Goal: Transaction & Acquisition: Purchase product/service

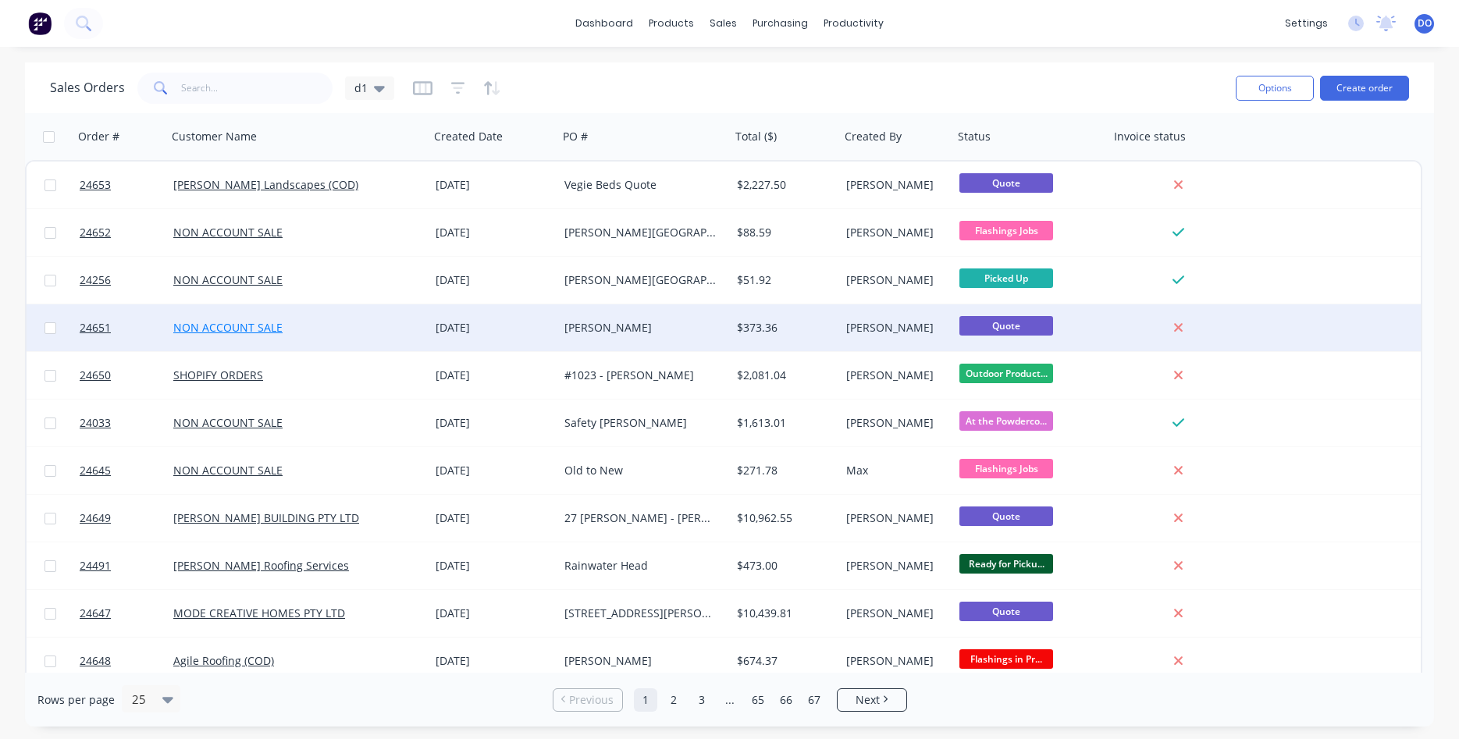
click at [226, 326] on link "NON ACCOUNT SALE" at bounding box center [227, 327] width 109 height 15
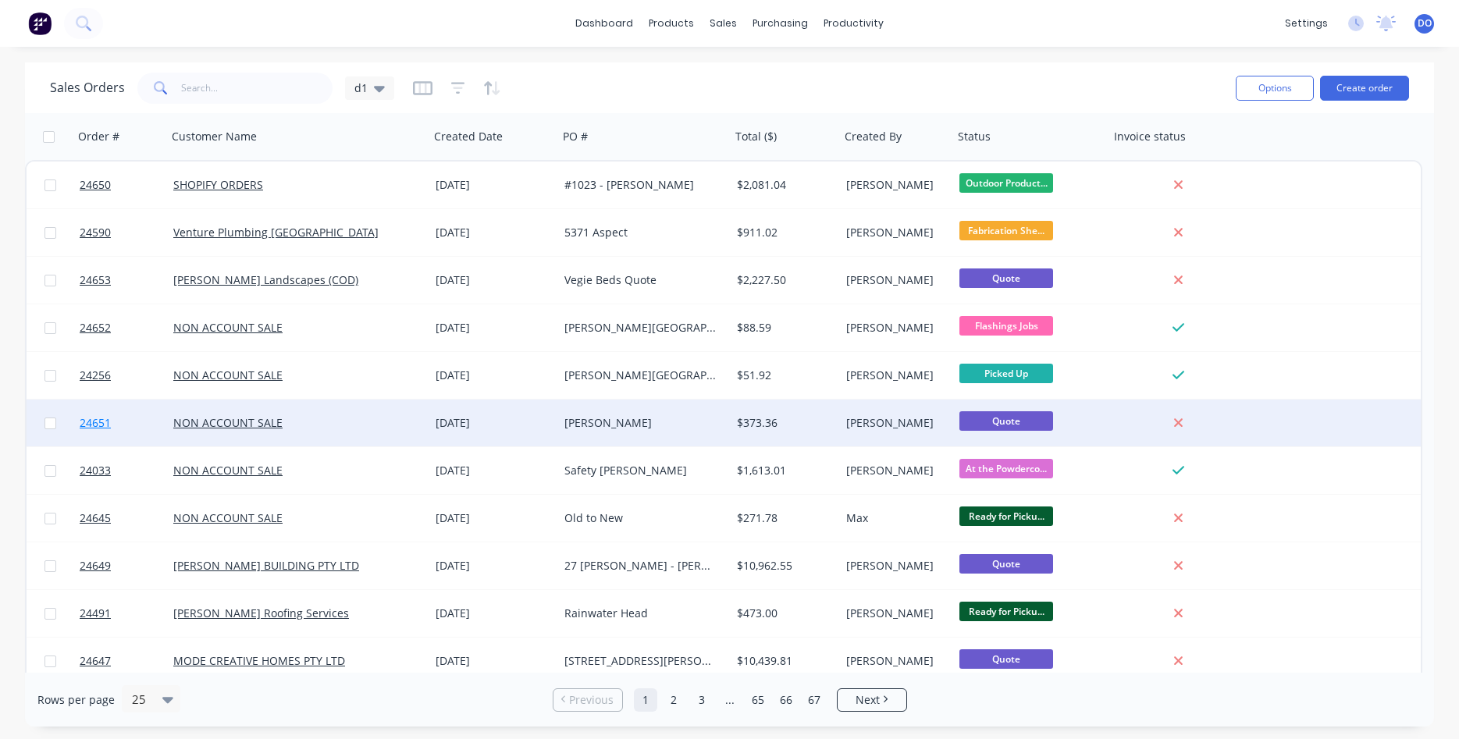
click at [84, 423] on span "24651" at bounding box center [95, 423] width 31 height 16
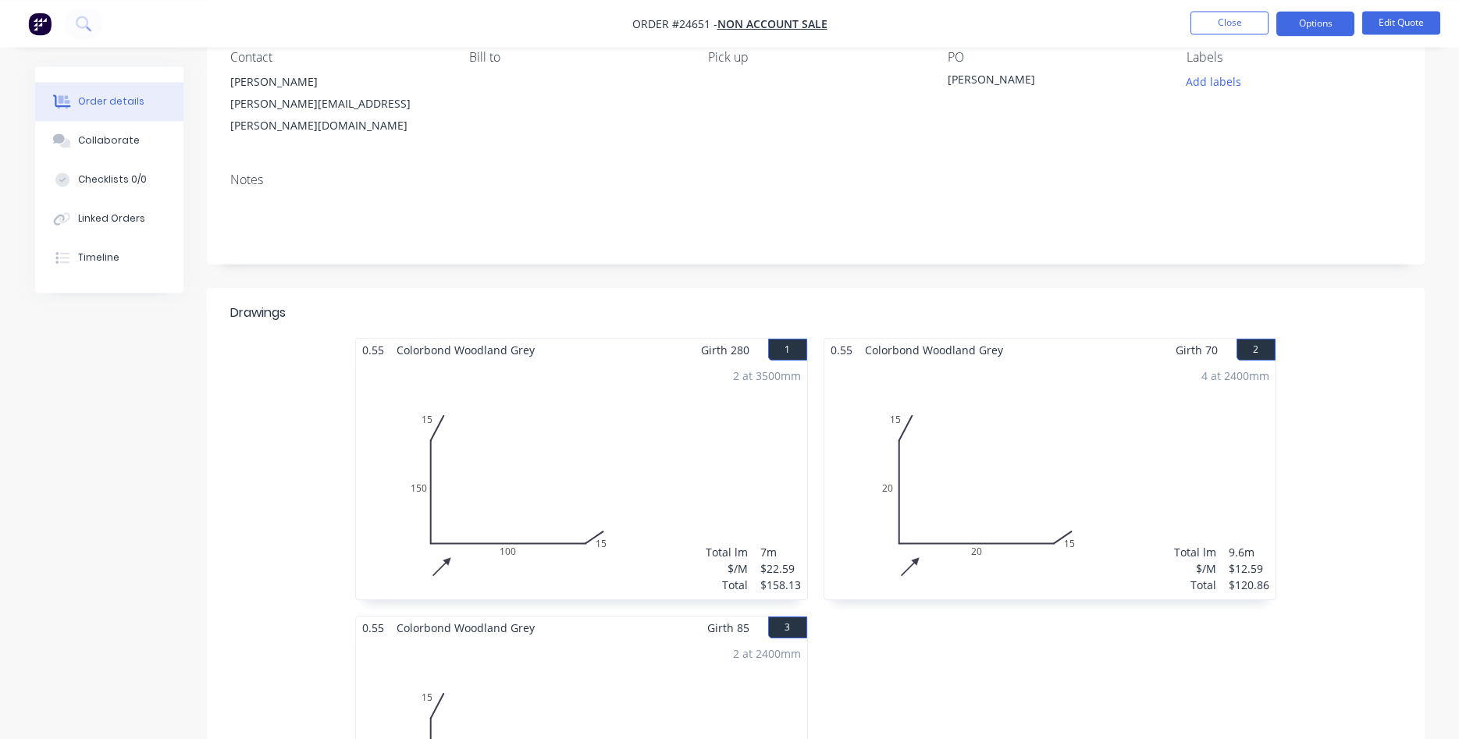
scroll to position [159, 0]
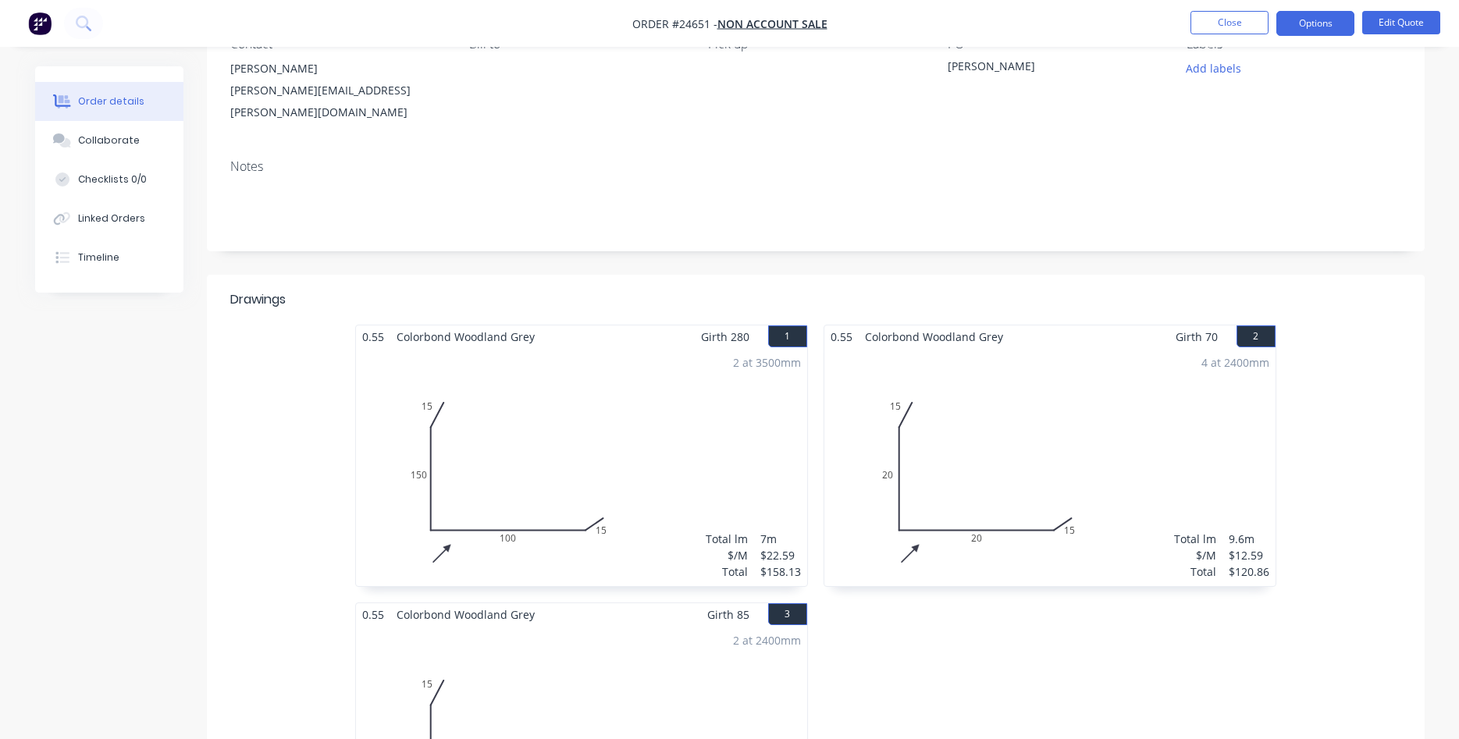
click at [1393, 5] on nav "Order #24651 - NON ACCOUNT SALE Close Options Edit Quote" at bounding box center [729, 23] width 1459 height 47
click at [1382, 27] on button "Edit Quote" at bounding box center [1401, 22] width 78 height 23
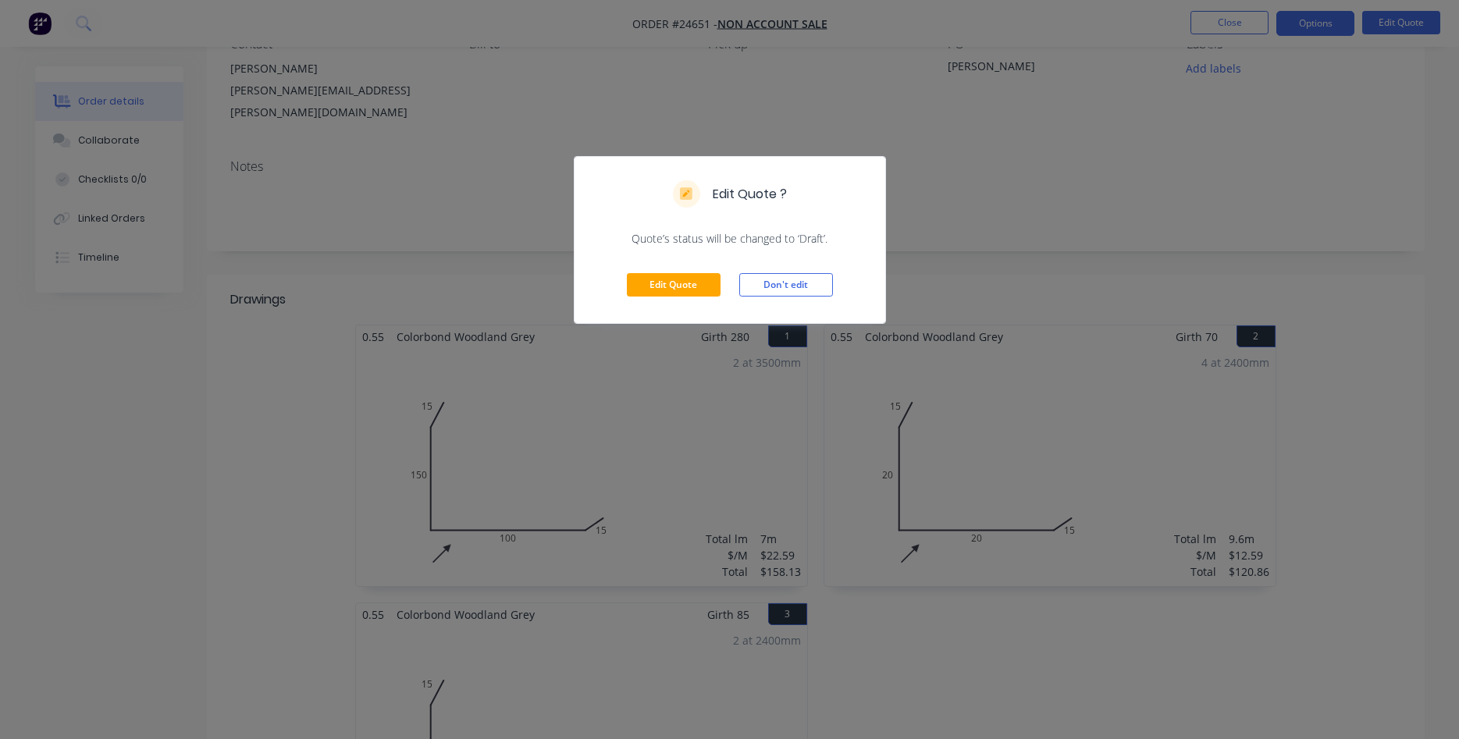
click at [671, 300] on div "Edit Quote Don't edit" at bounding box center [730, 285] width 311 height 77
click at [674, 290] on button "Edit Quote" at bounding box center [674, 284] width 94 height 23
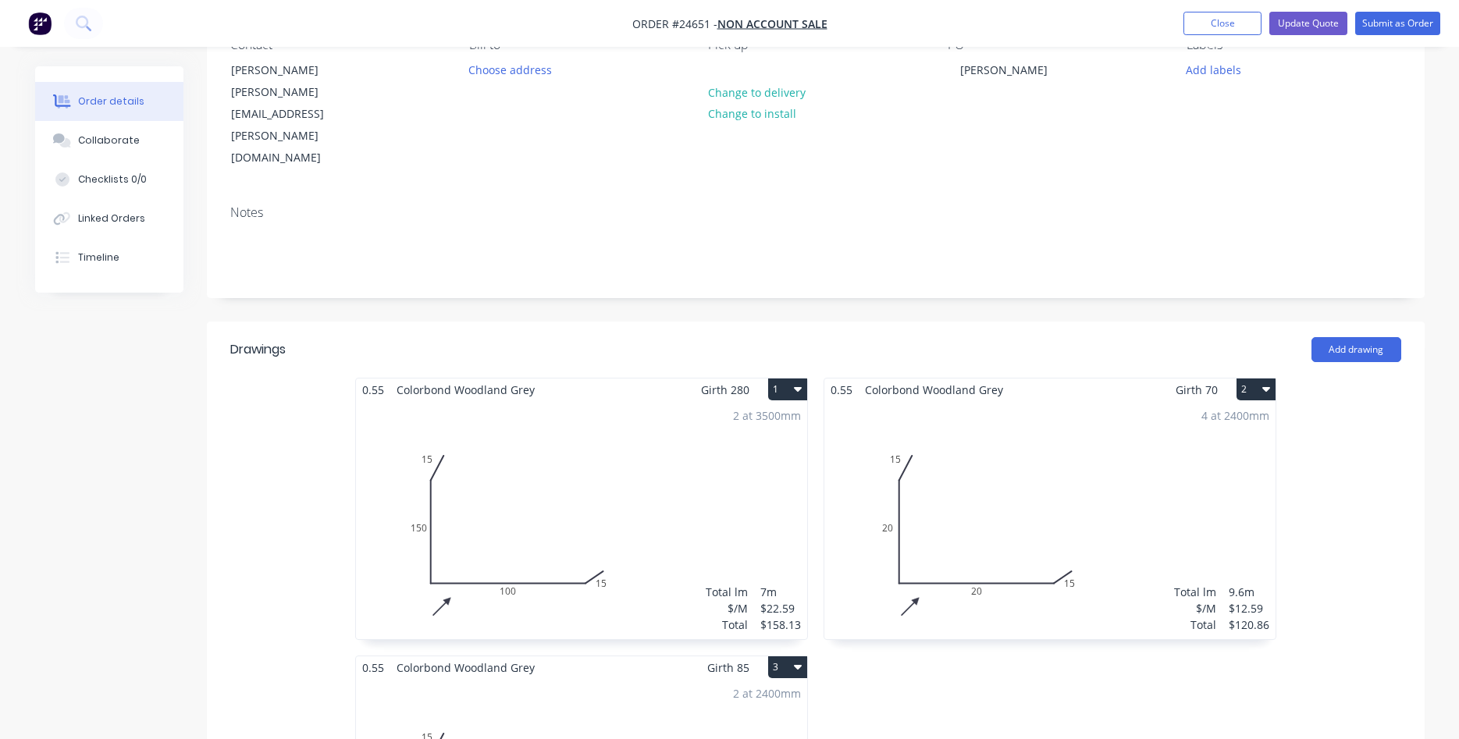
click at [614, 401] on div "2 at 3500mm Total lm $/M Total 7m $22.59 $158.13" at bounding box center [581, 520] width 451 height 238
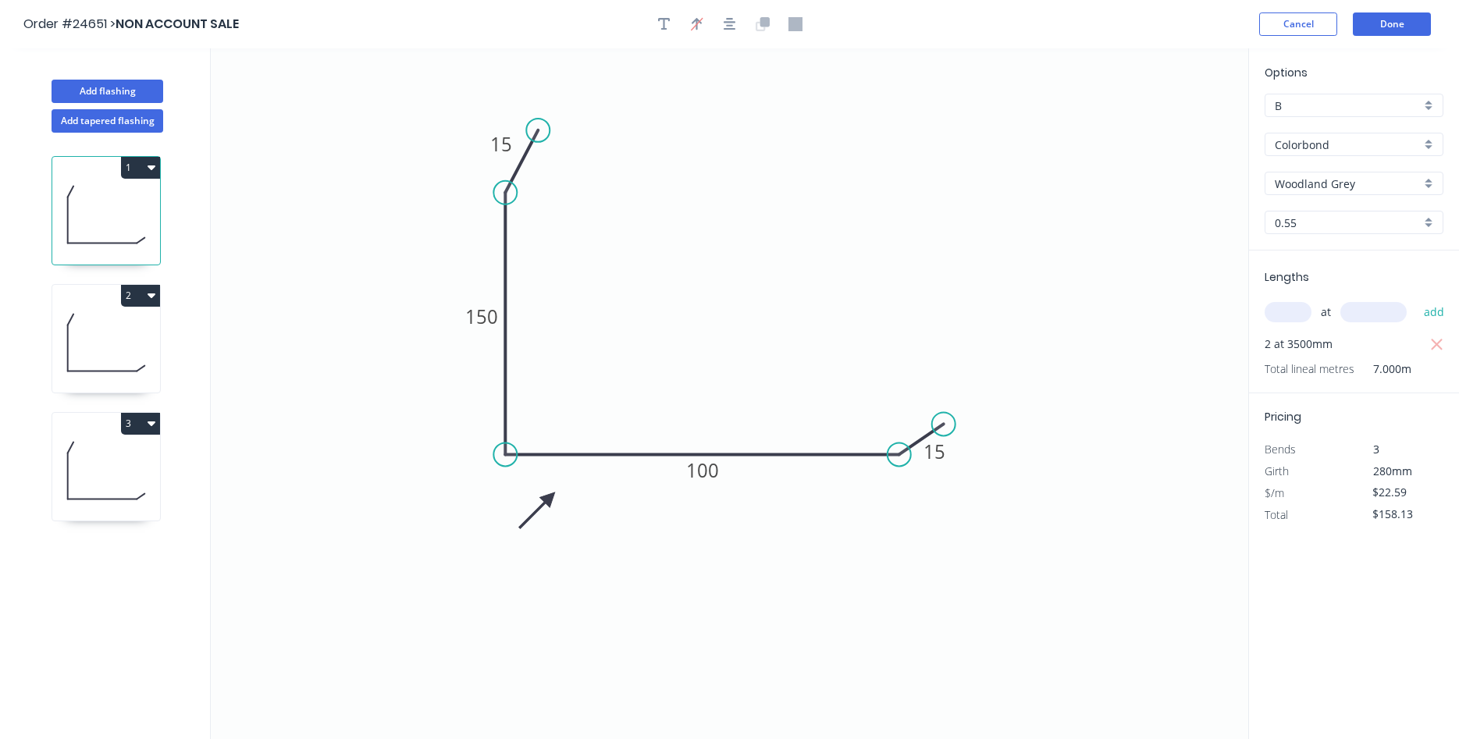
click at [1427, 103] on div "B" at bounding box center [1354, 105] width 179 height 23
click at [1357, 194] on div "C" at bounding box center [1353, 189] width 177 height 27
type input "C"
type input "$18.60"
type input "$130.20"
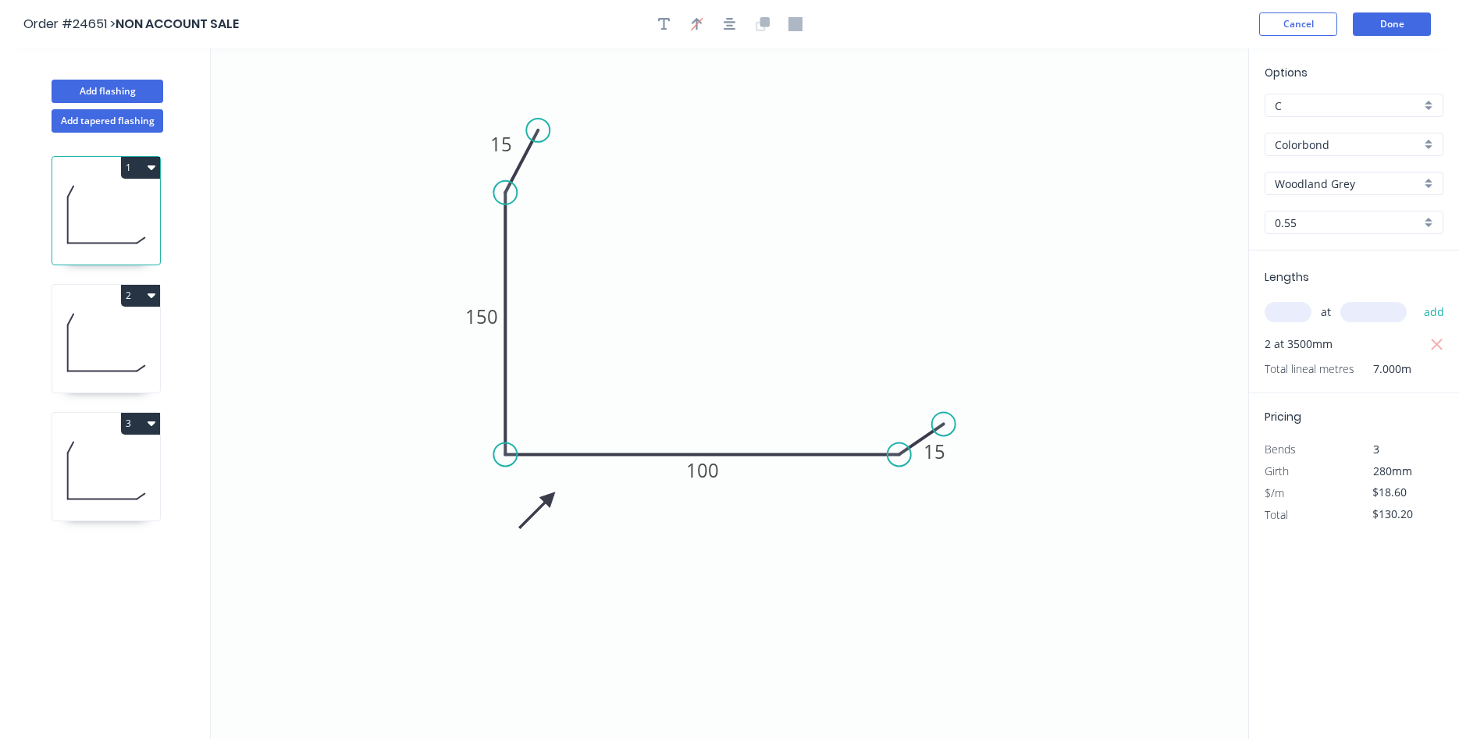
click at [119, 329] on icon at bounding box center [106, 343] width 108 height 100
type input "$12.59"
type input "$120.86"
click at [1425, 106] on div "B" at bounding box center [1354, 105] width 179 height 23
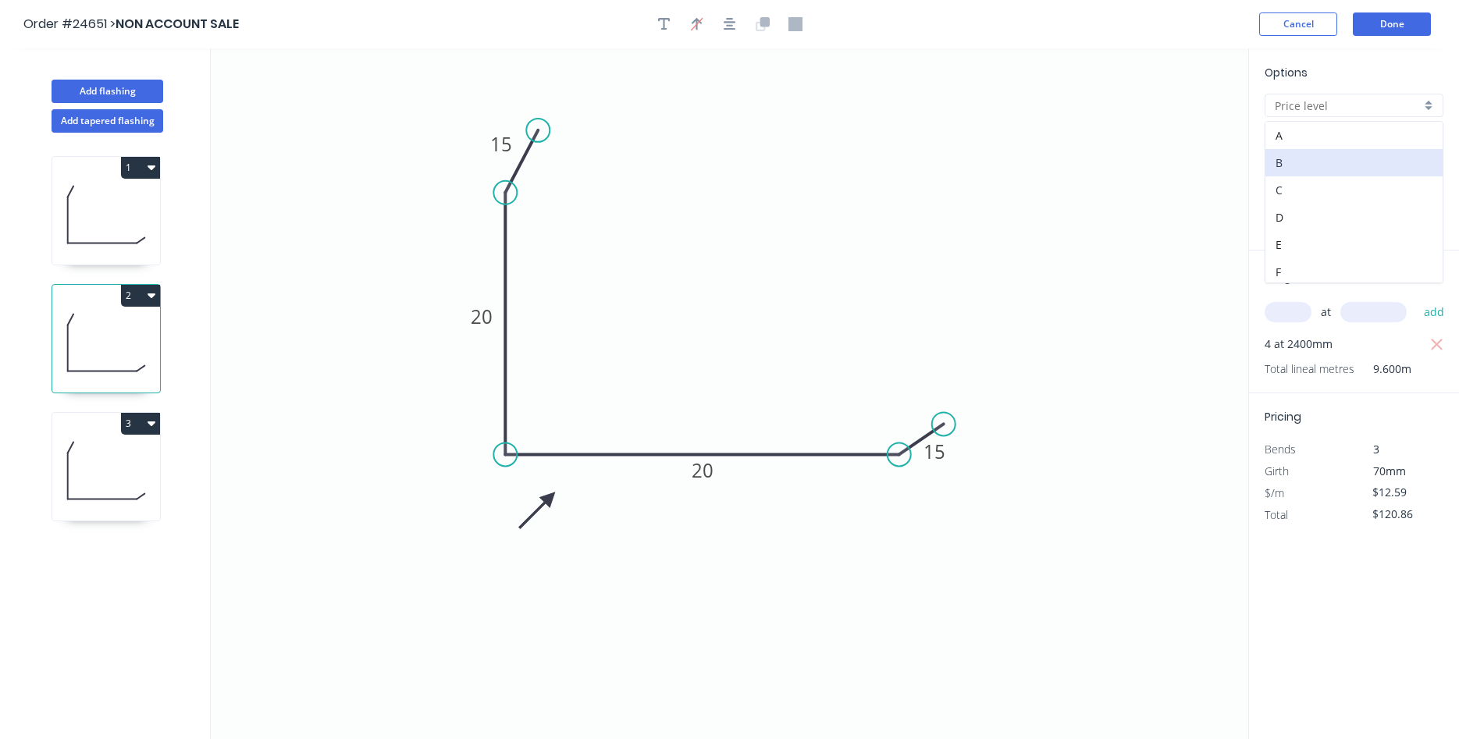
click at [1323, 190] on div "C" at bounding box center [1353, 189] width 177 height 27
type input "C"
type input "$10.37"
type input "$99.55"
click at [102, 489] on icon at bounding box center [106, 471] width 108 height 100
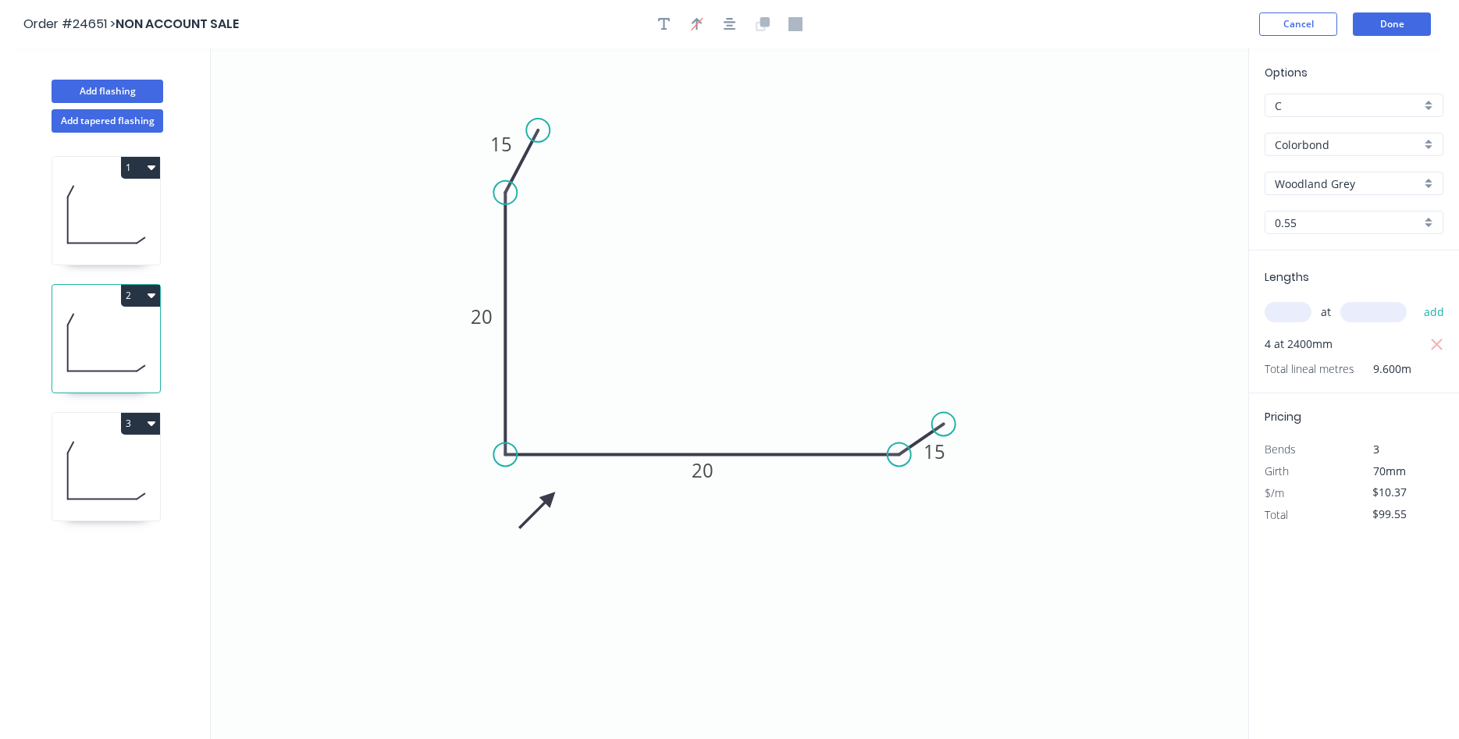
type input "$12.59"
type input "$60.43"
click at [1430, 111] on div "B" at bounding box center [1354, 105] width 179 height 23
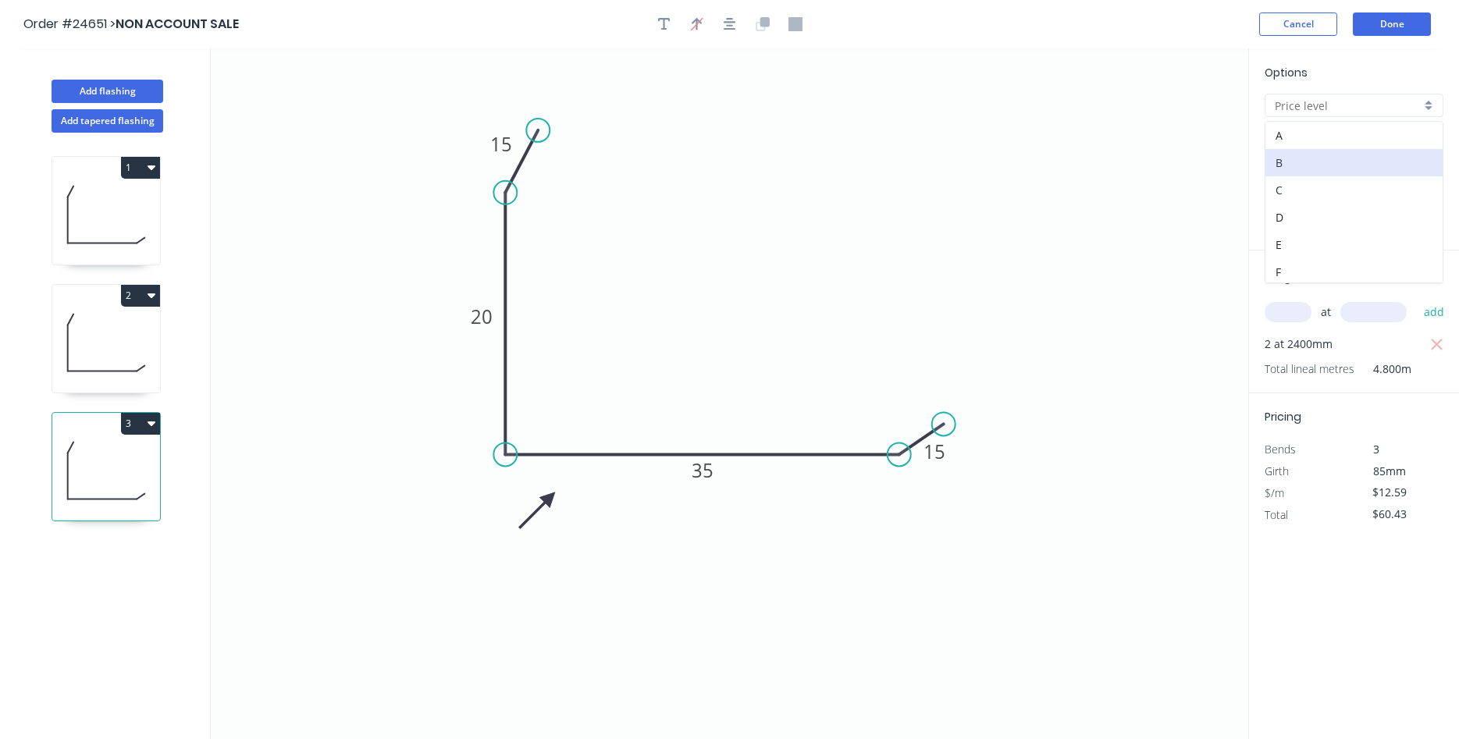
click at [1313, 197] on div "C" at bounding box center [1353, 189] width 177 height 27
type input "C"
type input "$10.37"
type input "$49.78"
click at [1401, 20] on button "Done" at bounding box center [1392, 23] width 78 height 23
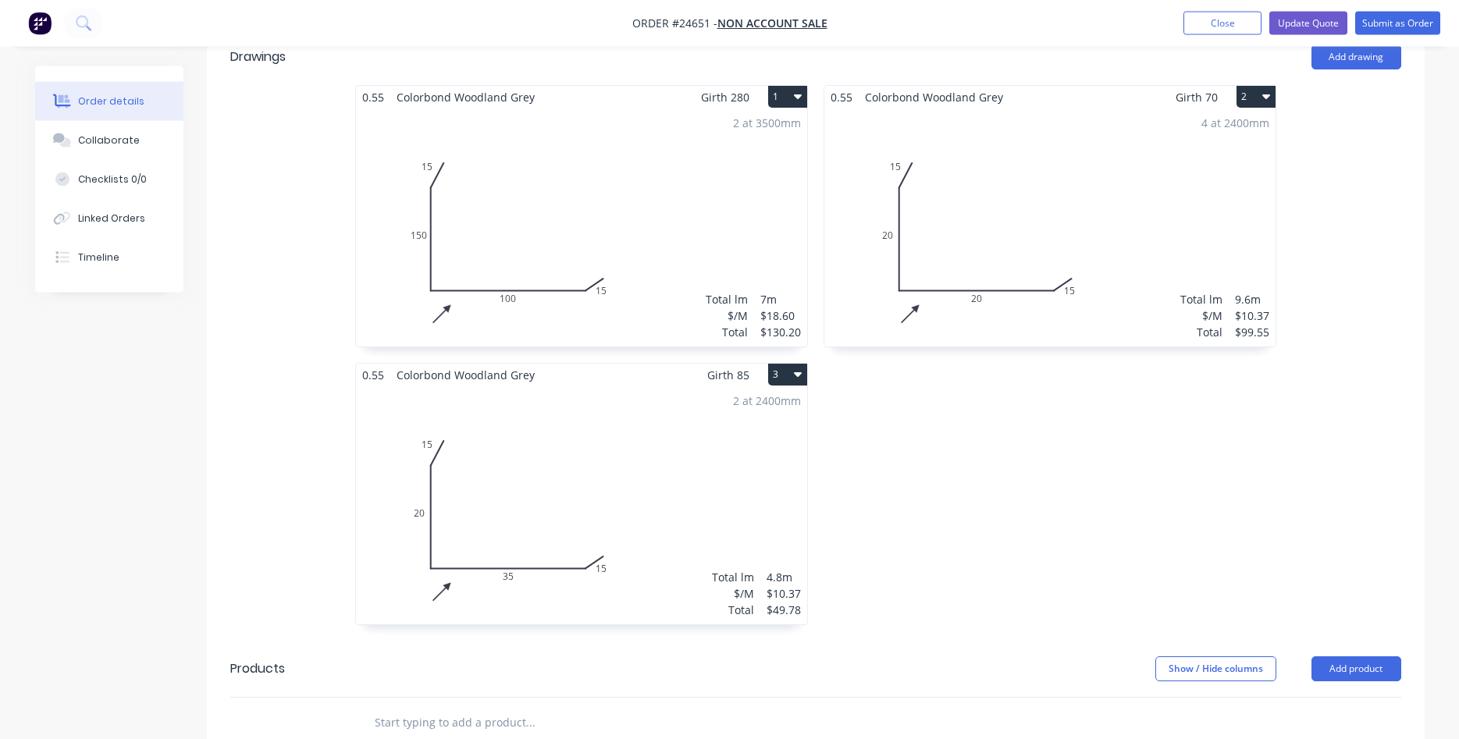
scroll to position [318, 0]
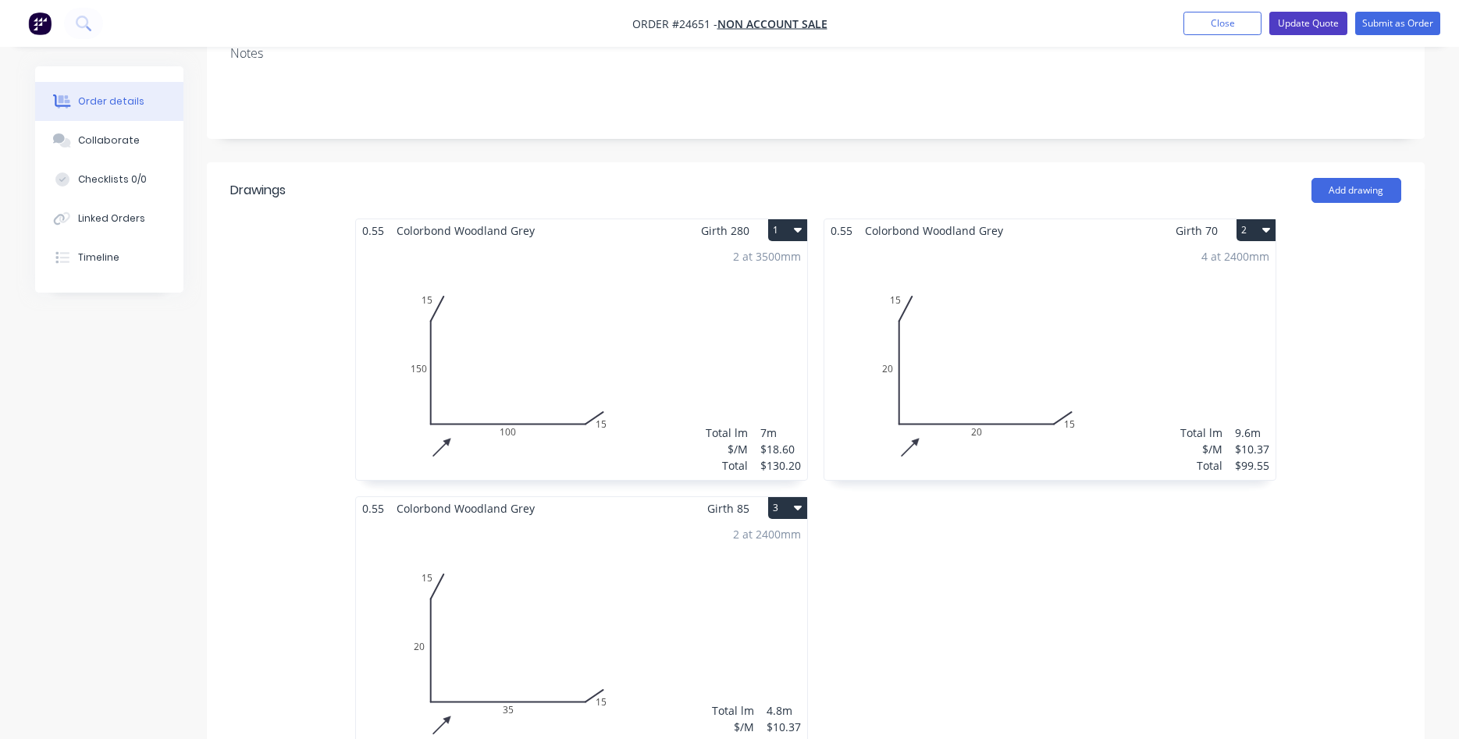
click at [1316, 27] on button "Update Quote" at bounding box center [1308, 23] width 78 height 23
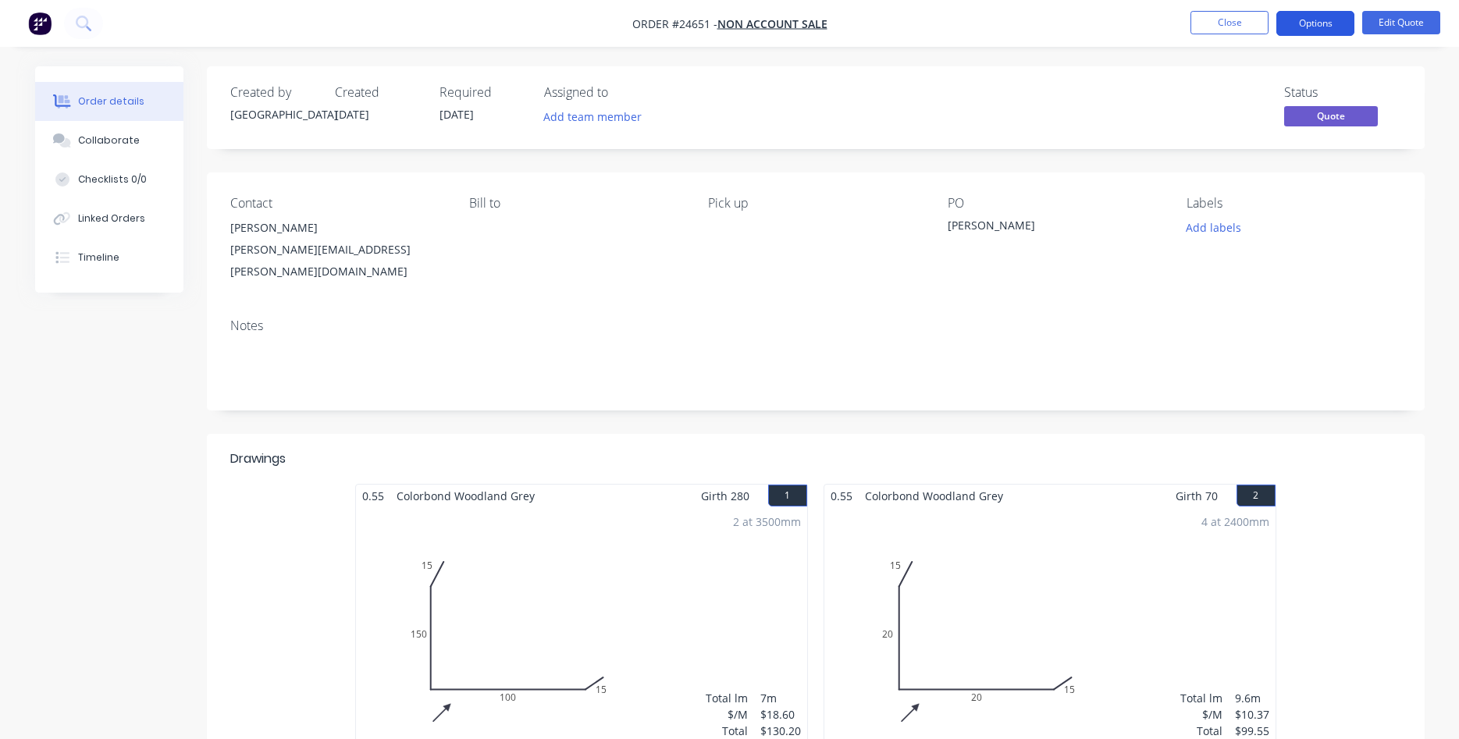
click at [1315, 21] on button "Options" at bounding box center [1315, 23] width 78 height 25
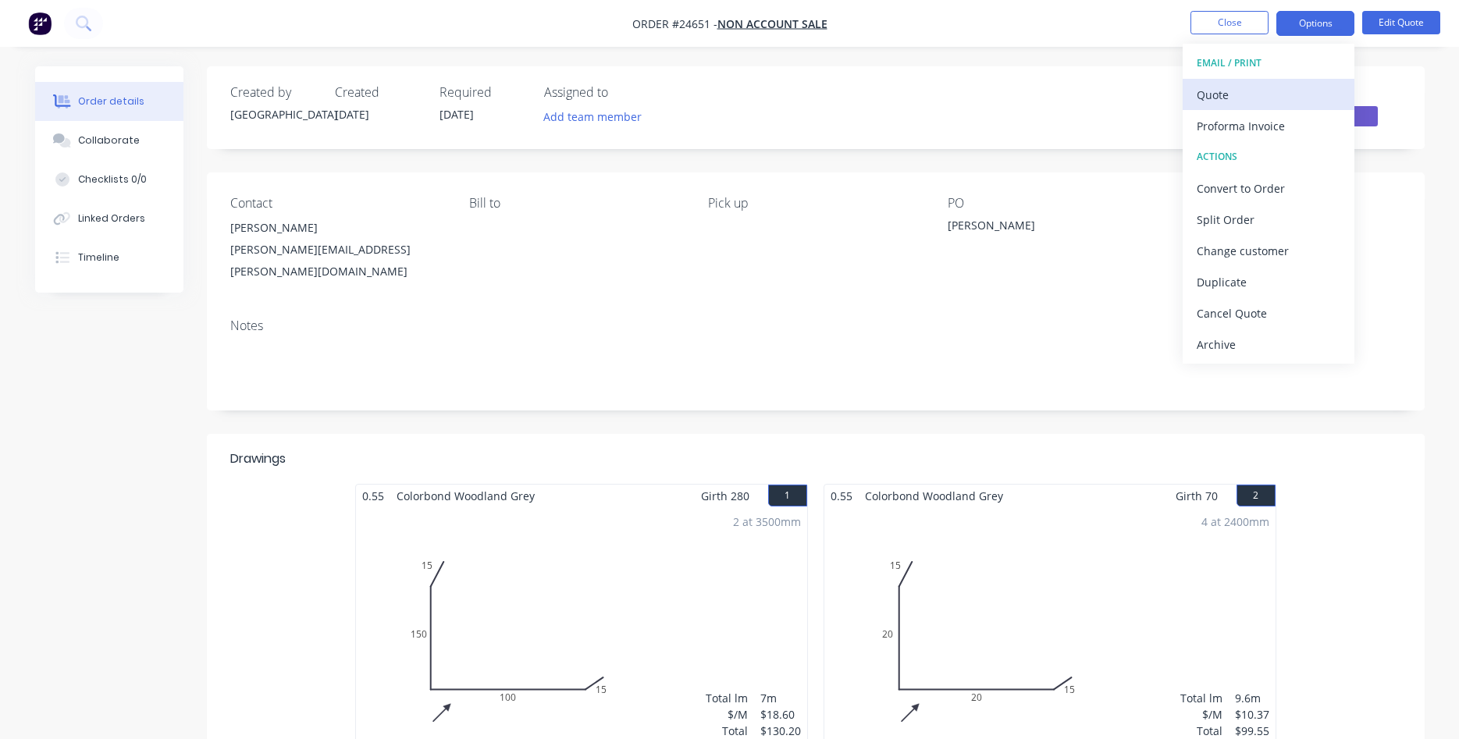
click at [1214, 90] on div "Quote" at bounding box center [1269, 95] width 144 height 23
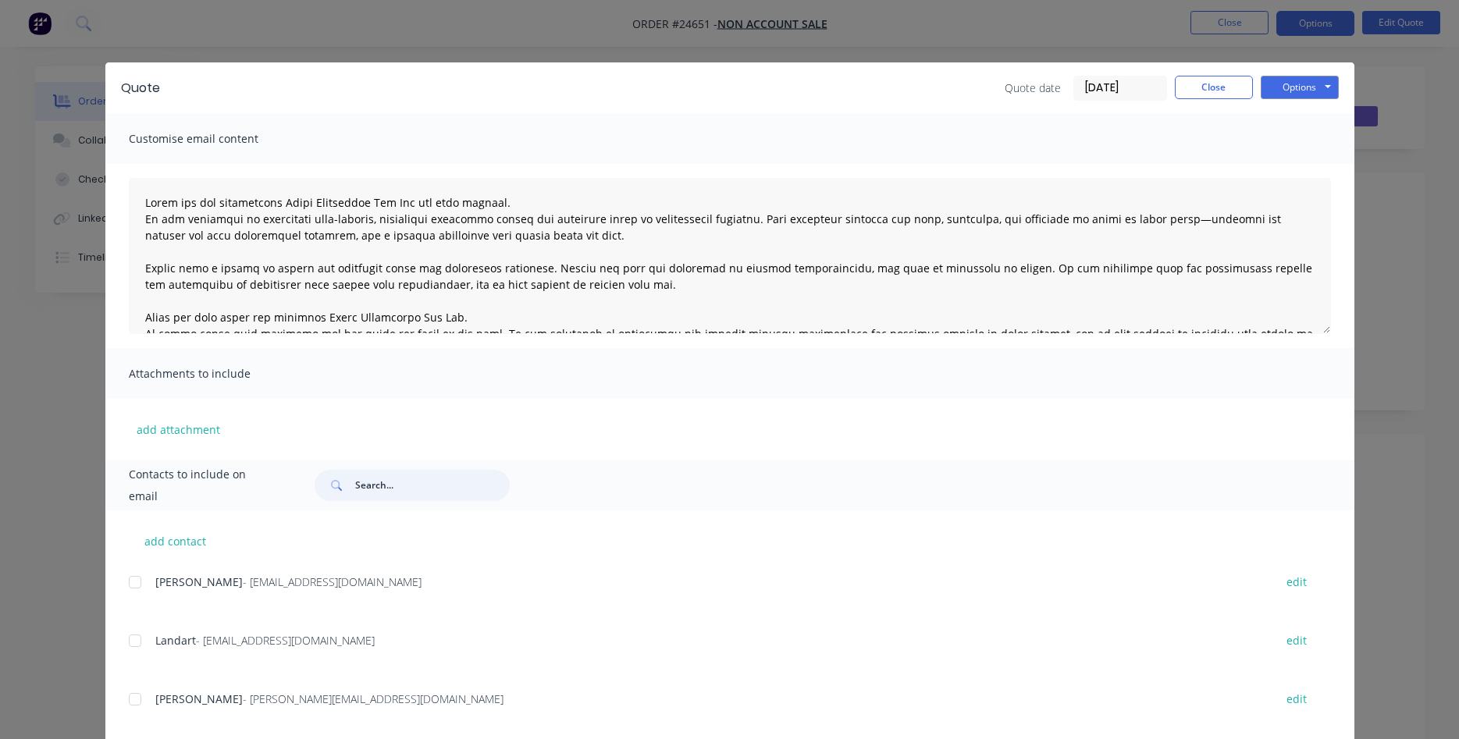
click at [401, 489] on input "text" at bounding box center [432, 485] width 155 height 31
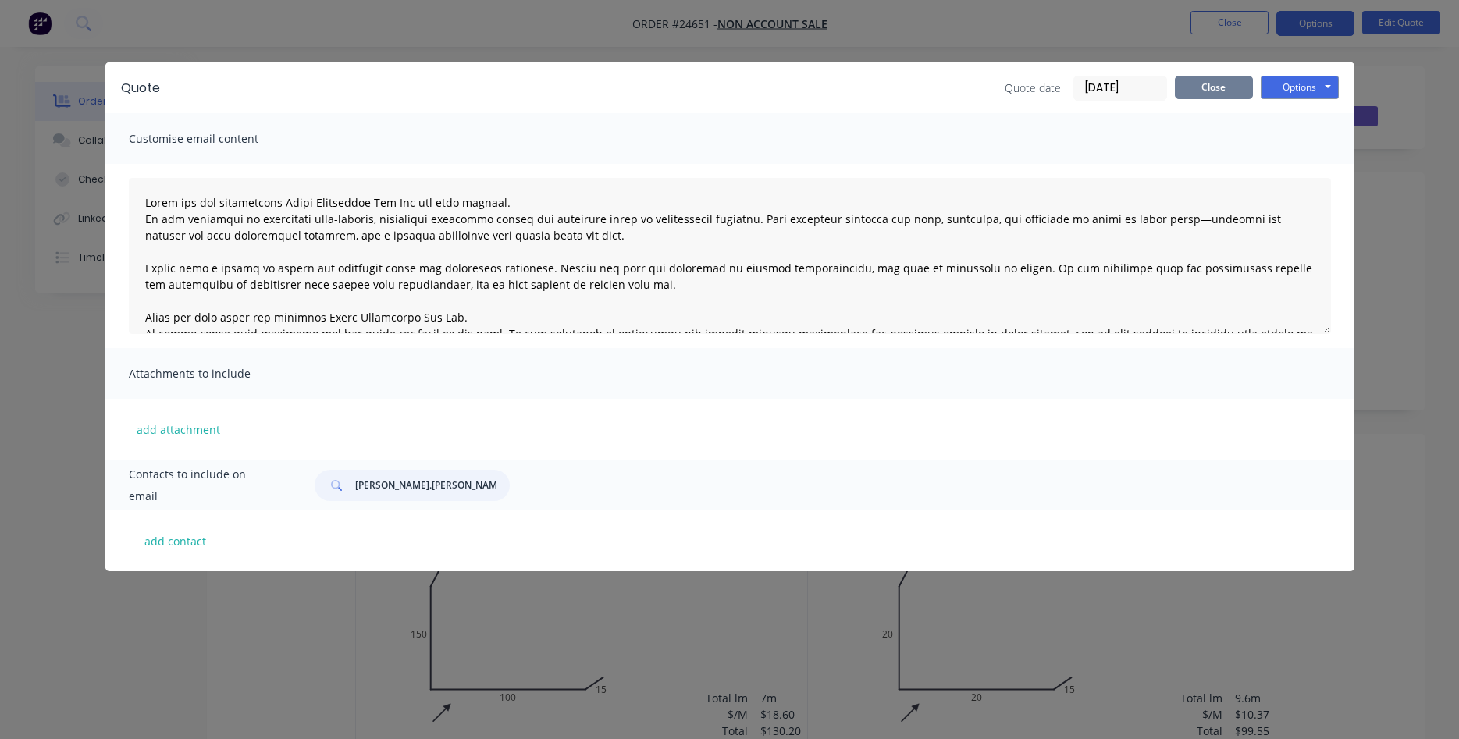
type input "[PERSON_NAME].[PERSON_NAME]"
click at [1219, 89] on button "Close" at bounding box center [1214, 87] width 78 height 23
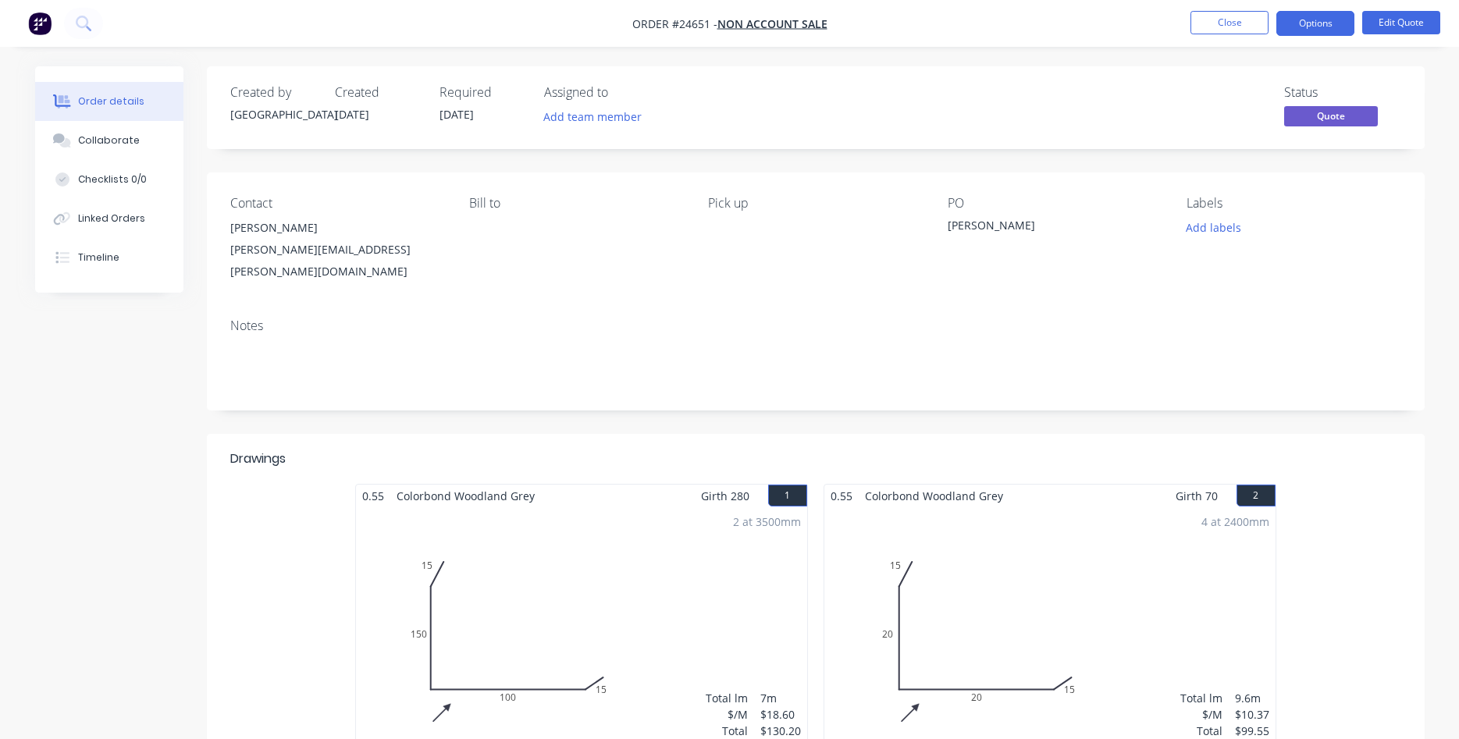
click at [277, 243] on div "[PERSON_NAME][EMAIL_ADDRESS][PERSON_NAME][DOMAIN_NAME]" at bounding box center [337, 261] width 214 height 44
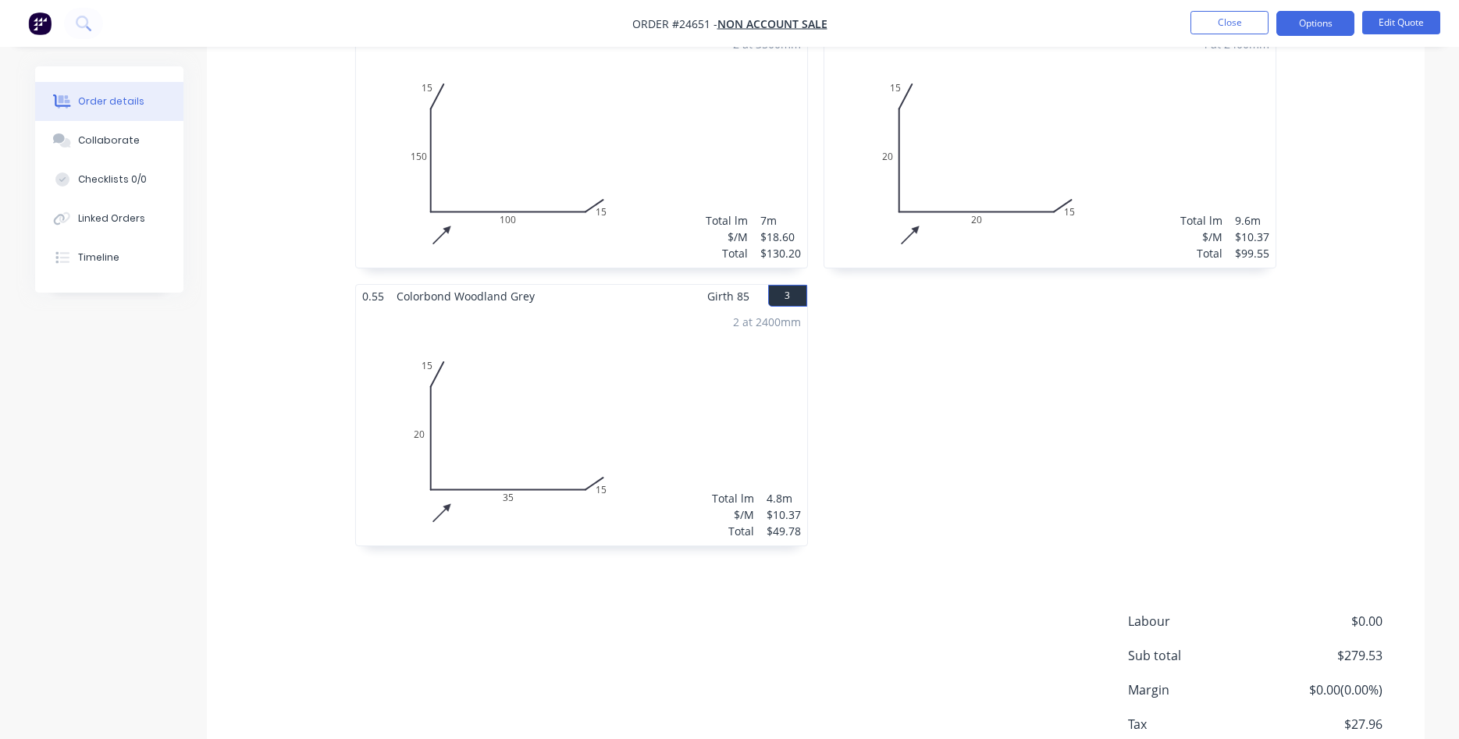
scroll to position [563, 0]
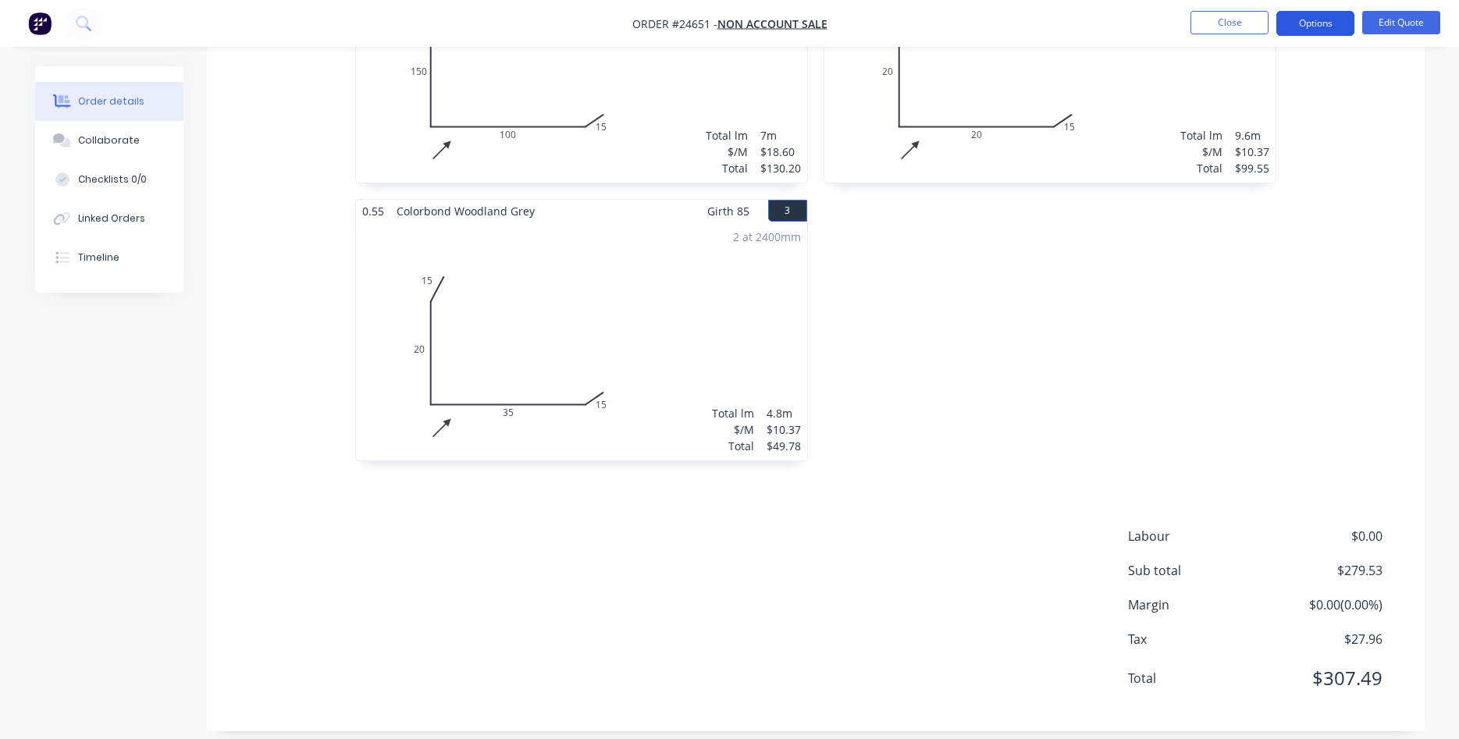
click at [1322, 23] on button "Options" at bounding box center [1315, 23] width 78 height 25
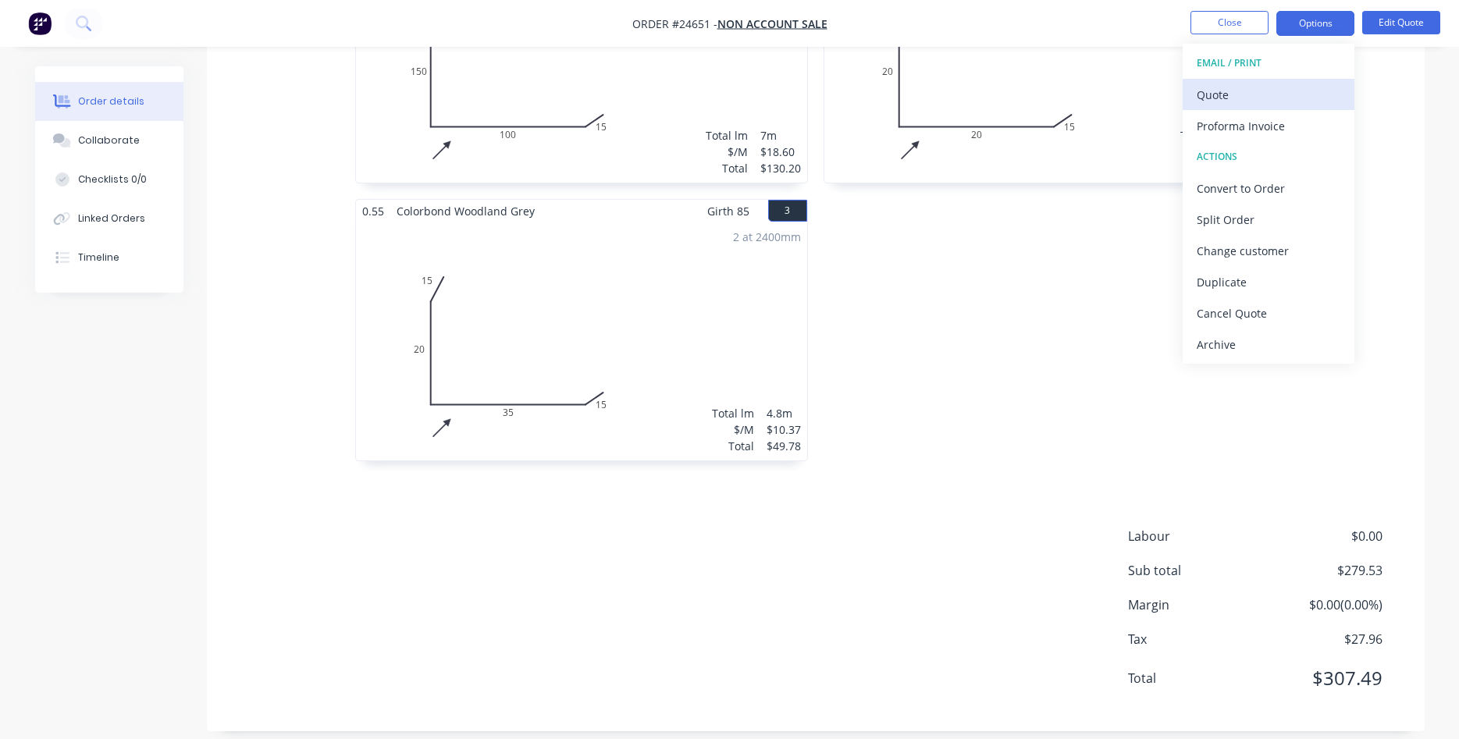
click at [1246, 95] on div "Quote" at bounding box center [1269, 95] width 144 height 23
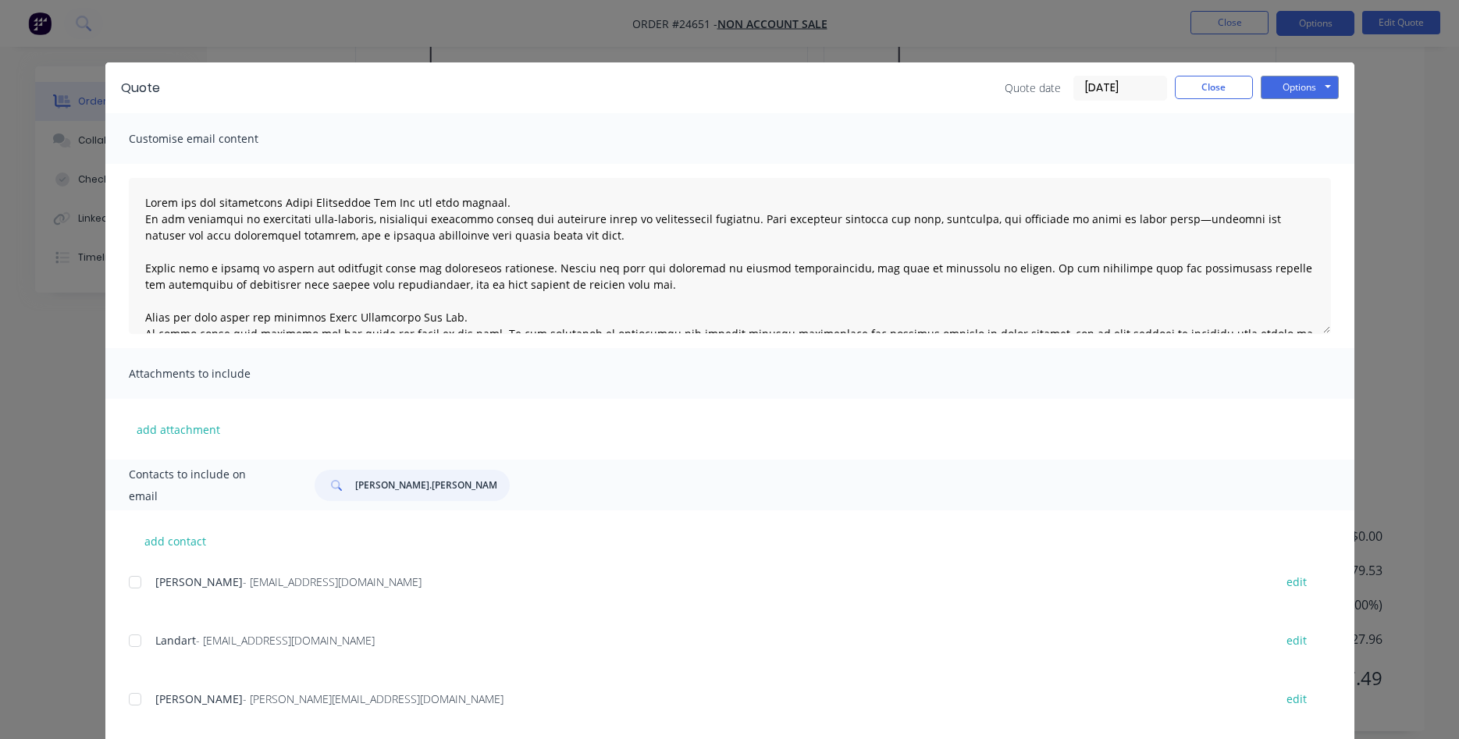
click at [390, 486] on input "[PERSON_NAME].[PERSON_NAME]" at bounding box center [432, 485] width 155 height 31
drag, startPoint x: 453, startPoint y: 481, endPoint x: 235, endPoint y: 461, distance: 218.7
click at [355, 470] on input "[PERSON_NAME].[PERSON_NAME]" at bounding box center [432, 485] width 155 height 31
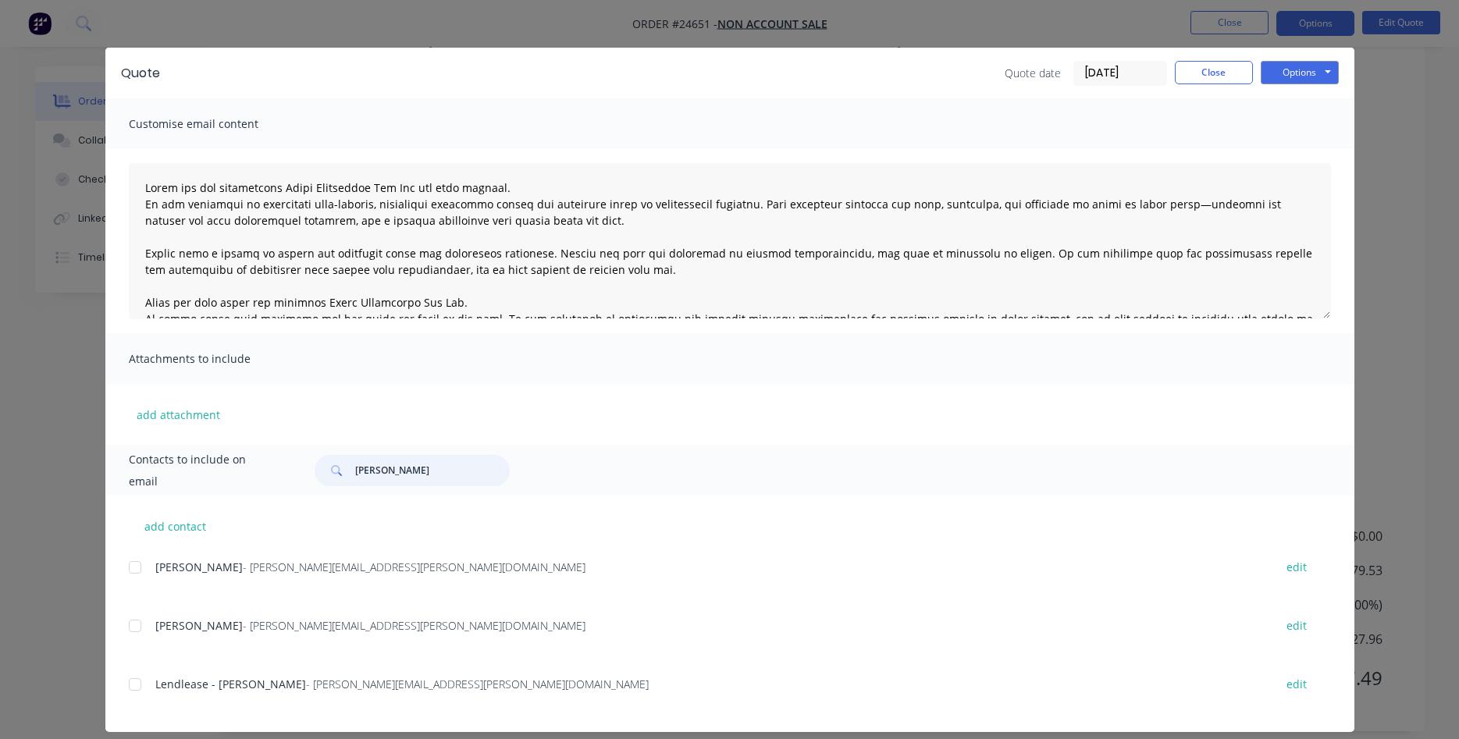
scroll to position [30, 0]
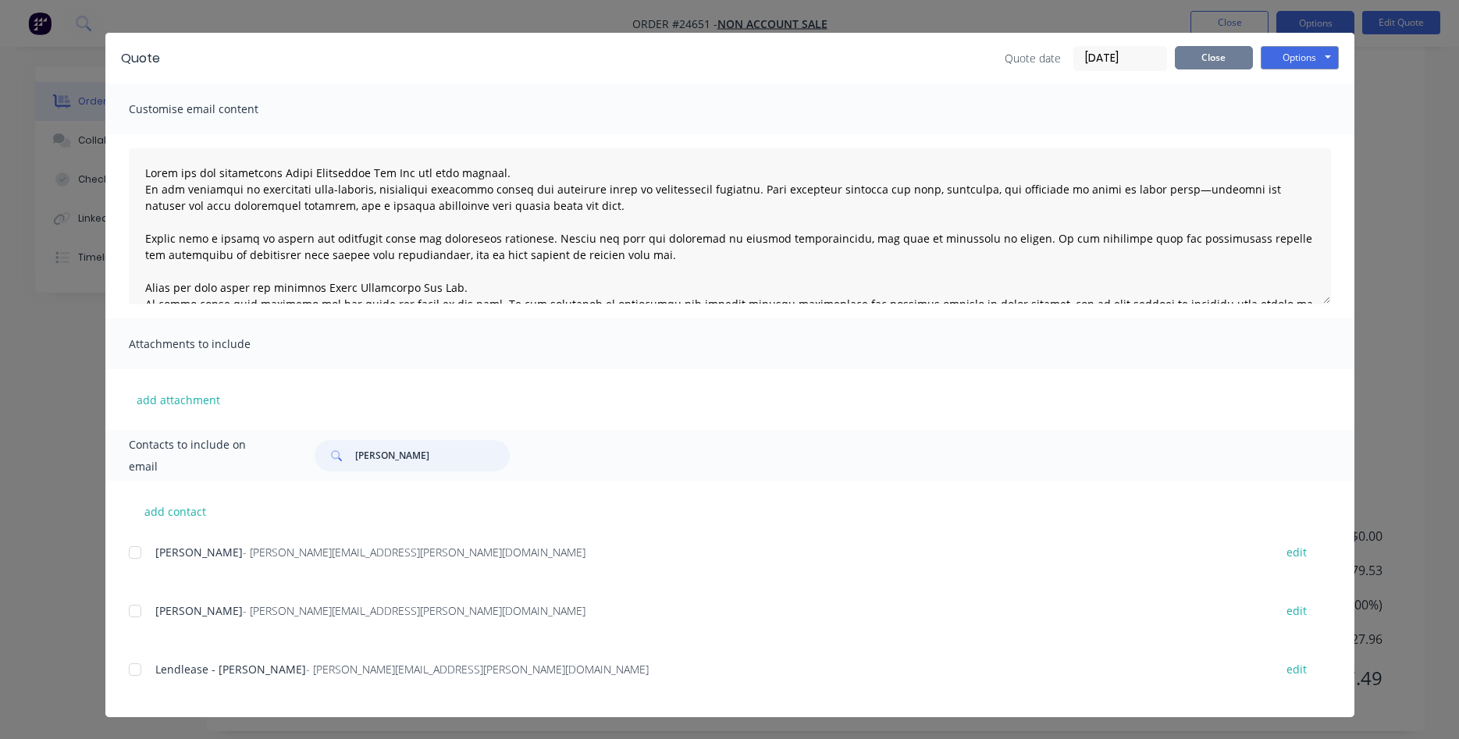
type input "[PERSON_NAME]"
click at [1201, 66] on button "Close" at bounding box center [1214, 57] width 78 height 23
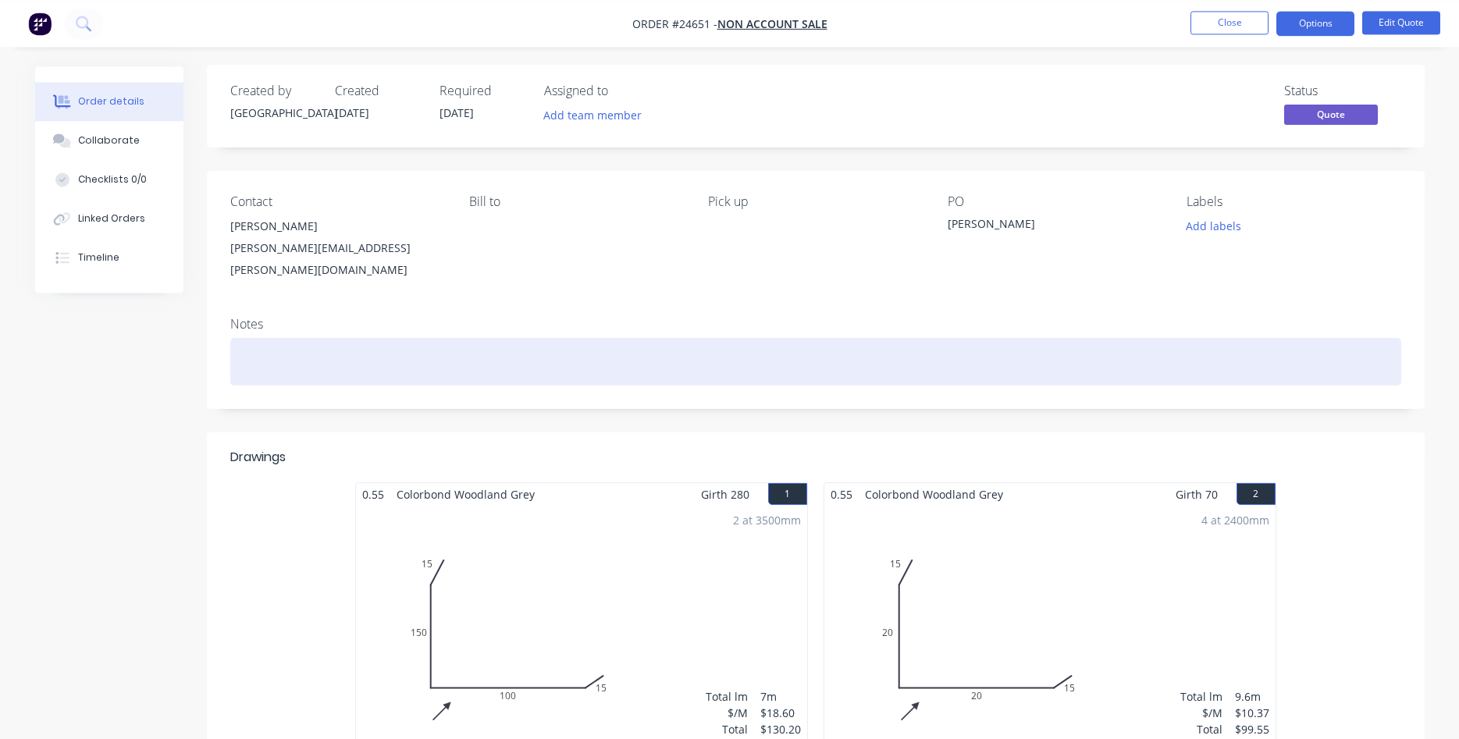
scroll to position [0, 0]
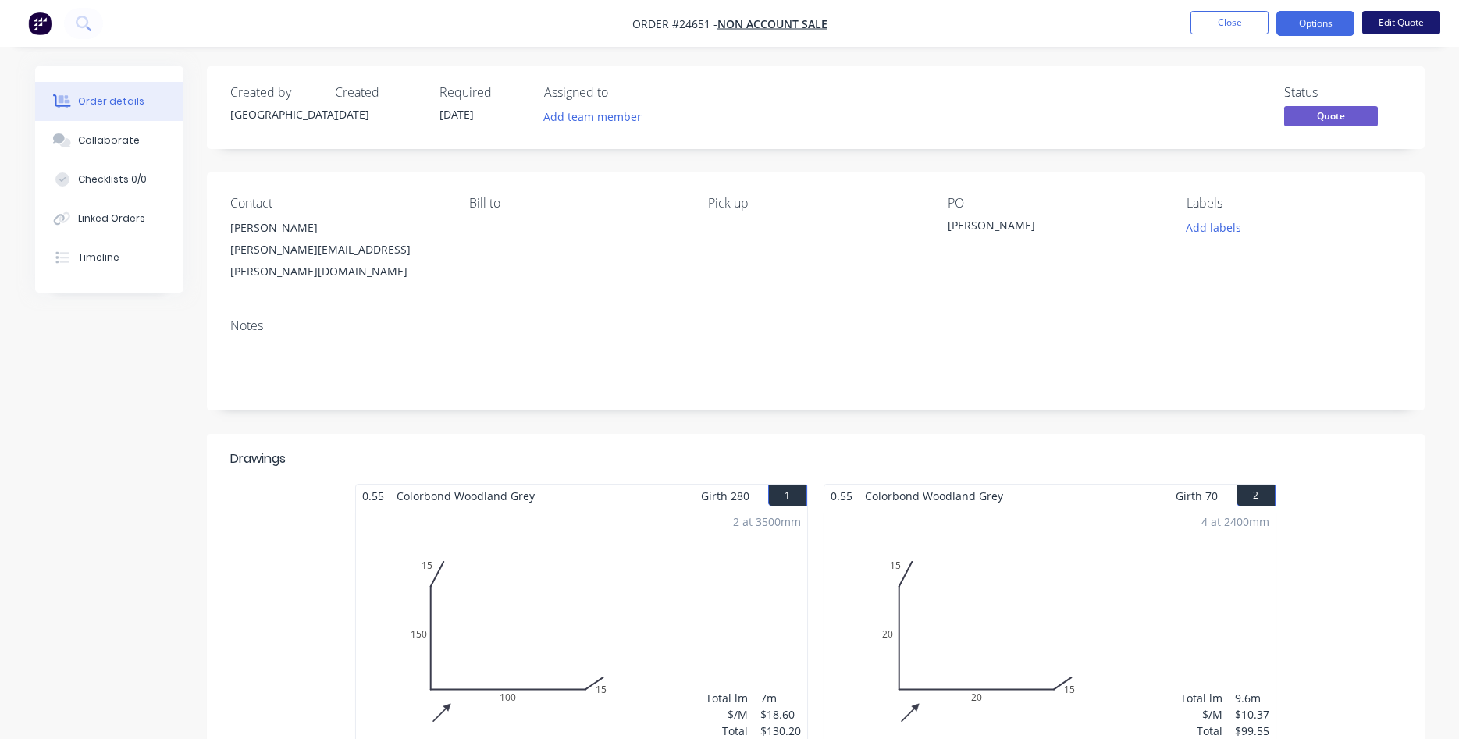
click at [1407, 20] on button "Edit Quote" at bounding box center [1401, 22] width 78 height 23
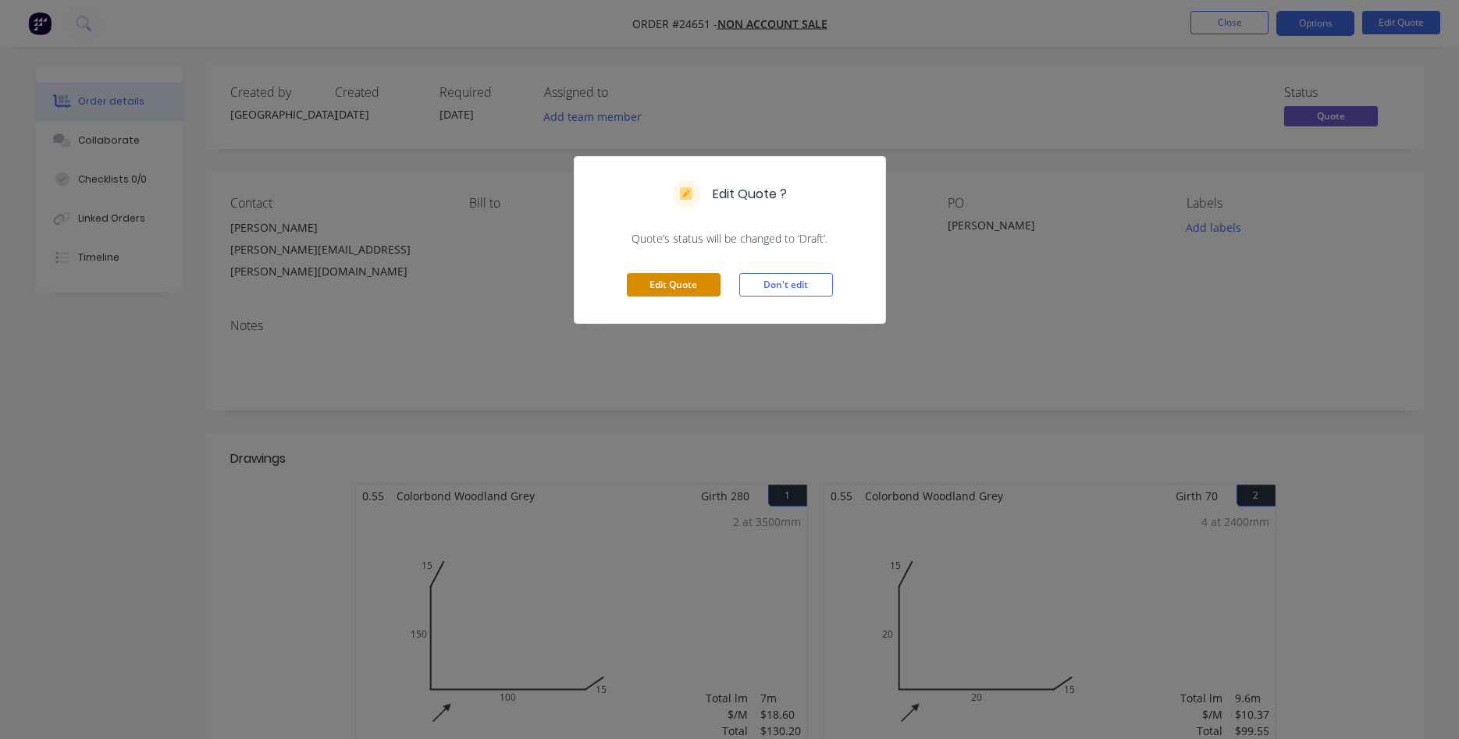
click at [666, 285] on button "Edit Quote" at bounding box center [674, 284] width 94 height 23
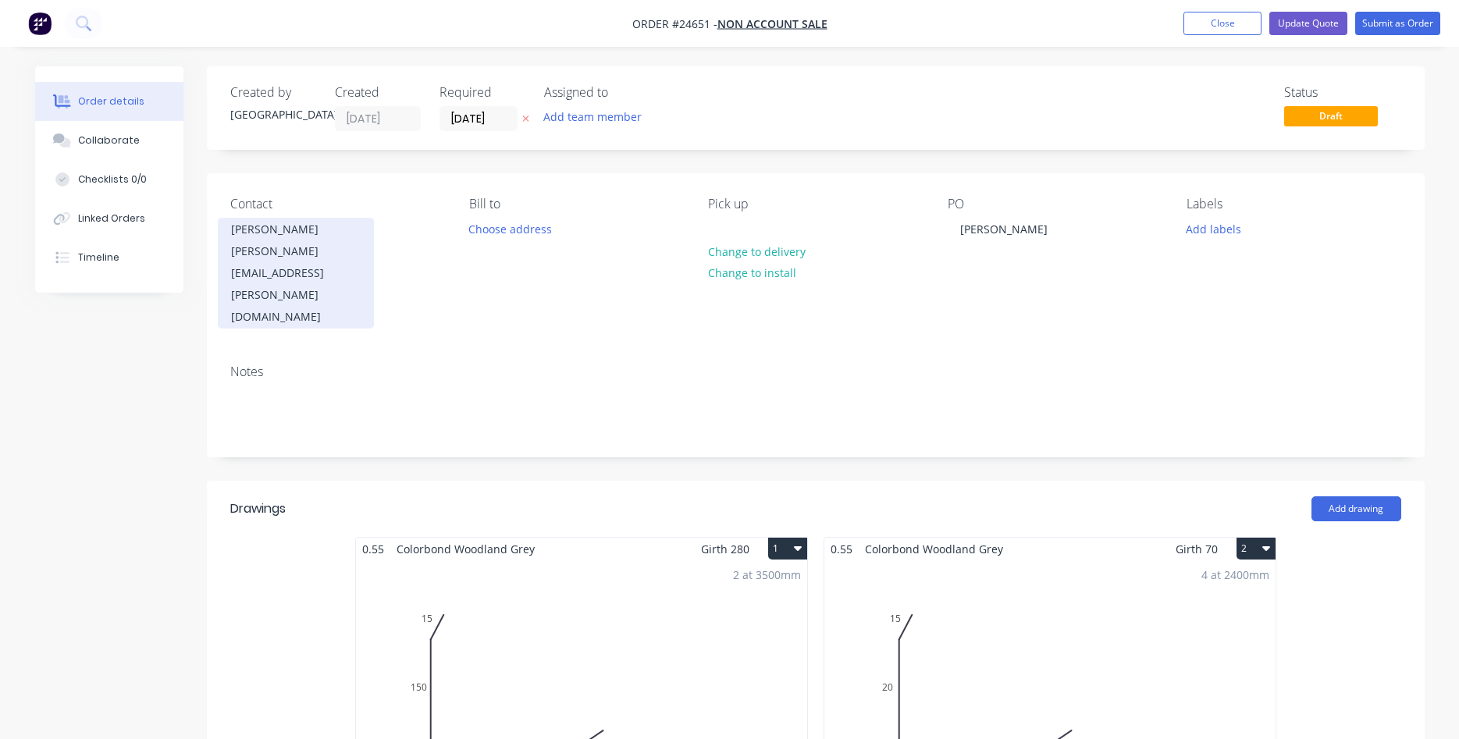
click at [304, 247] on div "[PERSON_NAME][EMAIL_ADDRESS][PERSON_NAME][DOMAIN_NAME]" at bounding box center [296, 283] width 130 height 87
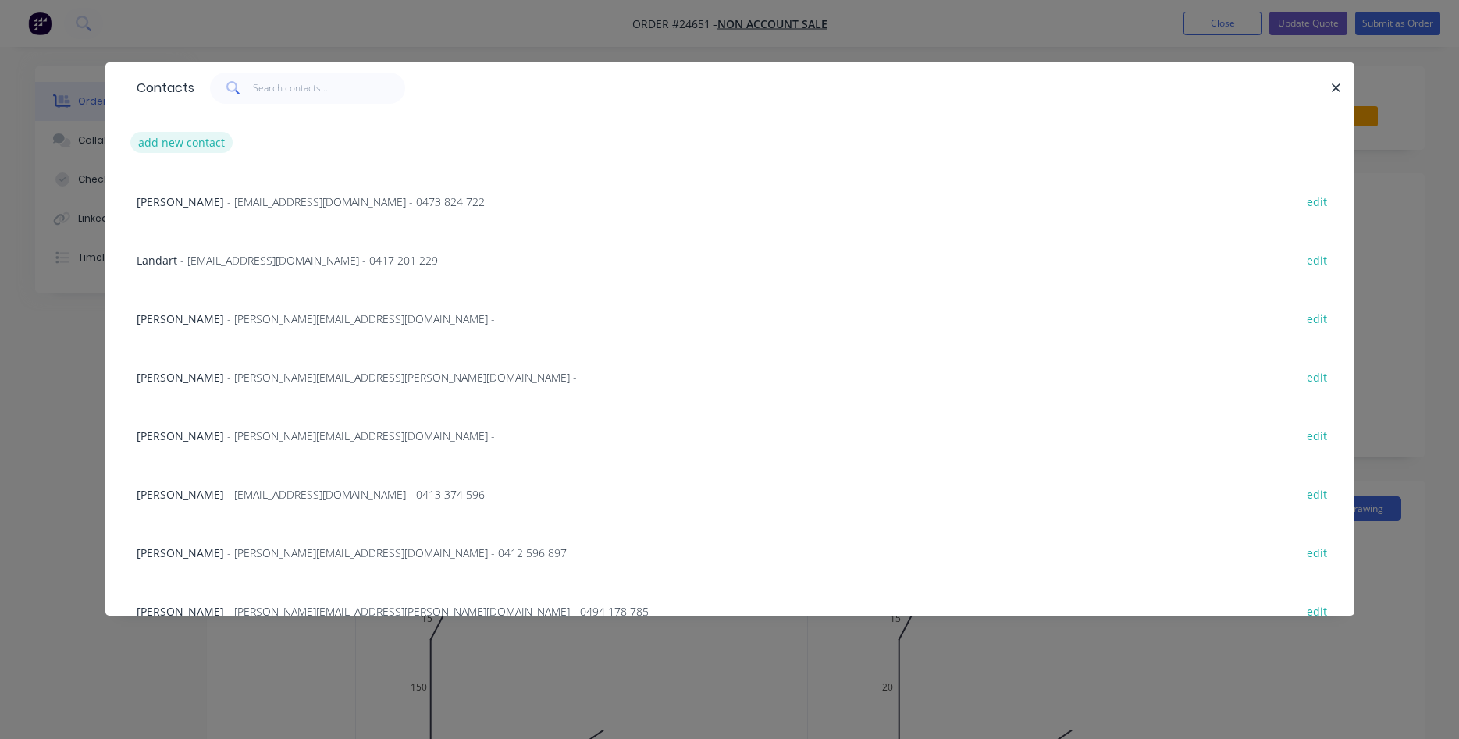
click at [165, 135] on button "add new contact" at bounding box center [181, 142] width 103 height 21
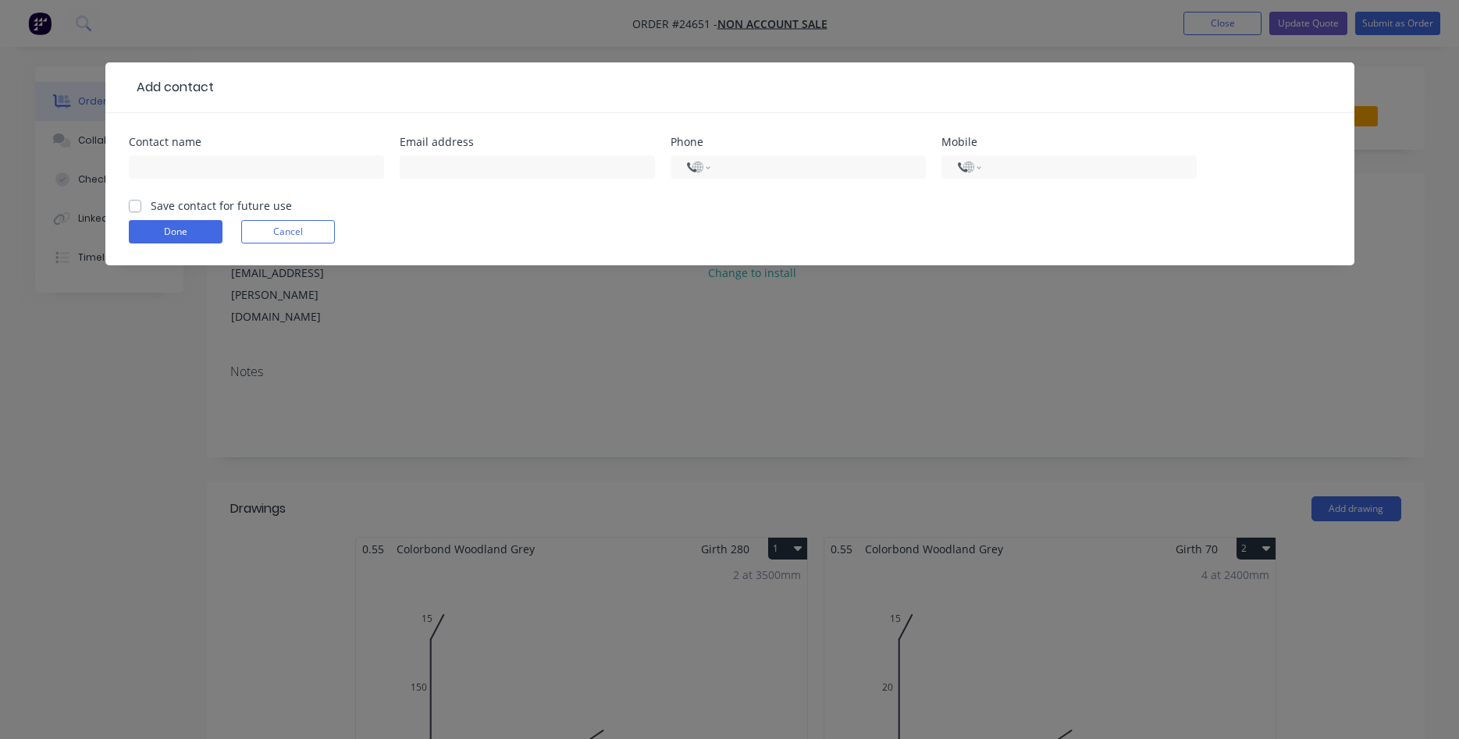
select select "AU"
click at [202, 159] on input "text" at bounding box center [256, 166] width 255 height 23
type input "[PERSON_NAME]"
type input "[PERSON_NAME][EMAIL_ADDRESS][PERSON_NAME][DOMAIN_NAME]"
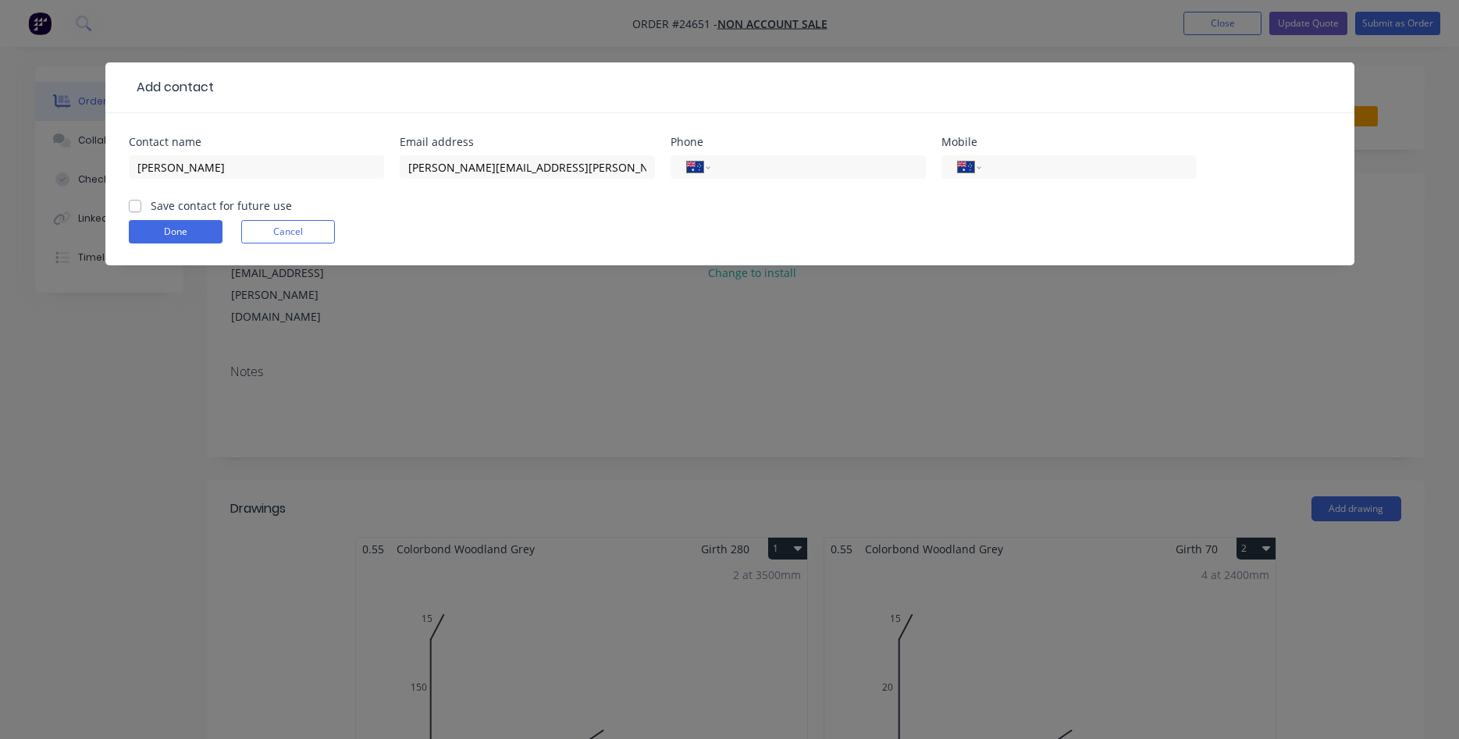
click at [151, 210] on label "Save contact for future use" at bounding box center [221, 205] width 141 height 16
click at [138, 210] on input "Save contact for future use" at bounding box center [135, 204] width 12 height 15
checkbox input "true"
click at [160, 225] on button "Done" at bounding box center [176, 231] width 94 height 23
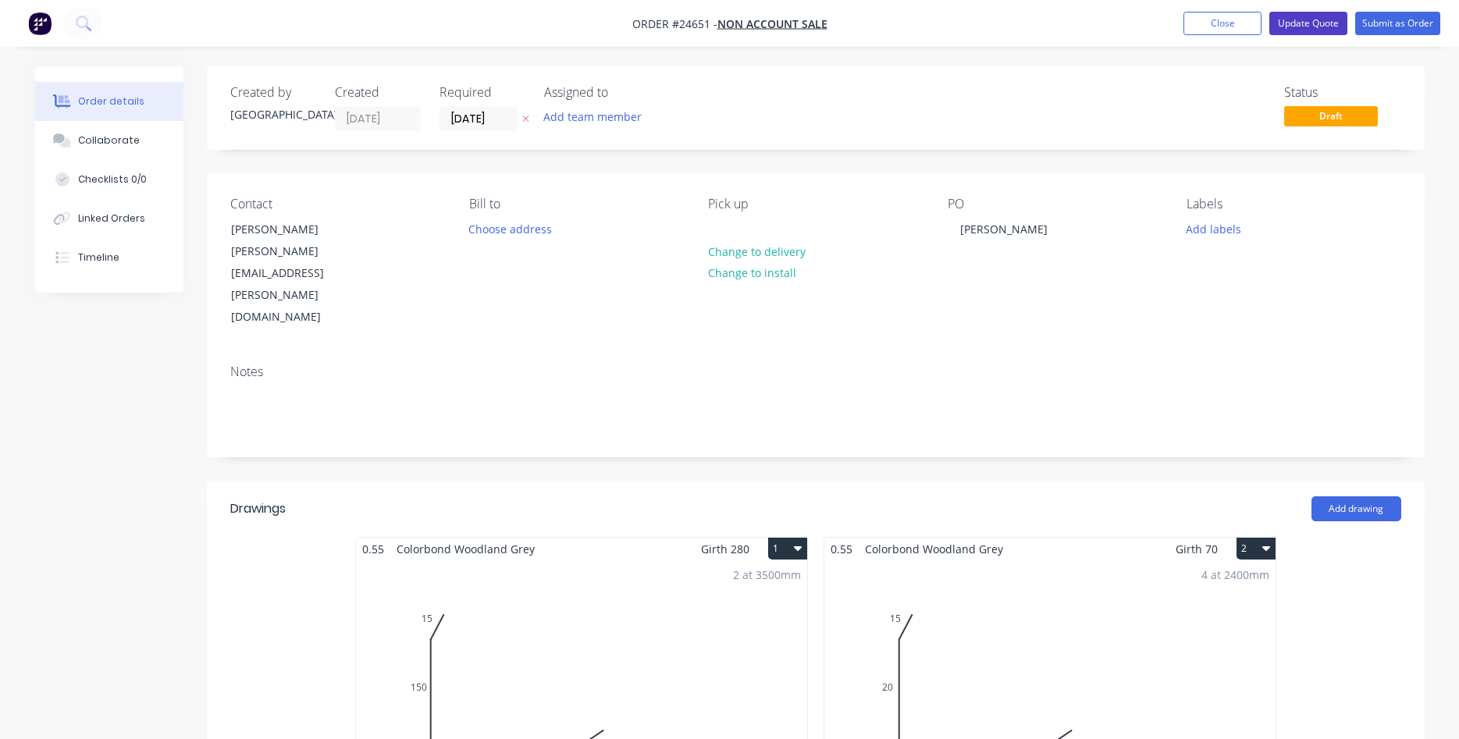
click at [1309, 28] on button "Update Quote" at bounding box center [1308, 23] width 78 height 23
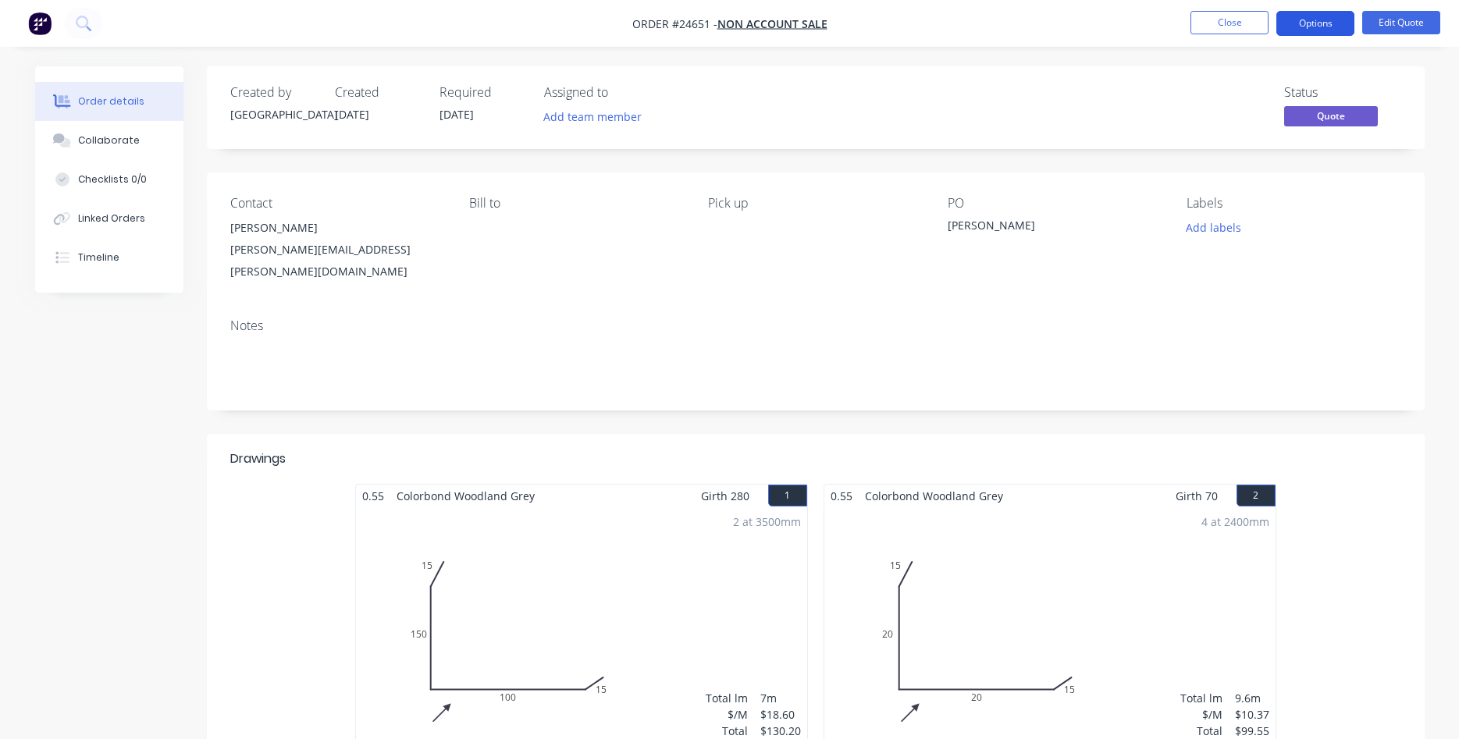
click at [1317, 28] on button "Options" at bounding box center [1315, 23] width 78 height 25
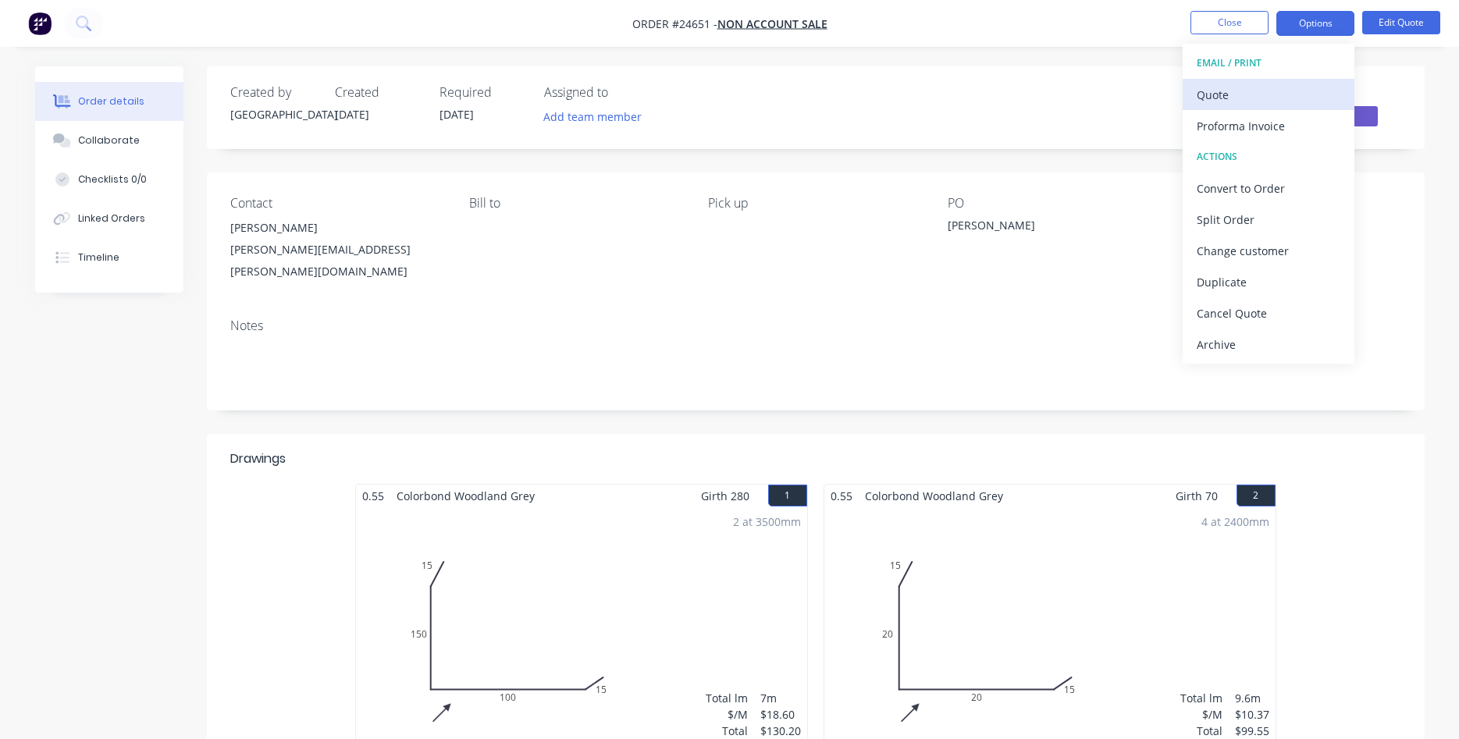
click at [1242, 101] on div "Quote" at bounding box center [1269, 95] width 144 height 23
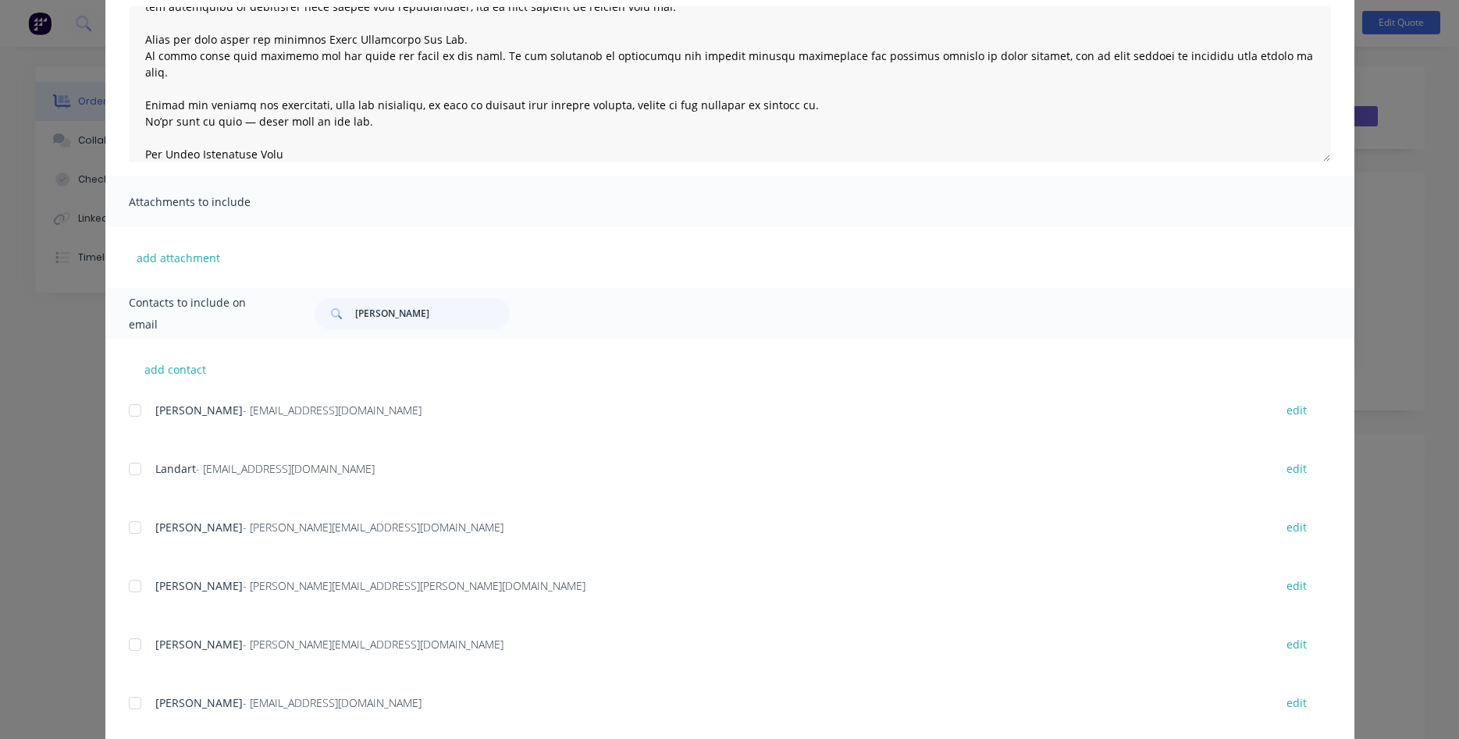
scroll to position [224, 0]
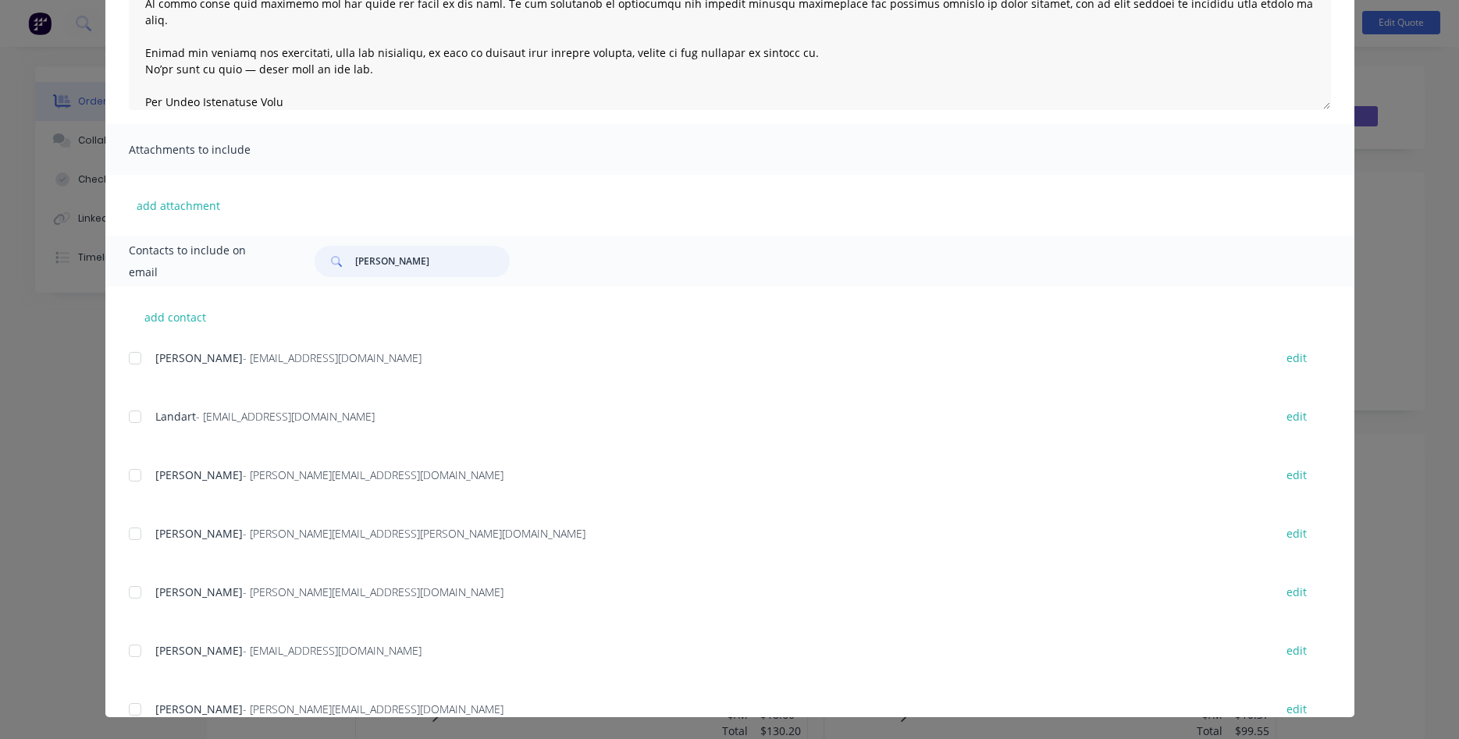
drag, startPoint x: 406, startPoint y: 268, endPoint x: 291, endPoint y: 254, distance: 115.5
click at [355, 254] on input "[PERSON_NAME]" at bounding box center [432, 261] width 155 height 31
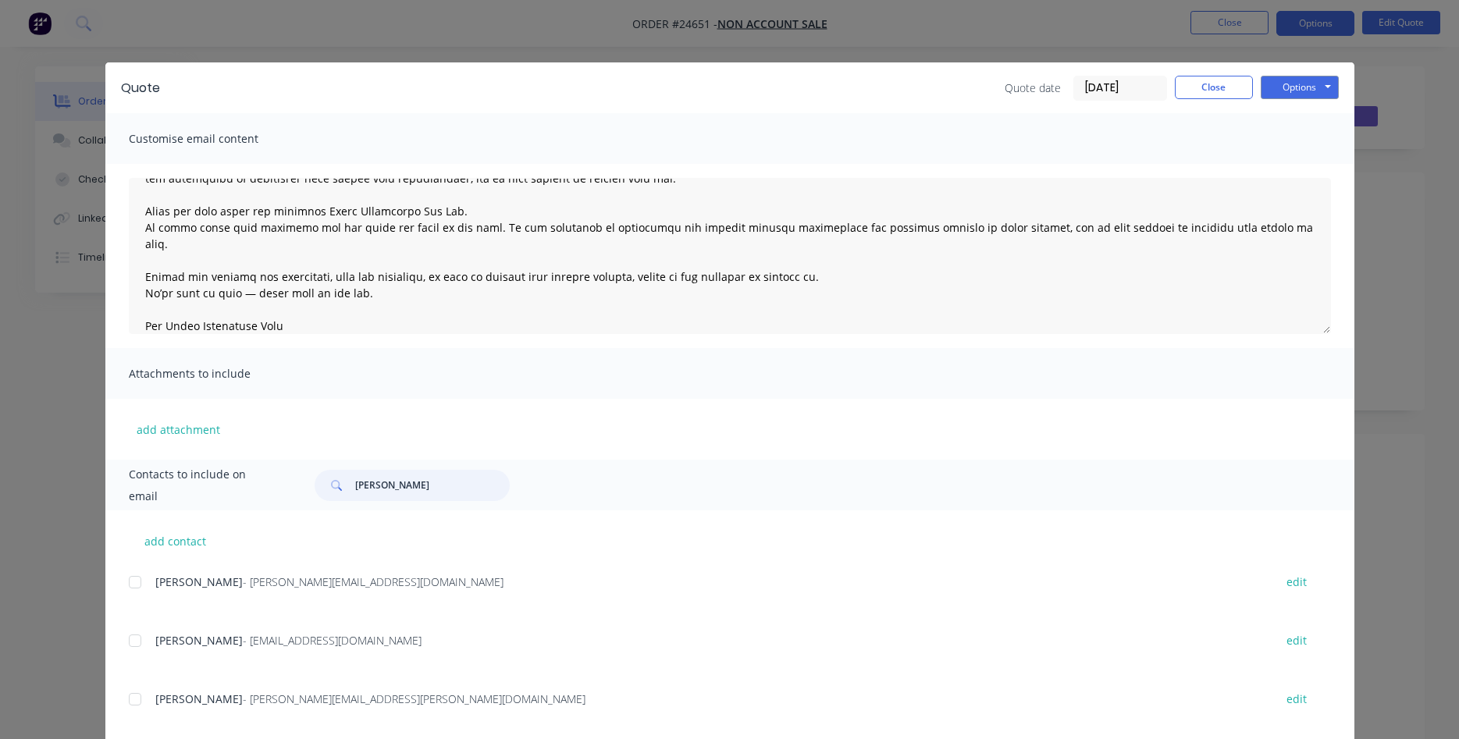
scroll to position [322, 0]
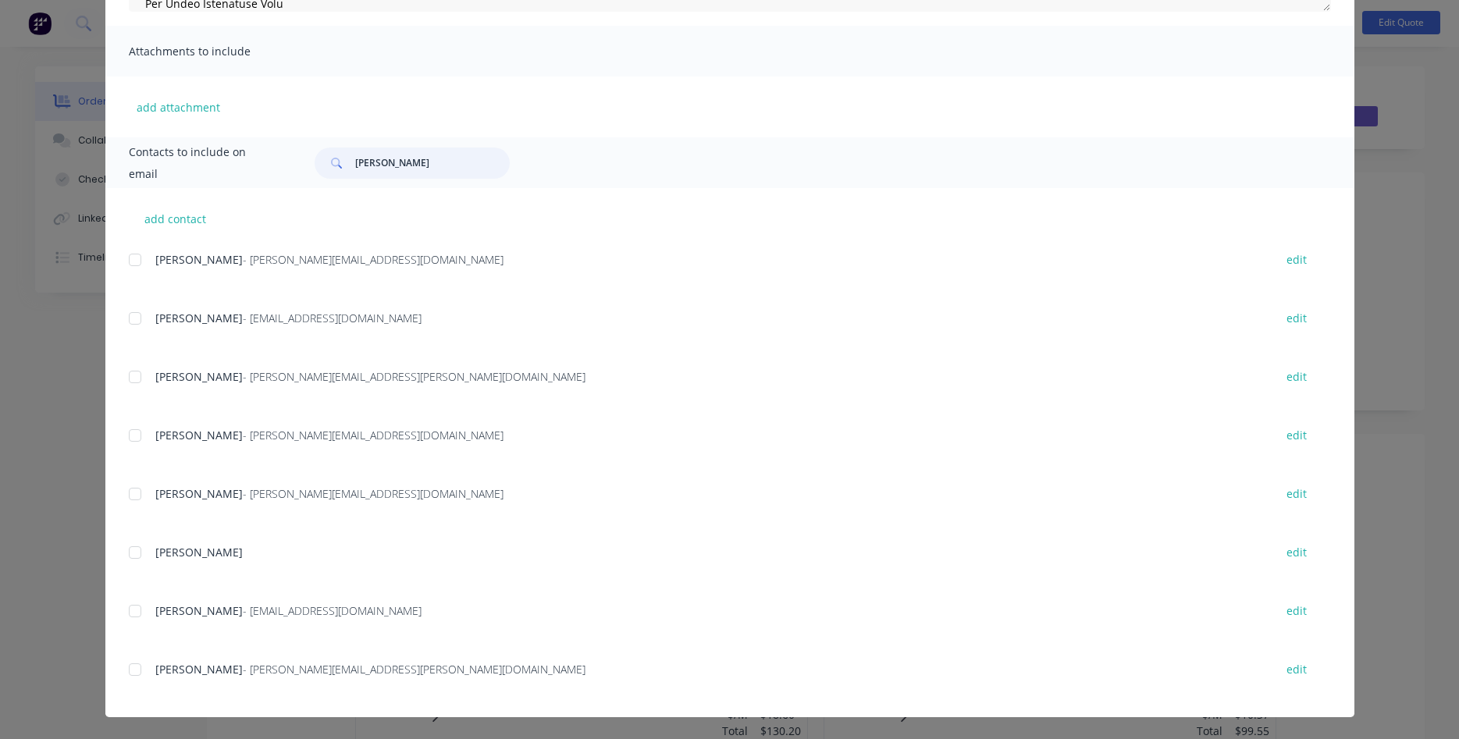
click at [133, 673] on div at bounding box center [134, 669] width 31 height 31
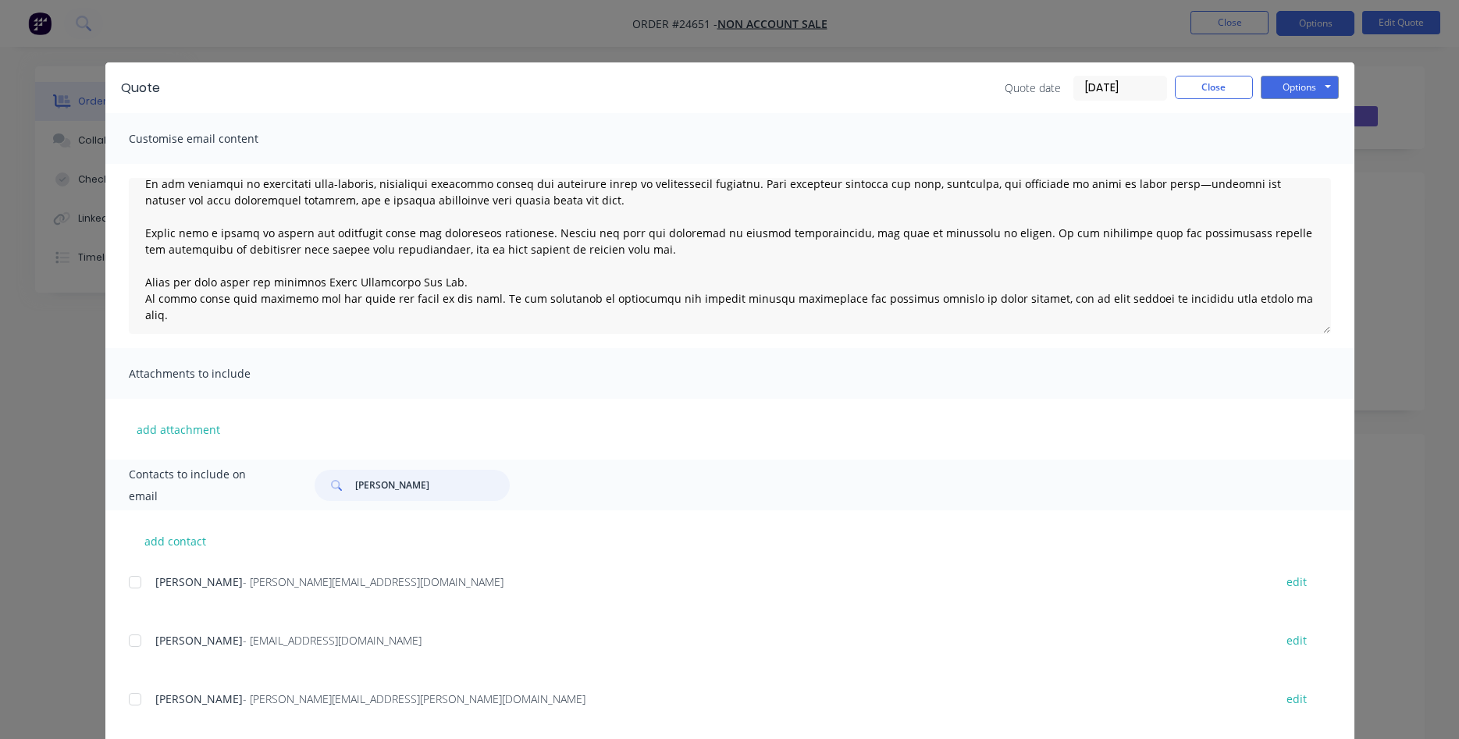
scroll to position [0, 0]
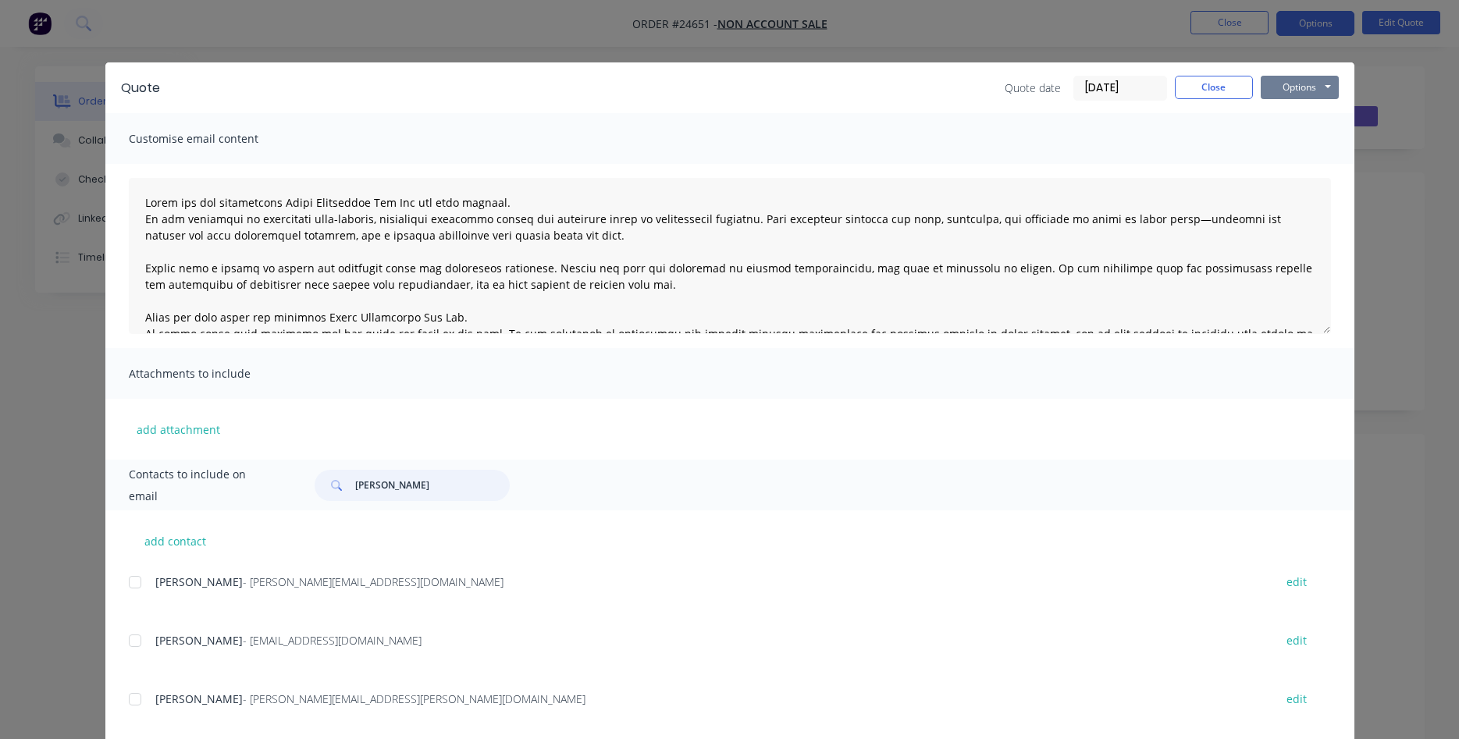
type input "[PERSON_NAME]"
click at [1318, 87] on button "Options" at bounding box center [1300, 87] width 78 height 23
click at [1305, 171] on button "Email" at bounding box center [1311, 167] width 100 height 26
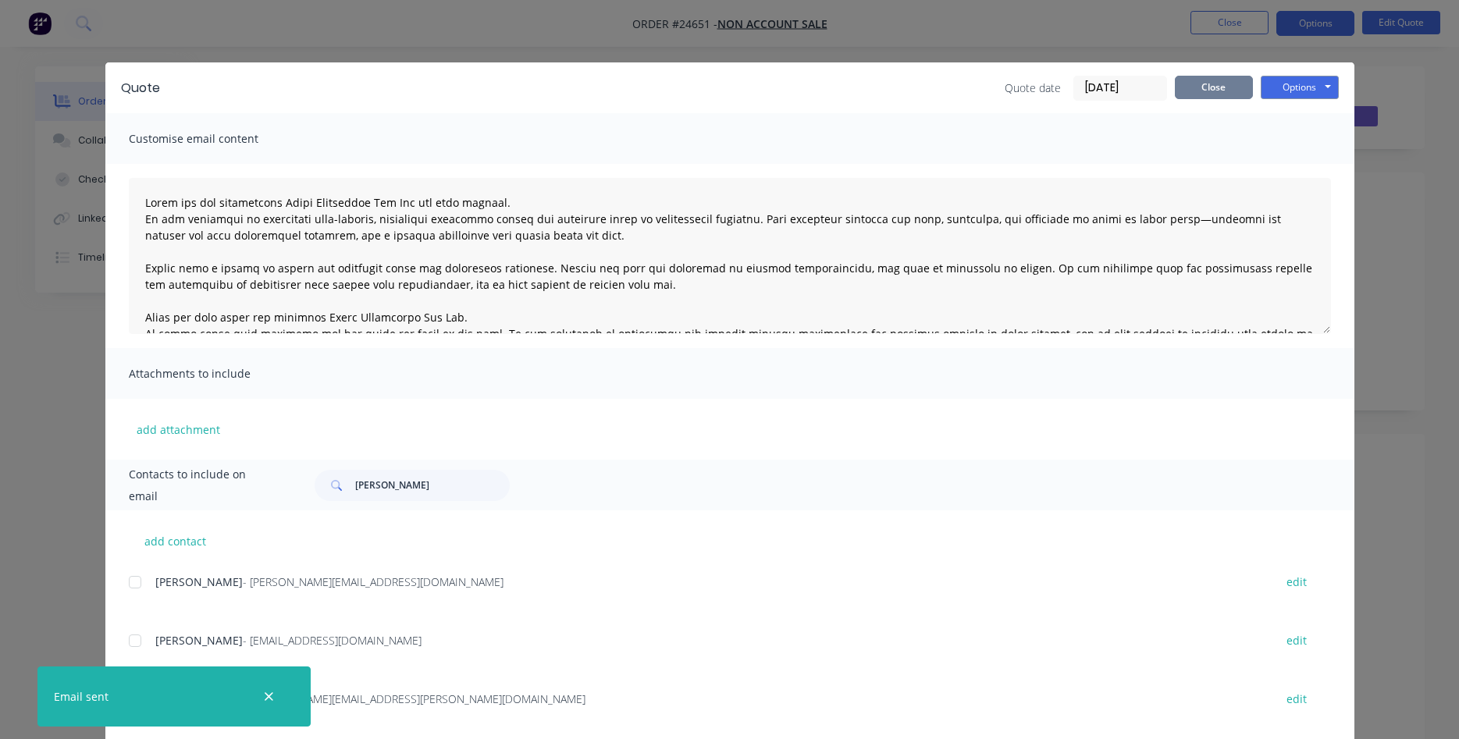
click at [1229, 93] on button "Close" at bounding box center [1214, 87] width 78 height 23
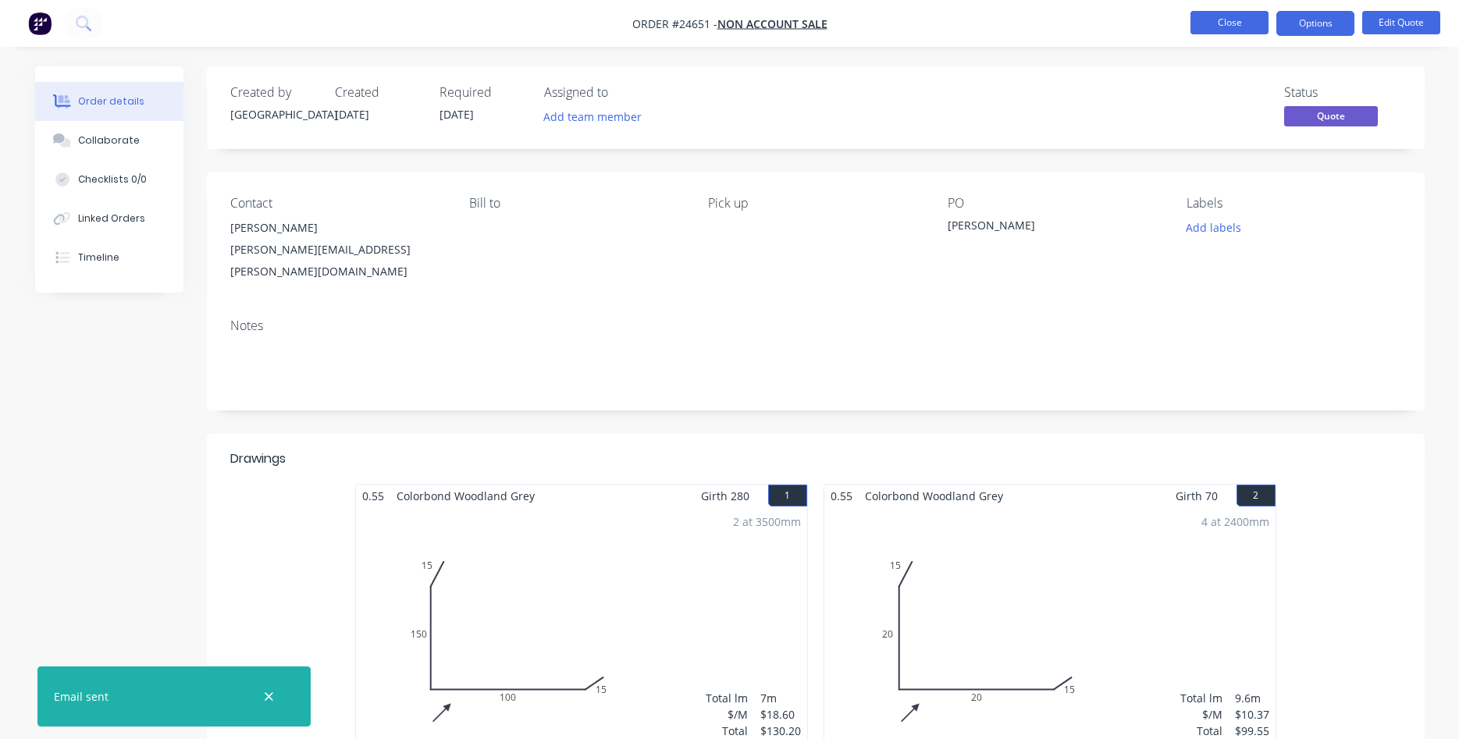
click at [1214, 22] on button "Close" at bounding box center [1229, 22] width 78 height 23
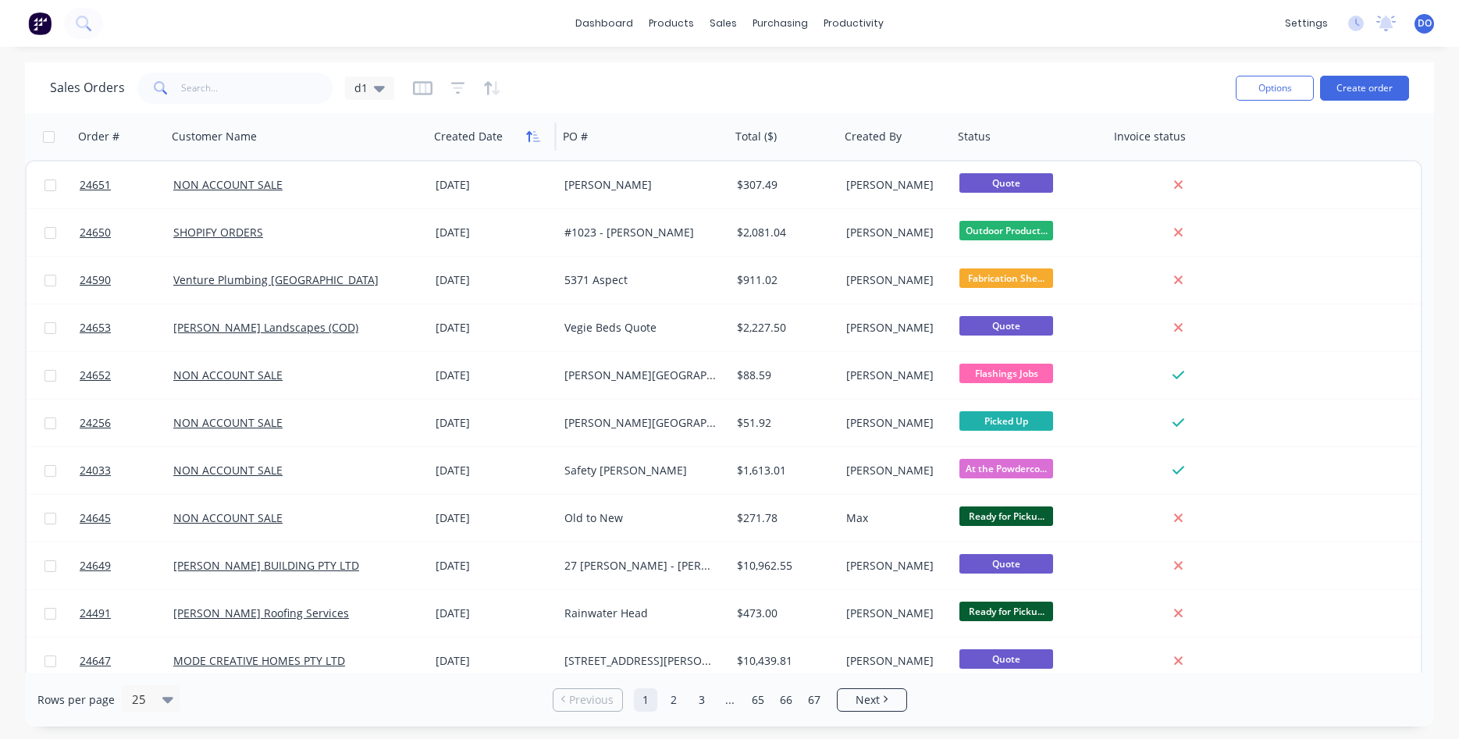
click at [524, 142] on button "button" at bounding box center [532, 136] width 23 height 23
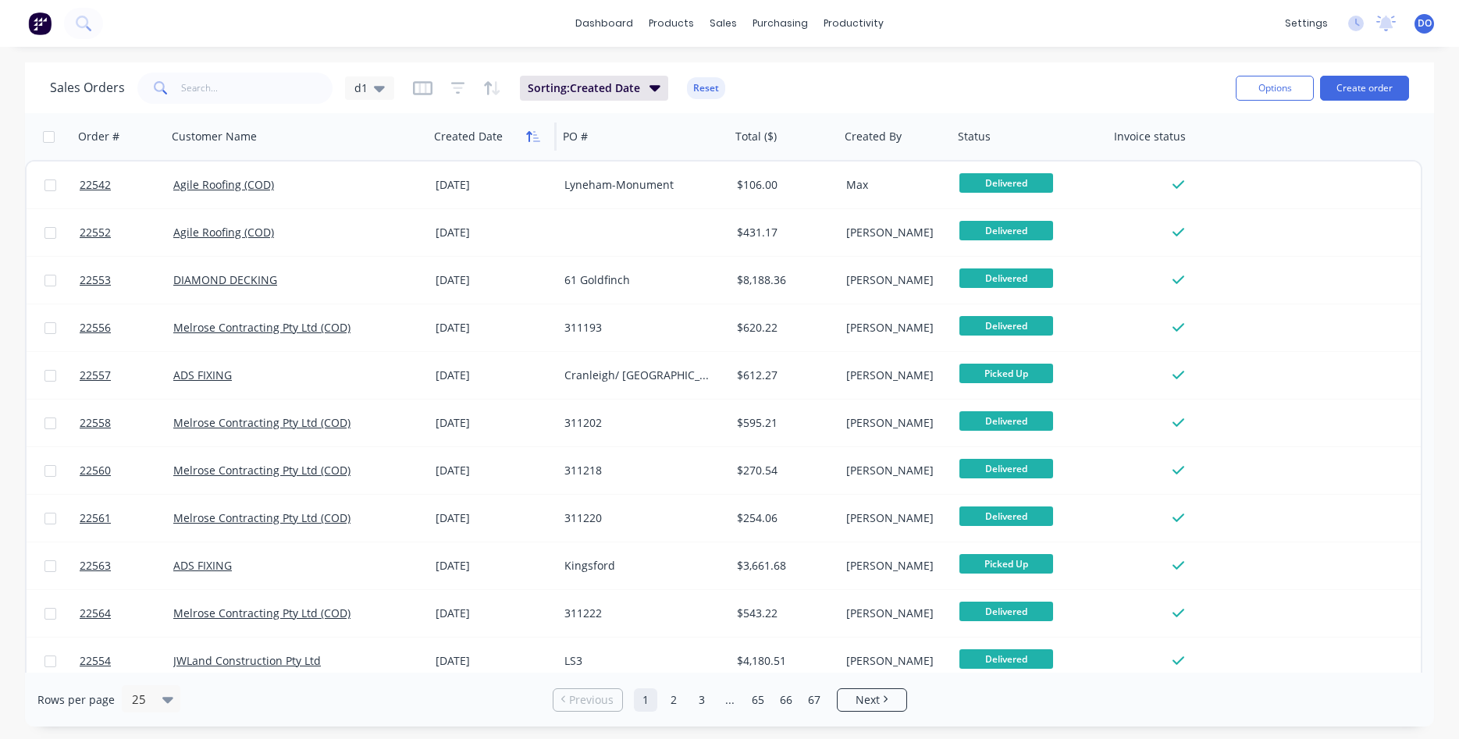
click at [525, 141] on button "button" at bounding box center [532, 136] width 23 height 23
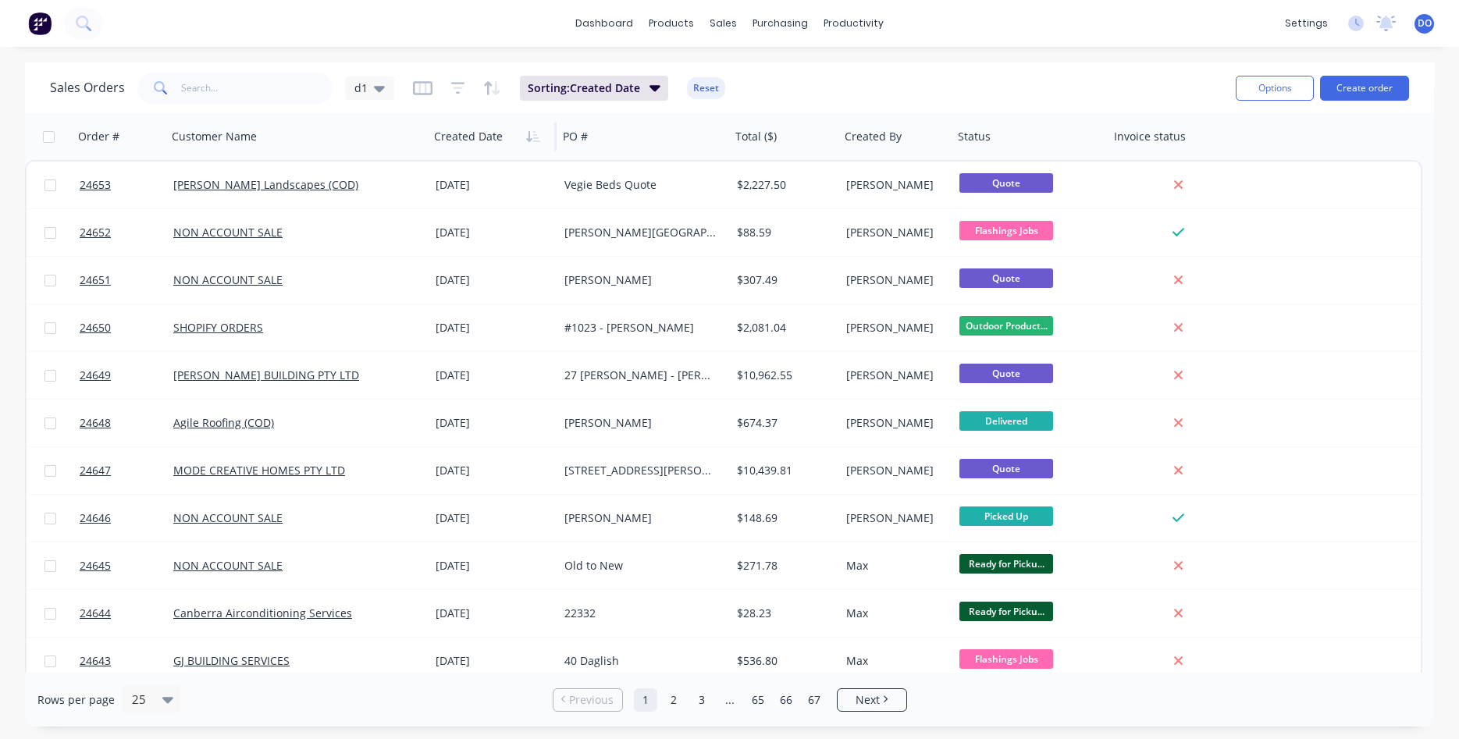
click at [525, 141] on button "button" at bounding box center [532, 136] width 23 height 23
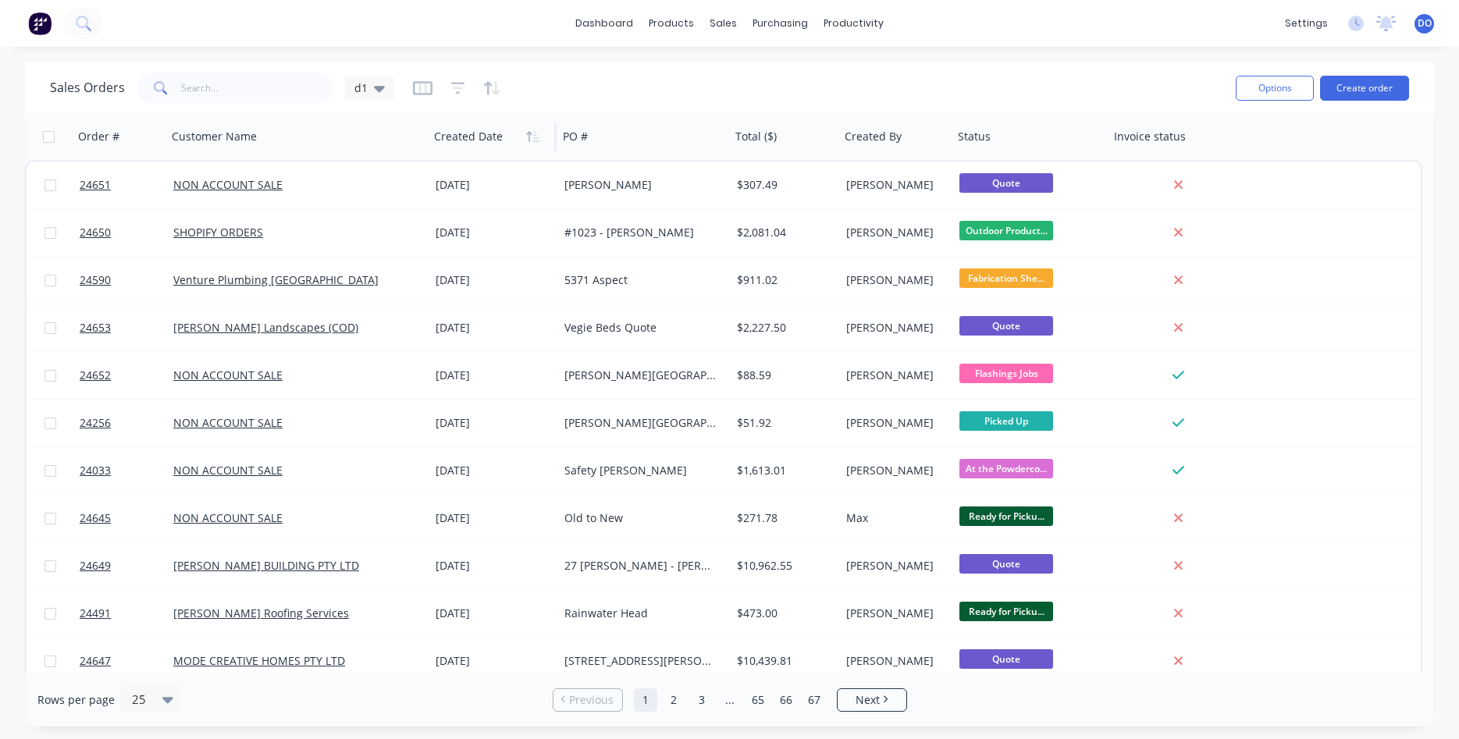
click at [525, 141] on button "button" at bounding box center [532, 136] width 23 height 23
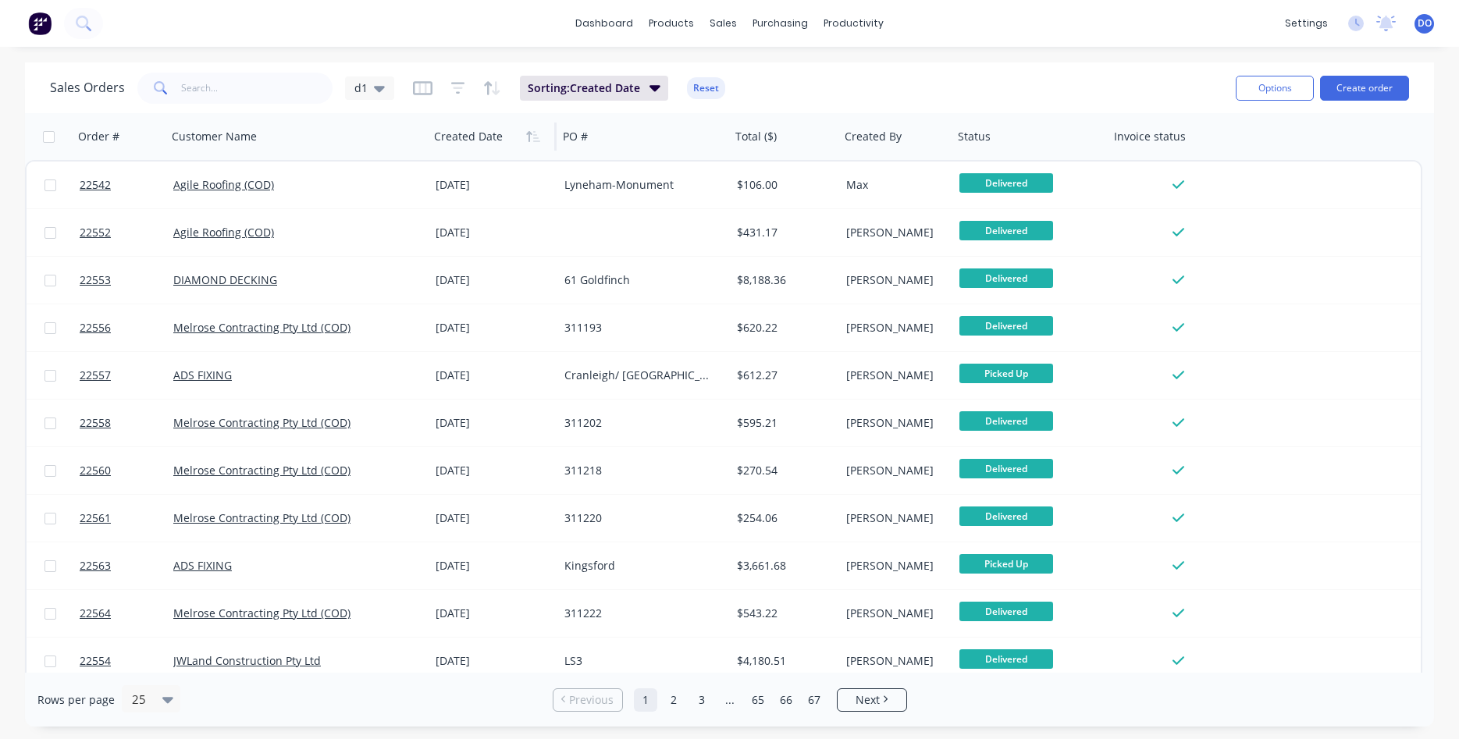
click at [525, 141] on button "button" at bounding box center [532, 136] width 23 height 23
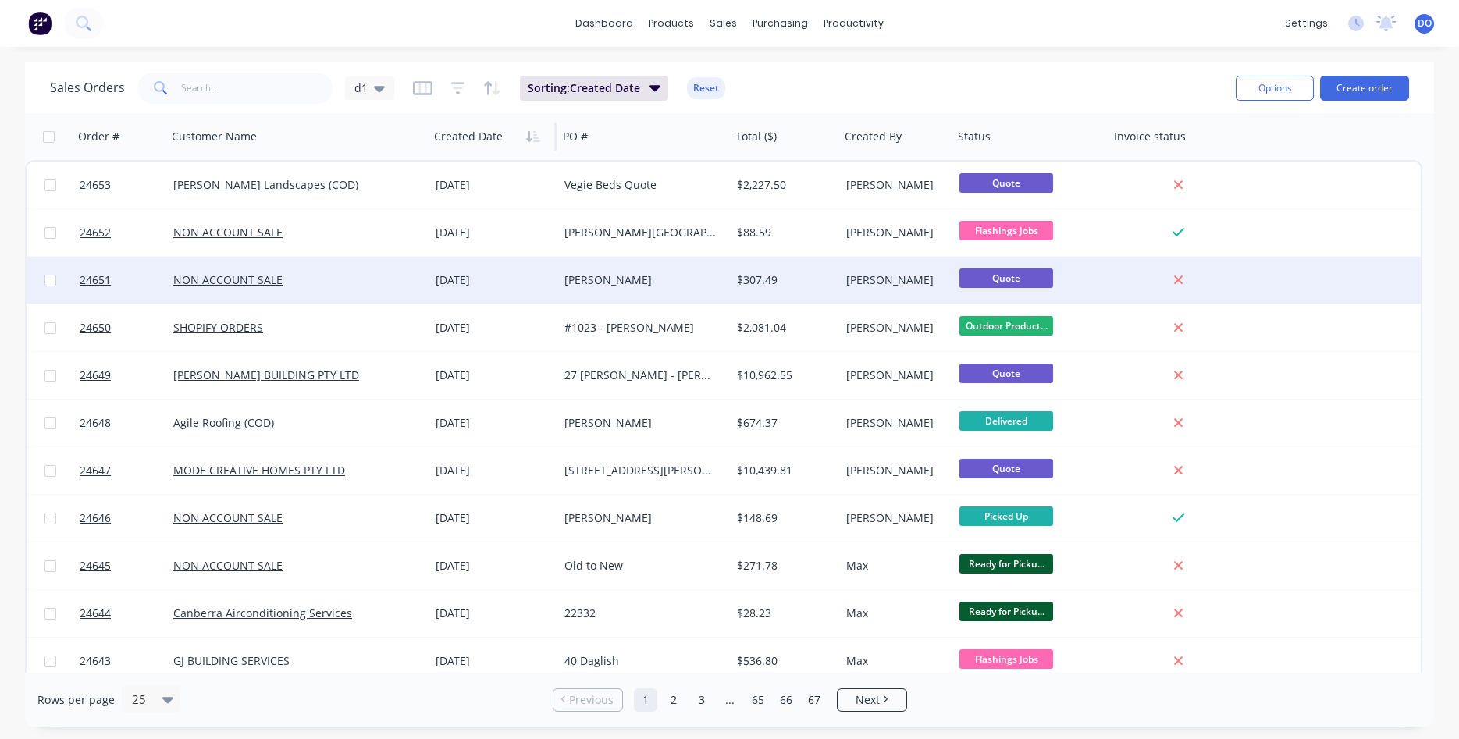
click at [637, 283] on div "[PERSON_NAME]" at bounding box center [640, 280] width 152 height 16
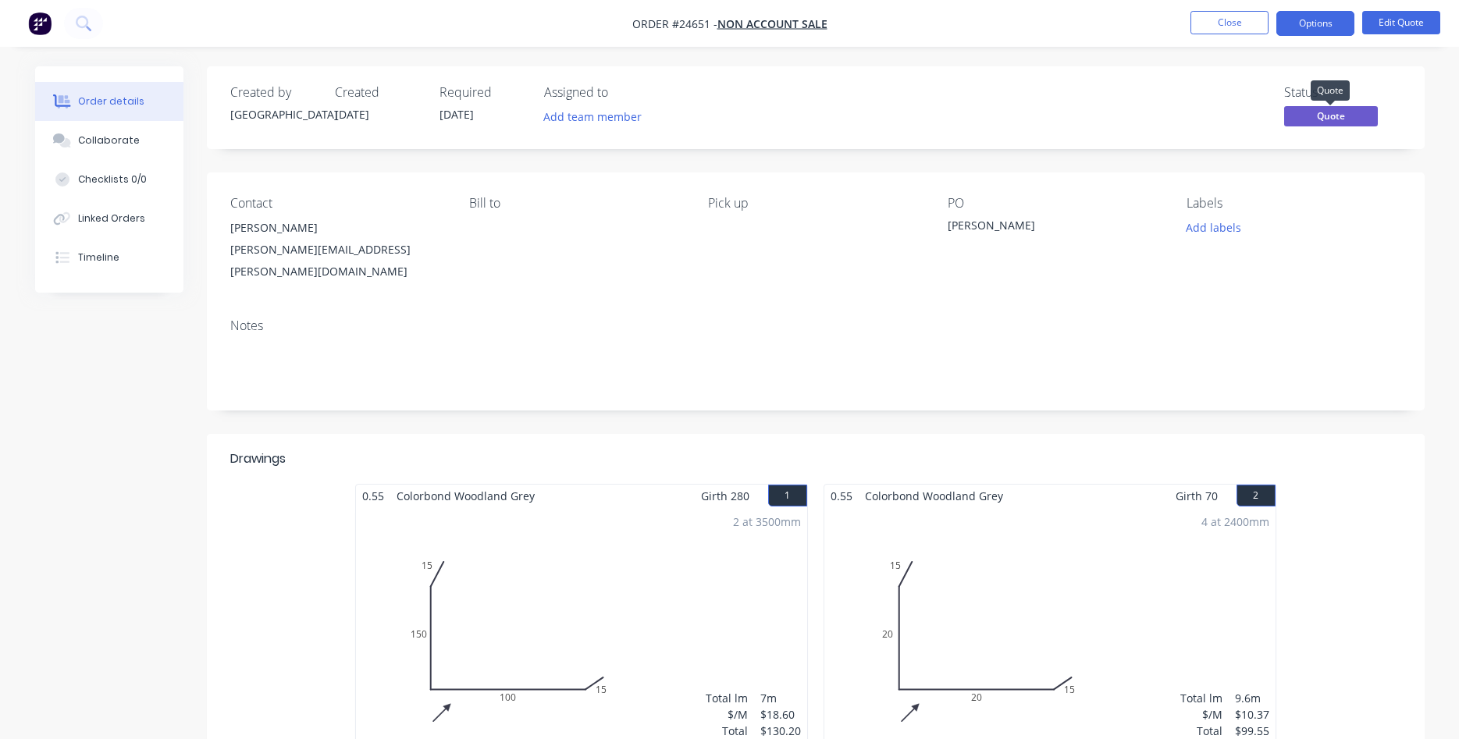
click at [1344, 118] on span "Quote" at bounding box center [1331, 116] width 94 height 20
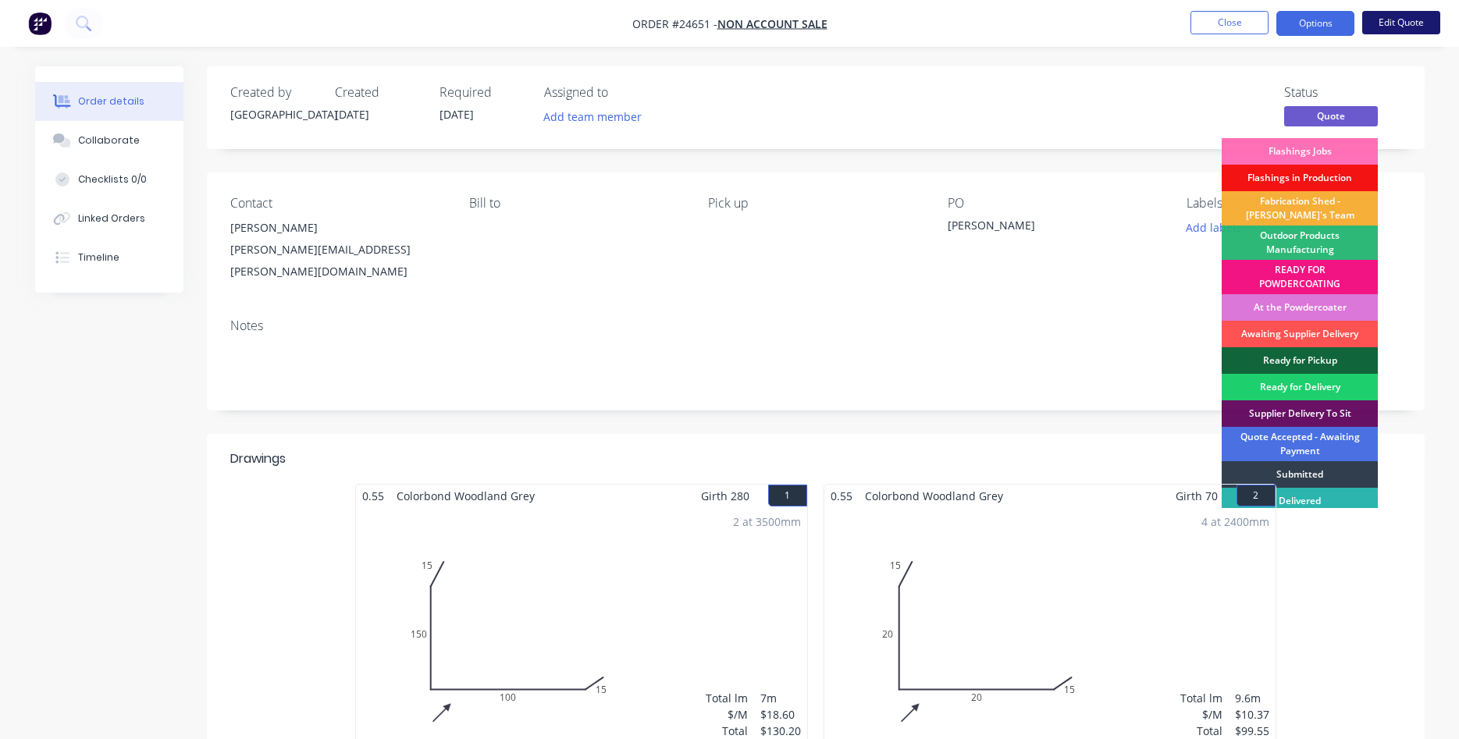
click at [1425, 19] on button "Edit Quote" at bounding box center [1401, 22] width 78 height 23
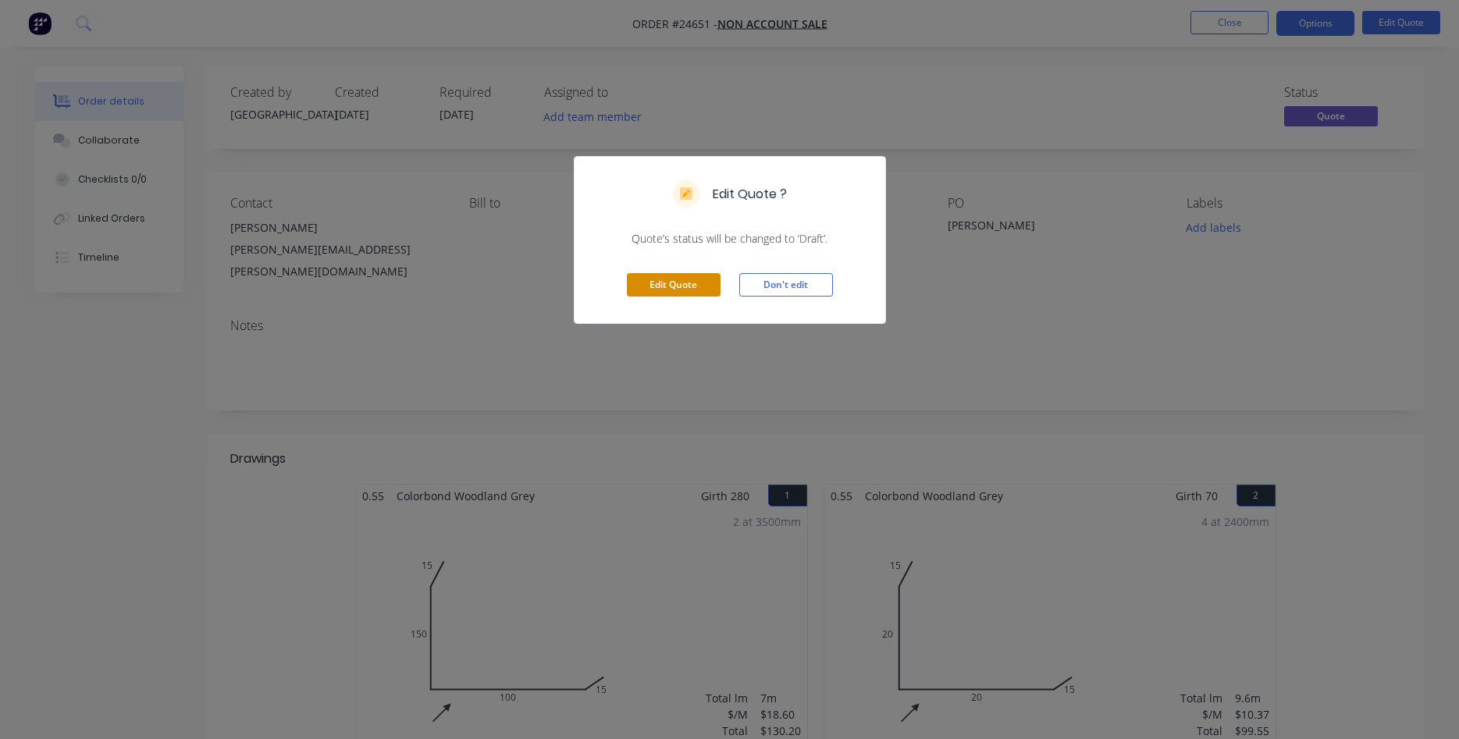
click at [697, 276] on button "Edit Quote" at bounding box center [674, 284] width 94 height 23
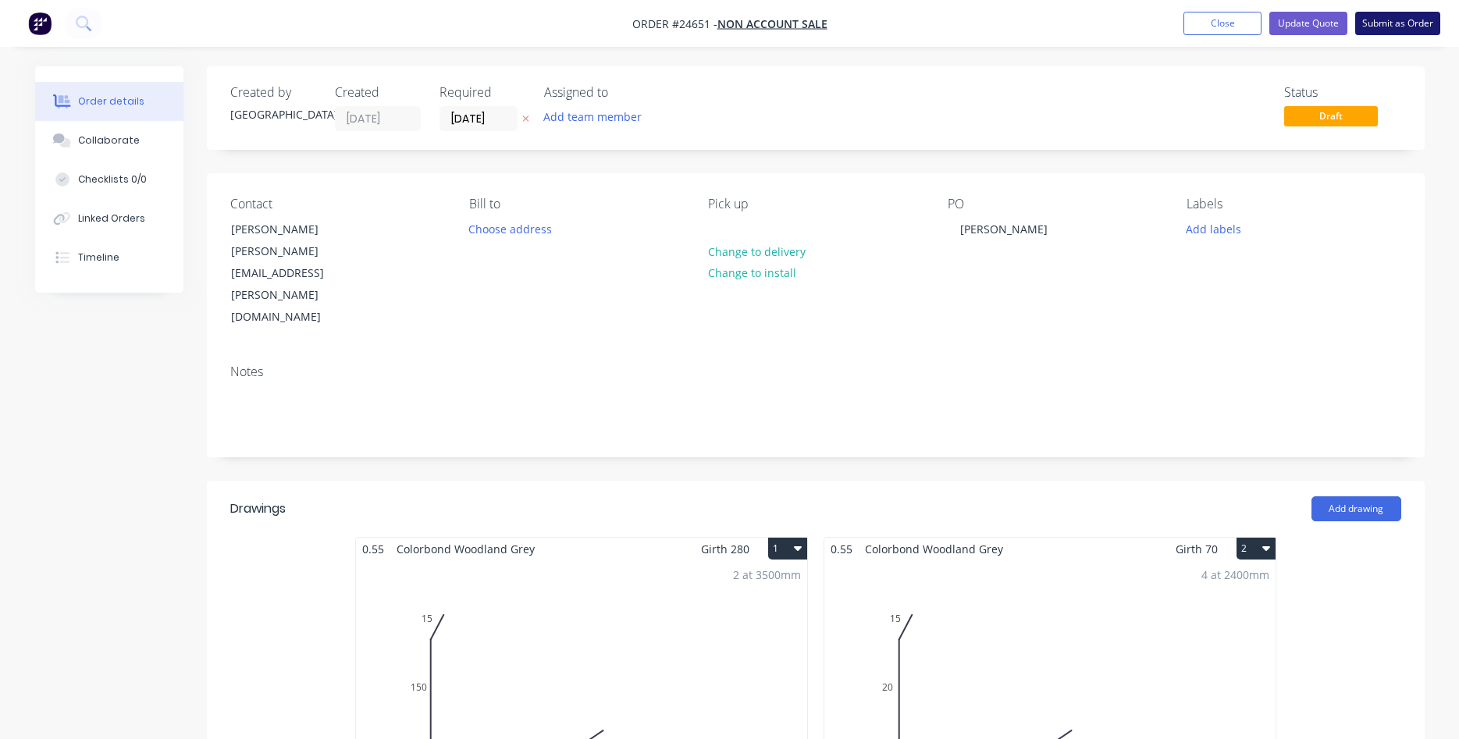
click at [1390, 27] on button "Submit as Order" at bounding box center [1397, 23] width 85 height 23
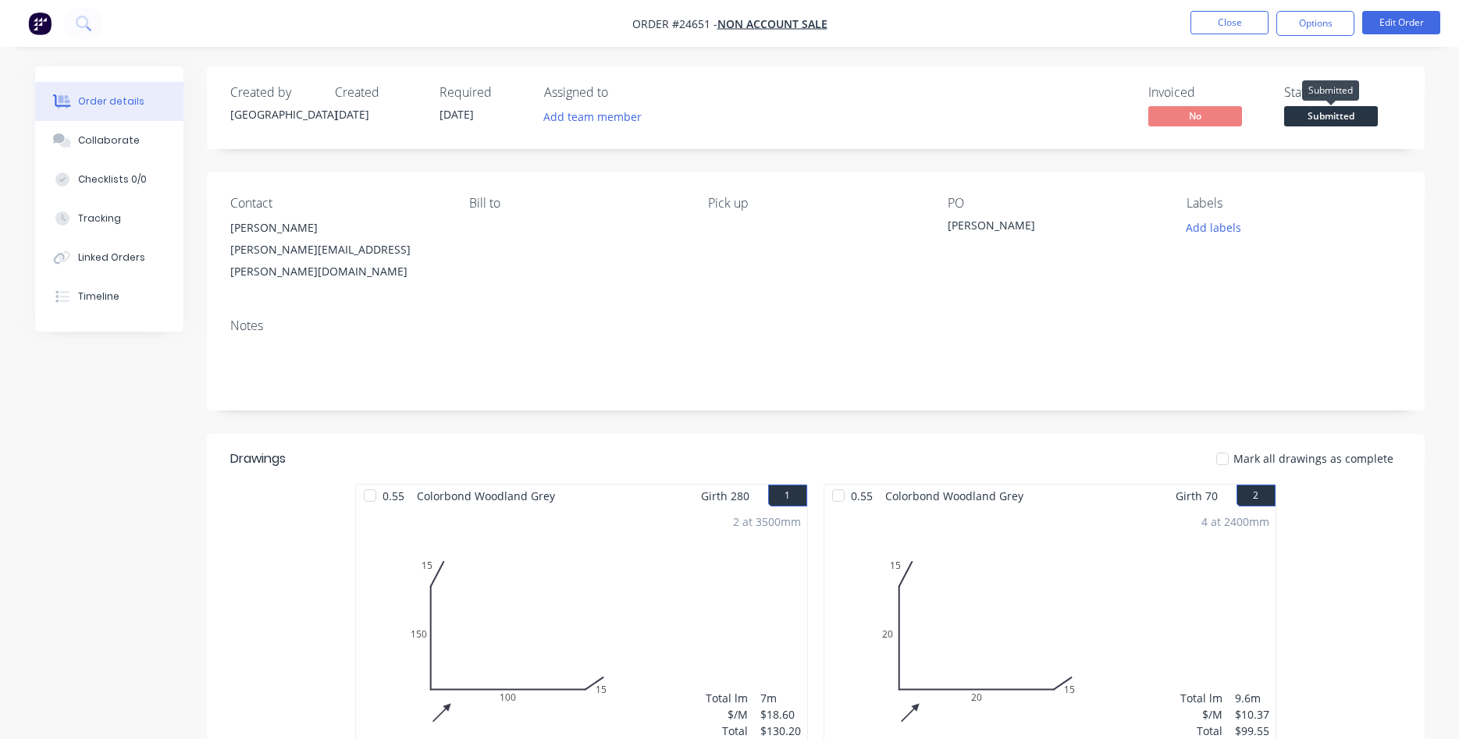
click at [1342, 119] on span "Submitted" at bounding box center [1331, 116] width 94 height 20
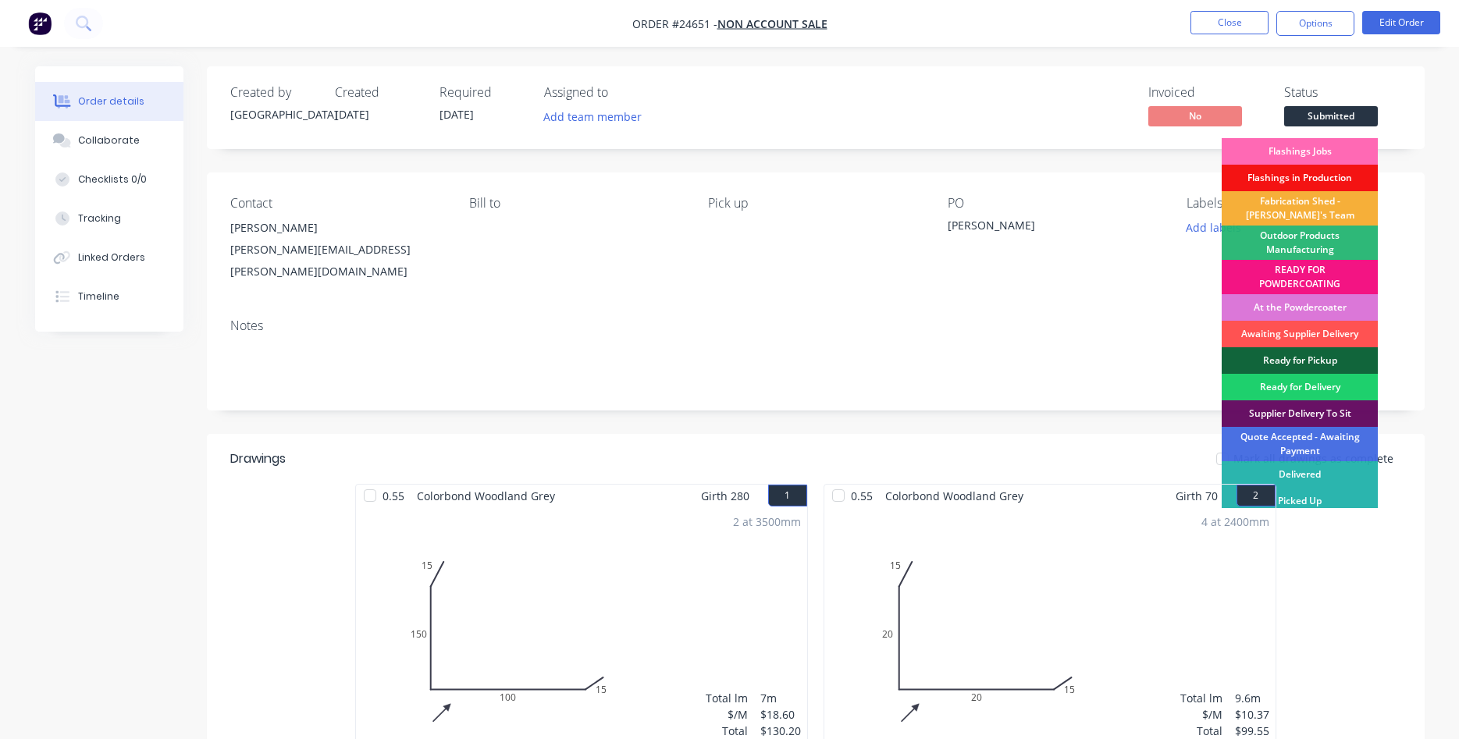
click at [1316, 147] on div "Flashings Jobs" at bounding box center [1300, 151] width 156 height 27
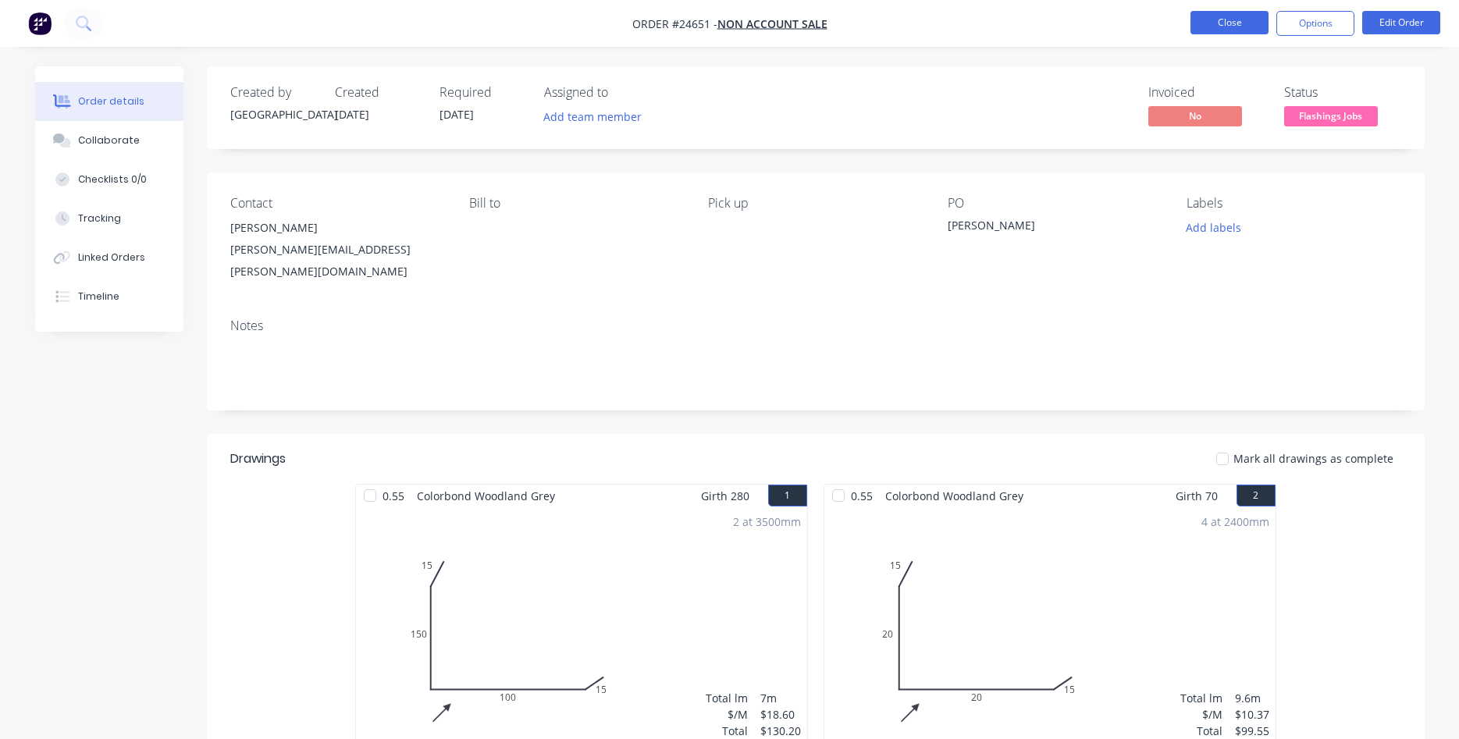
click at [1244, 24] on button "Close" at bounding box center [1229, 22] width 78 height 23
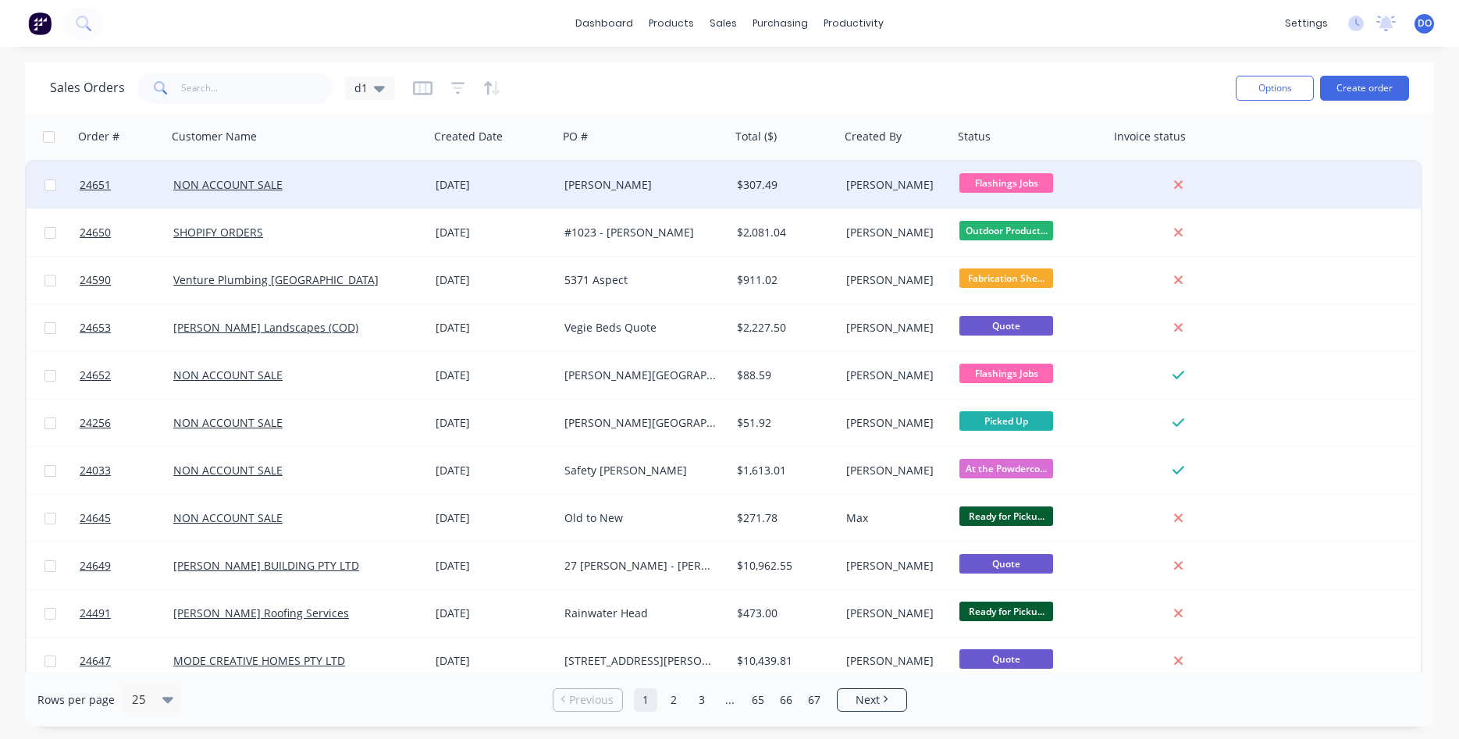
click at [588, 191] on div "[PERSON_NAME]" at bounding box center [640, 185] width 152 height 16
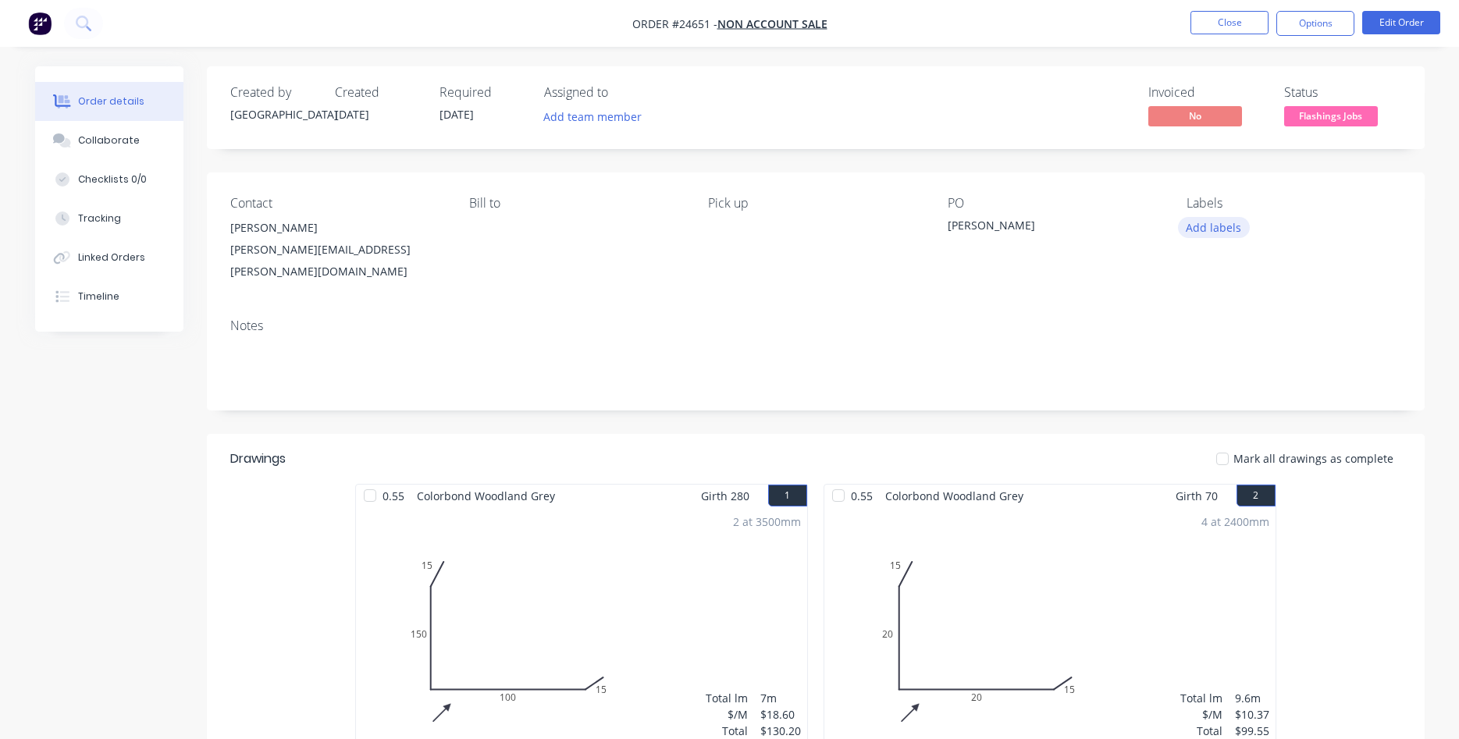
click at [1216, 225] on button "Add labels" at bounding box center [1214, 227] width 72 height 21
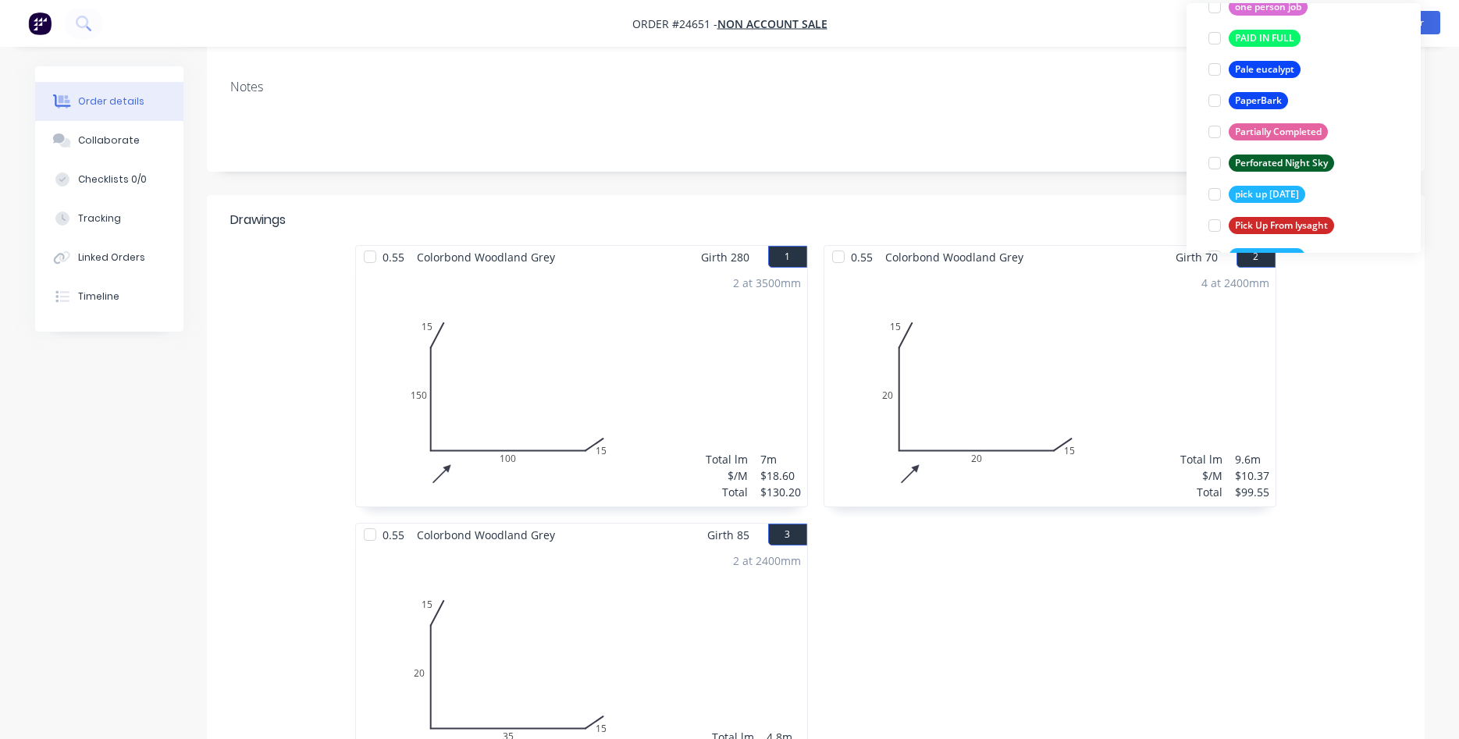
scroll to position [2403, 0]
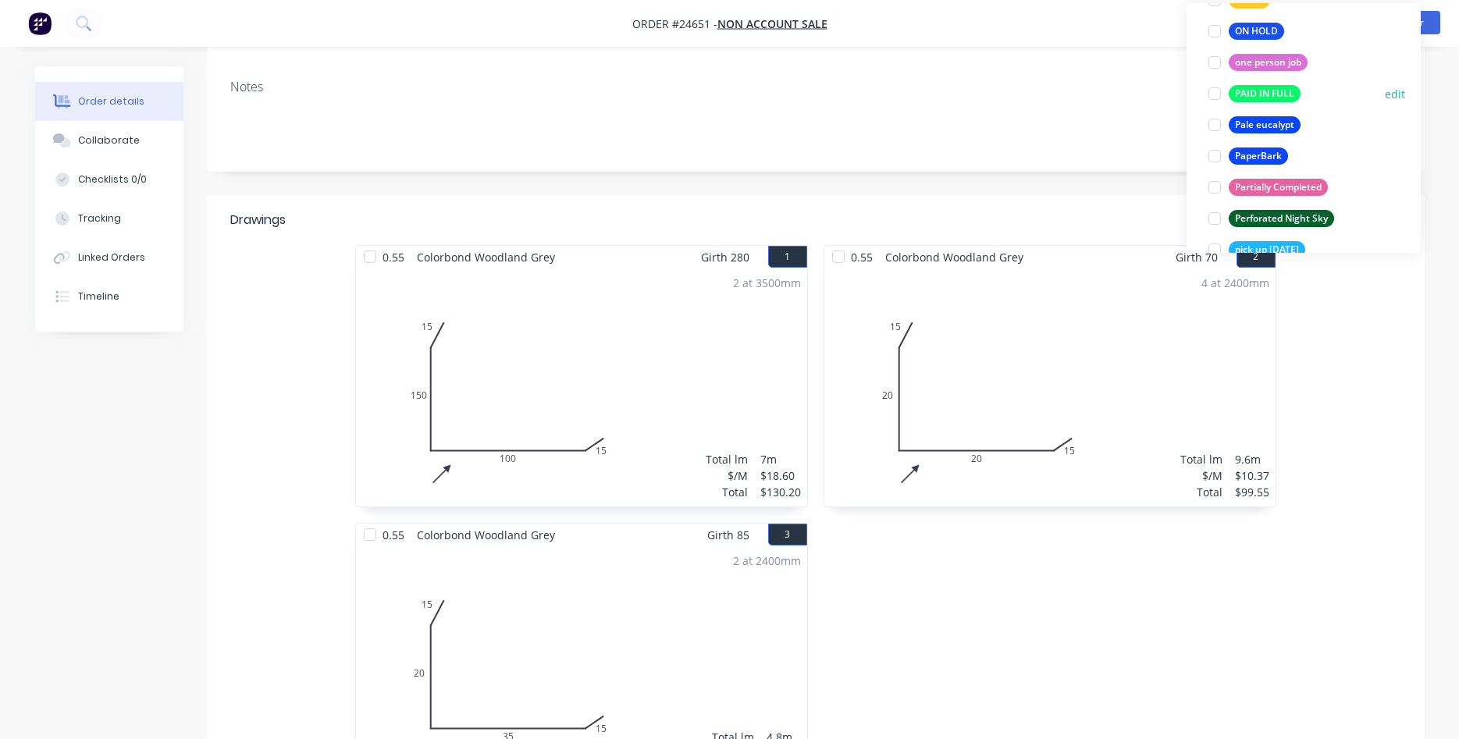
click at [1212, 92] on div at bounding box center [1214, 93] width 31 height 31
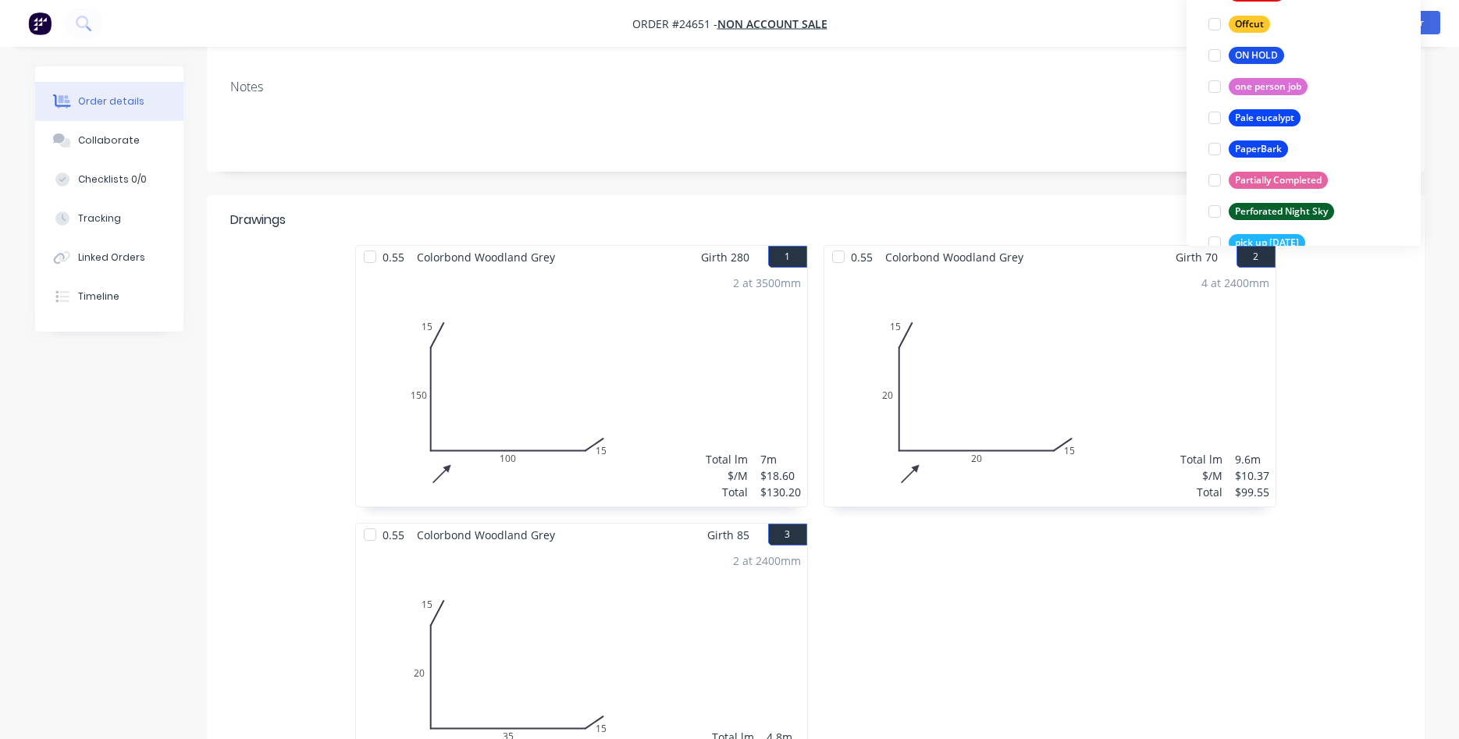
scroll to position [34, 0]
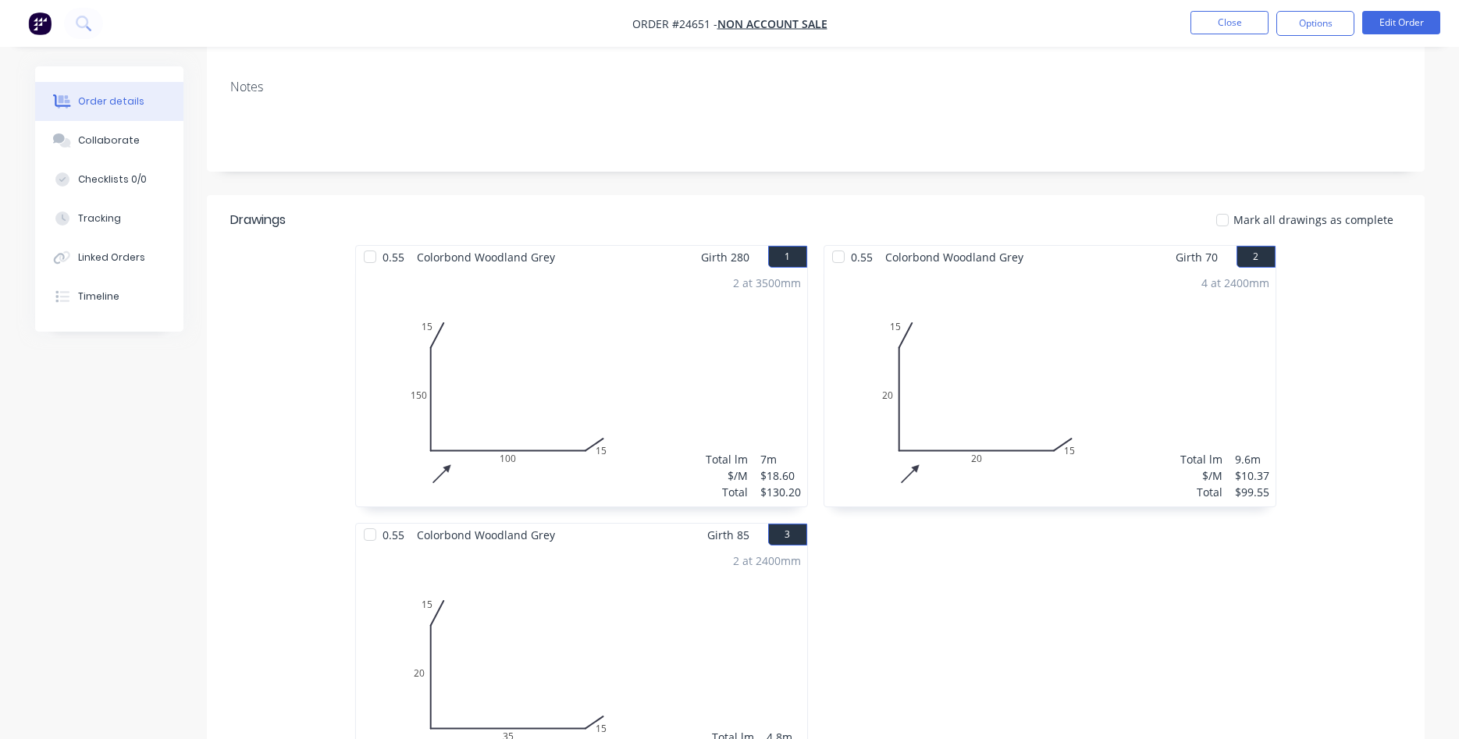
click at [1003, 556] on div "0.55 Colorbond Woodland Grey Girth 70 2 0 15 20 20 15 0 15 20 20 15 4 at 2400mm…" at bounding box center [1050, 523] width 468 height 556
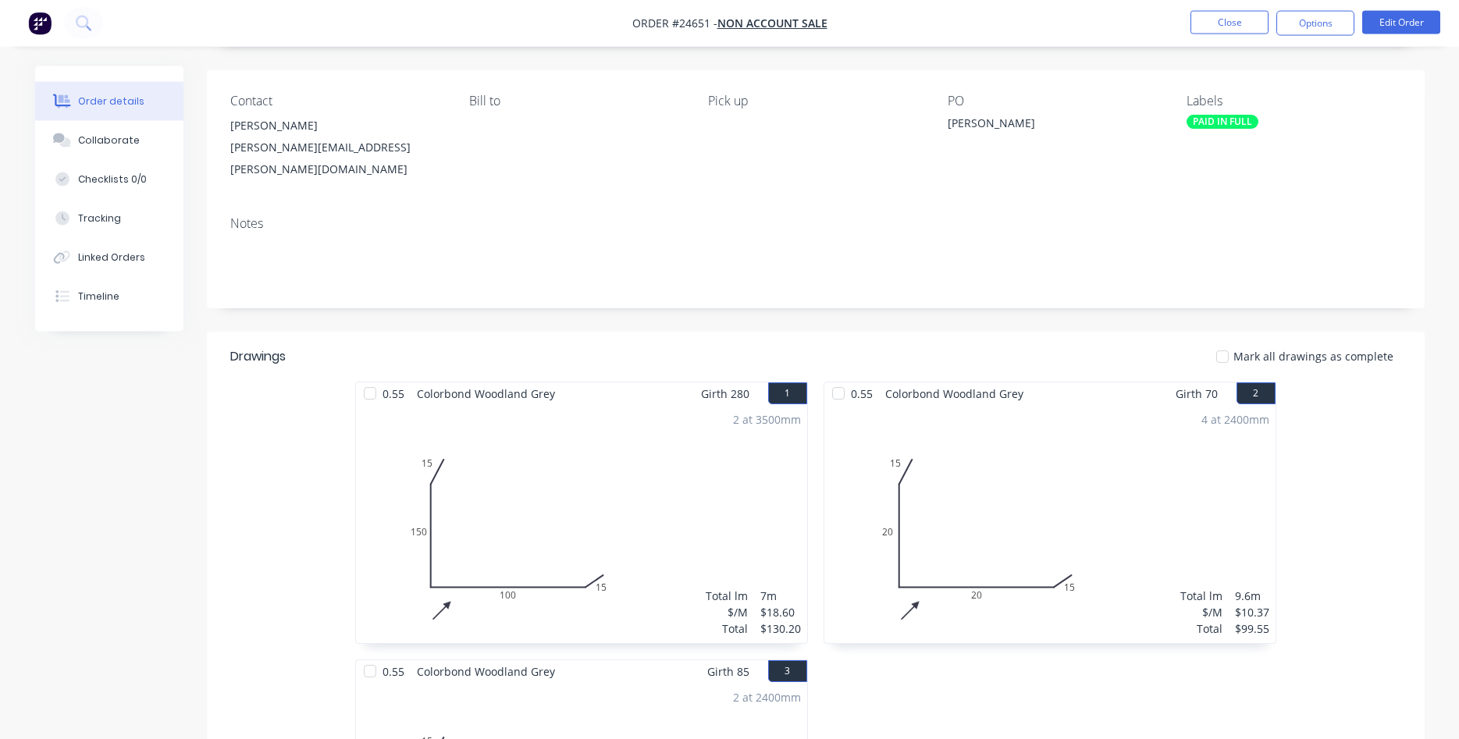
scroll to position [0, 0]
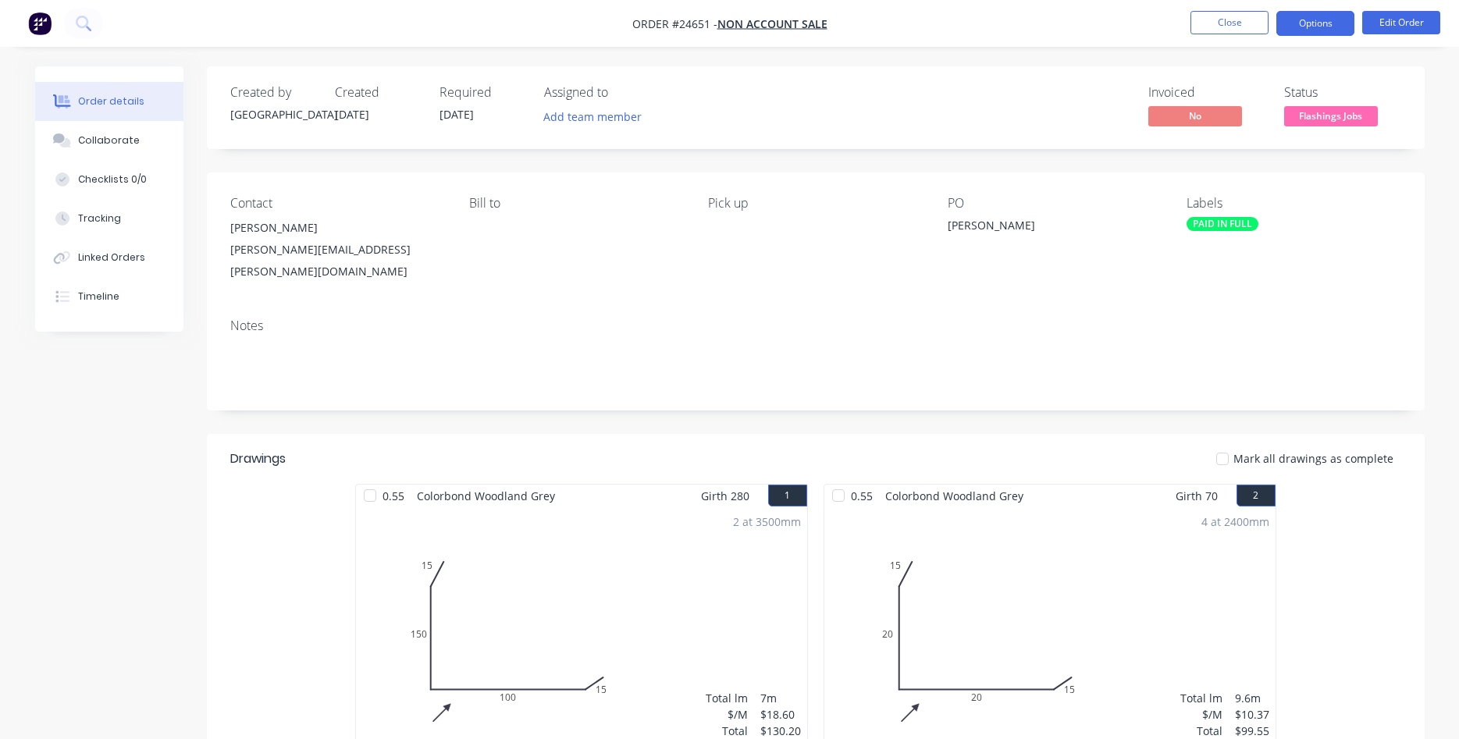
click at [1296, 19] on button "Options" at bounding box center [1315, 23] width 78 height 25
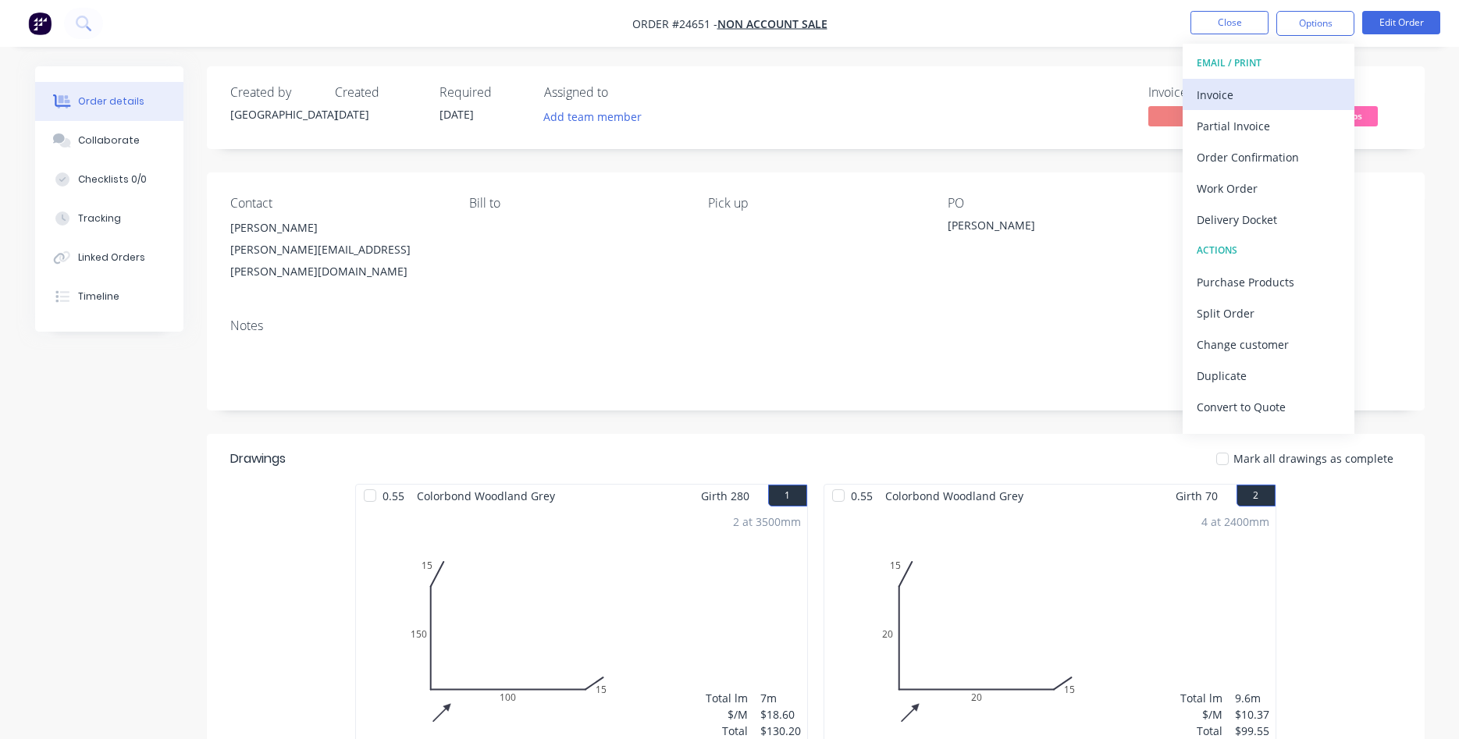
click at [1233, 96] on div "Invoice" at bounding box center [1269, 95] width 144 height 23
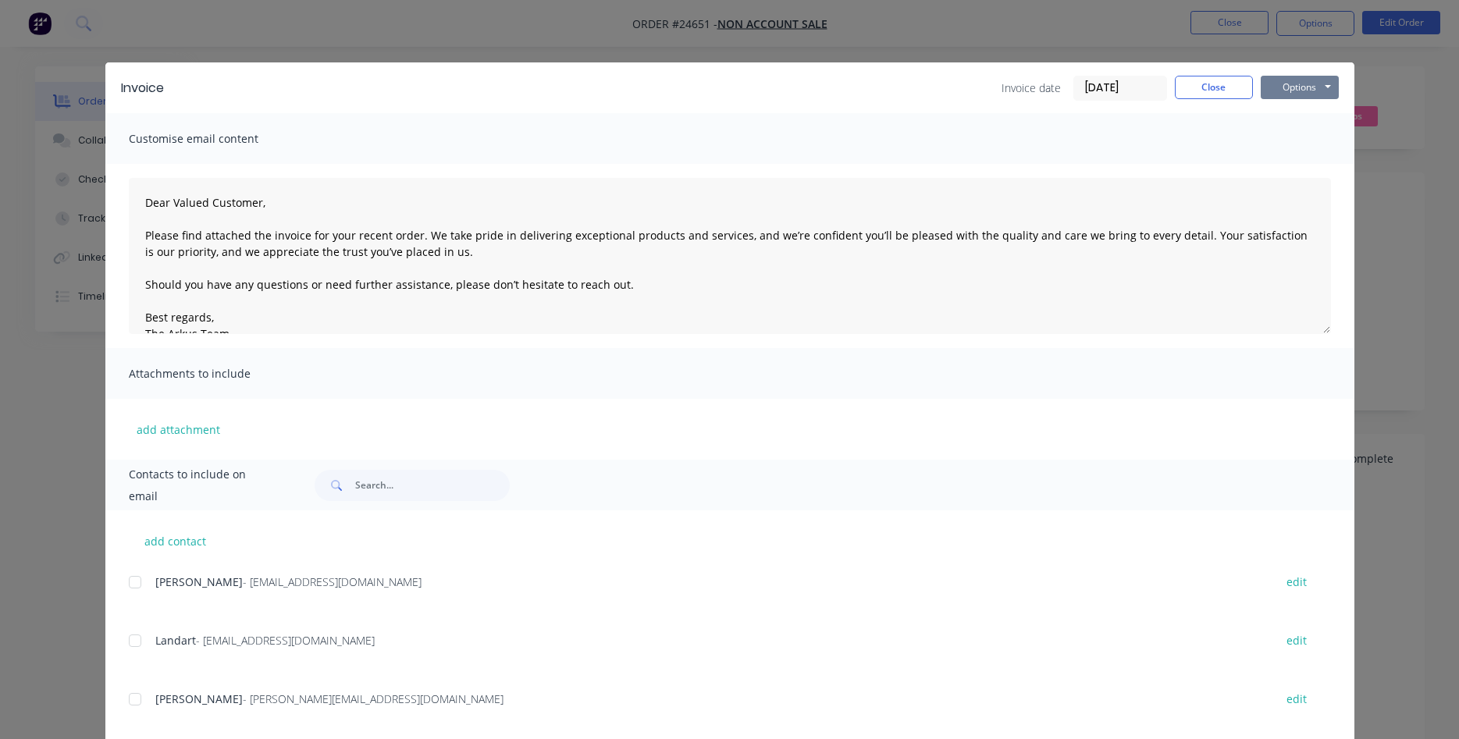
click at [1296, 89] on button "Options" at bounding box center [1300, 87] width 78 height 23
click at [1300, 141] on button "Print" at bounding box center [1311, 141] width 100 height 26
click at [1223, 80] on button "Close" at bounding box center [1214, 87] width 78 height 23
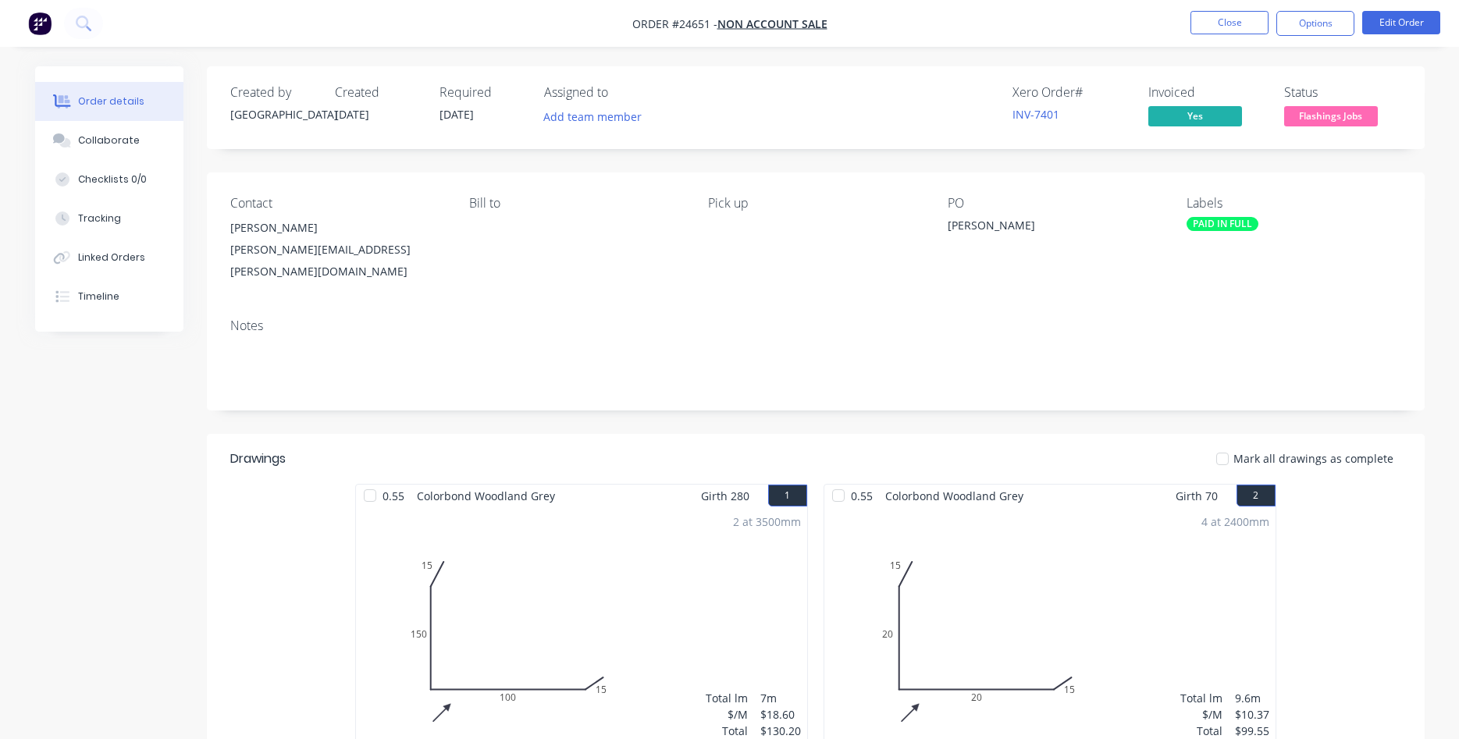
click at [1218, 226] on div "PAID IN FULL" at bounding box center [1223, 224] width 72 height 14
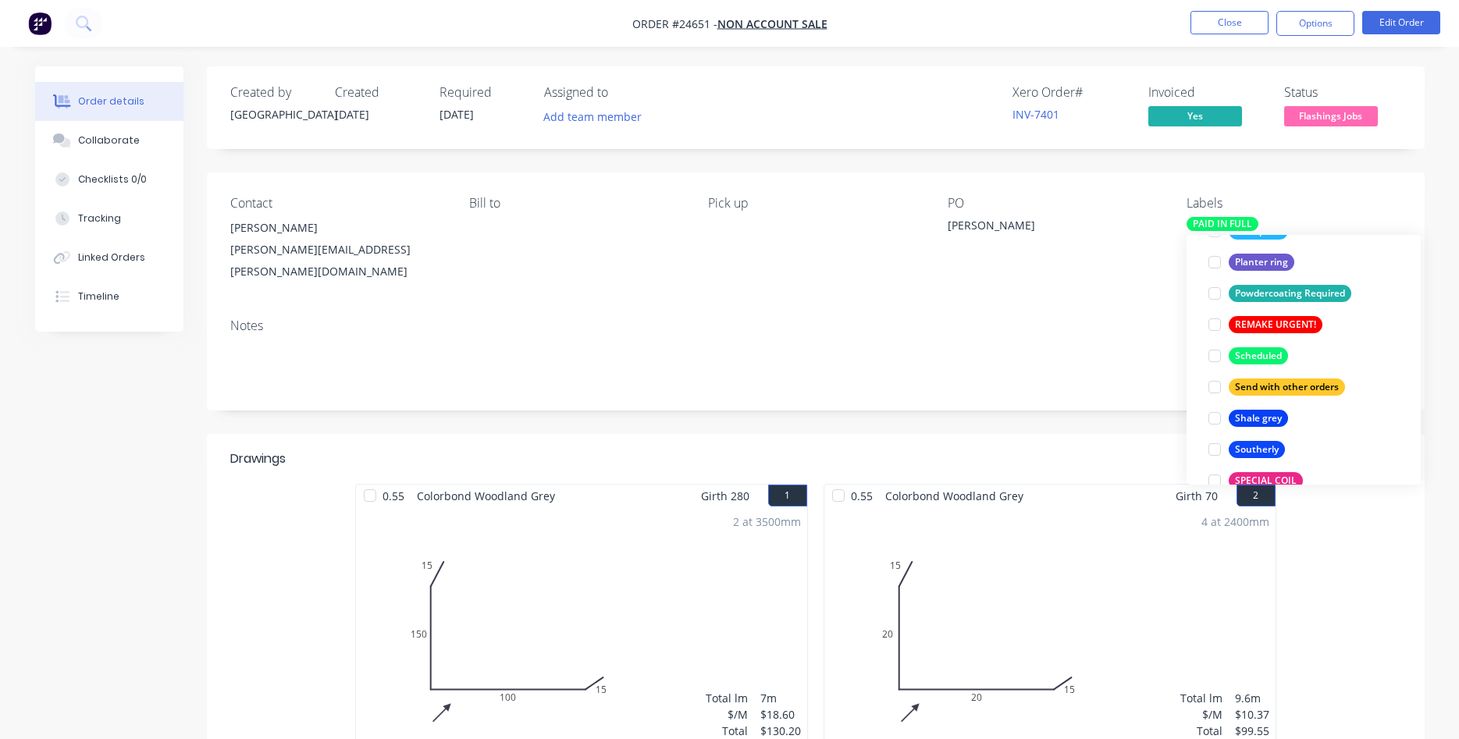
scroll to position [3122, 0]
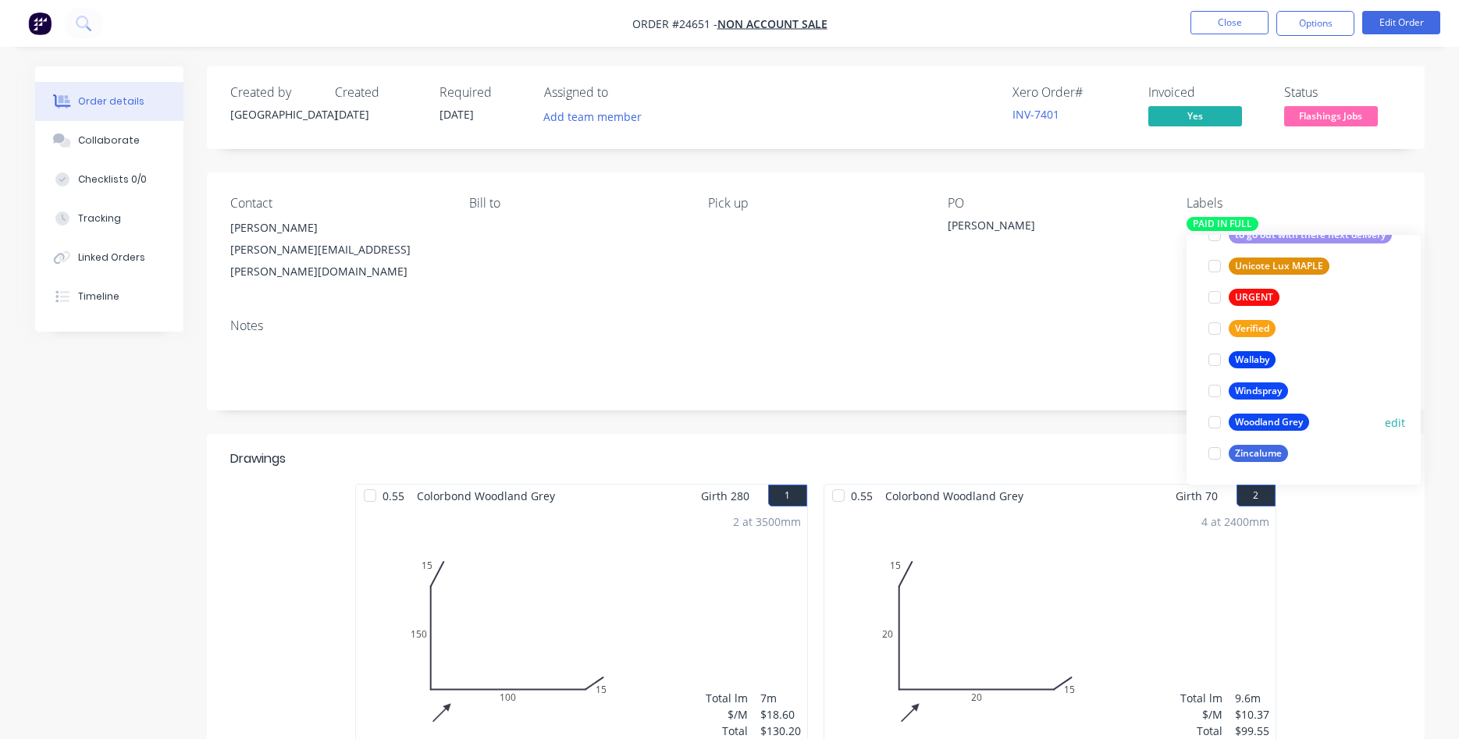
click at [1214, 425] on div at bounding box center [1214, 422] width 31 height 31
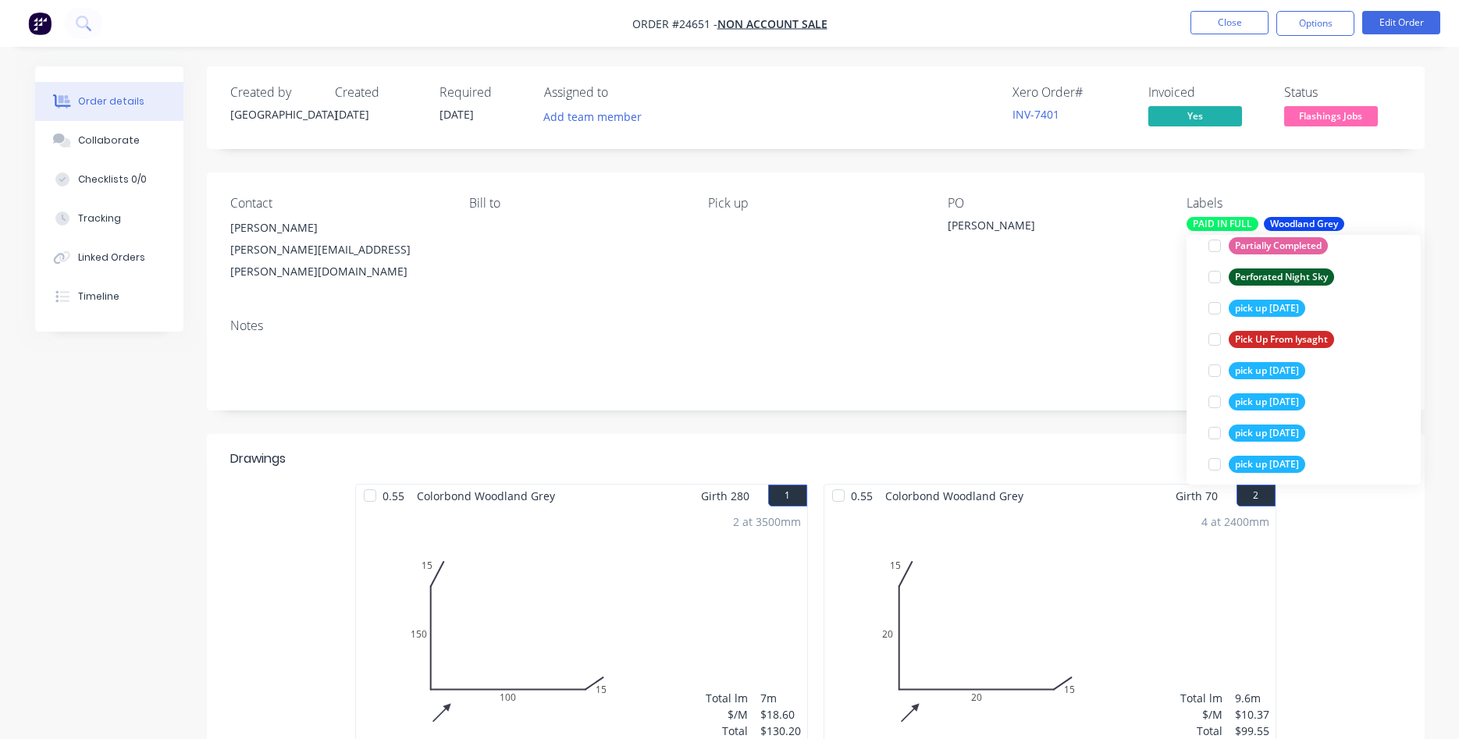
scroll to position [2581, 0]
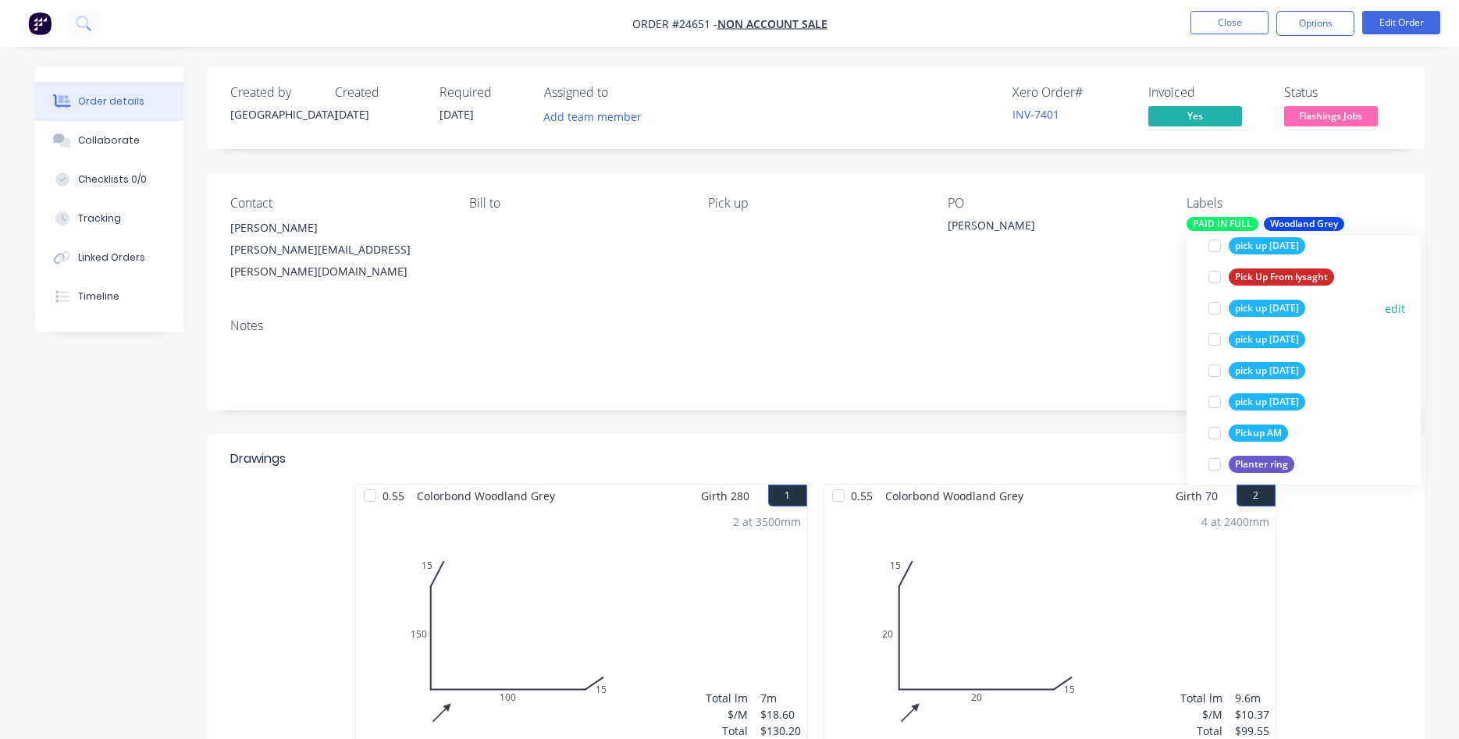
click at [1215, 308] on div at bounding box center [1214, 308] width 31 height 31
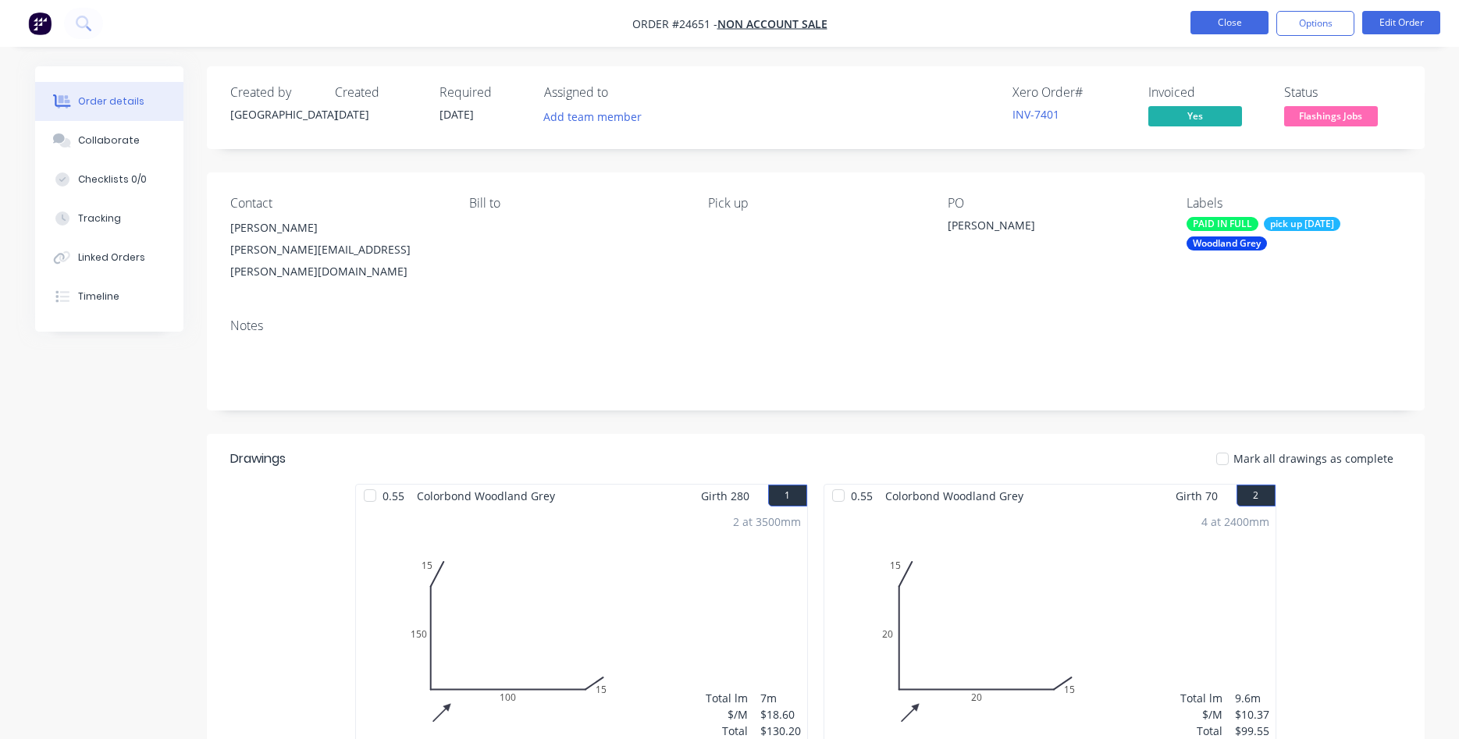
click at [1244, 34] on nav "Order #24651 - NON ACCOUNT SALE Close Options Edit Order" at bounding box center [729, 23] width 1459 height 47
click at [1245, 29] on button "Close" at bounding box center [1229, 22] width 78 height 23
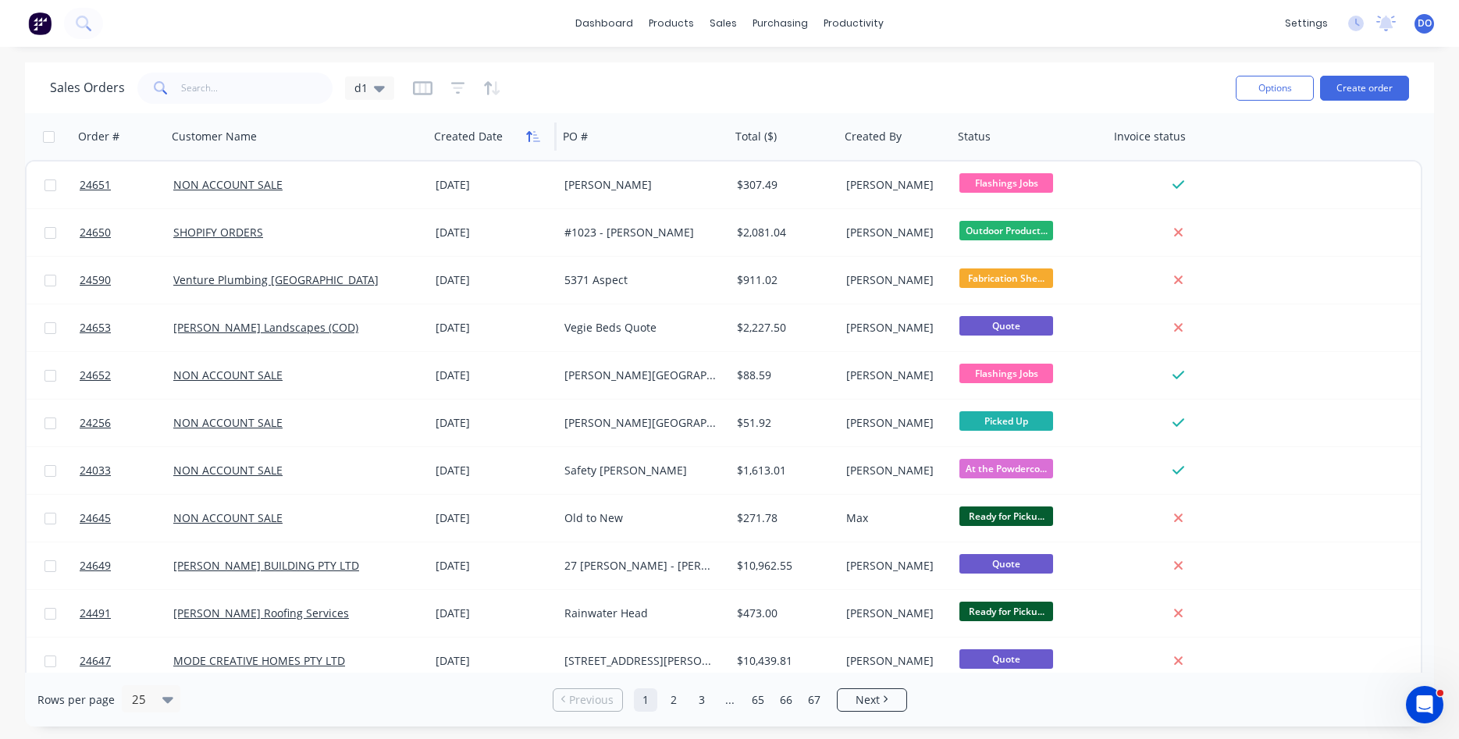
click at [527, 134] on icon "button" at bounding box center [528, 136] width 5 height 11
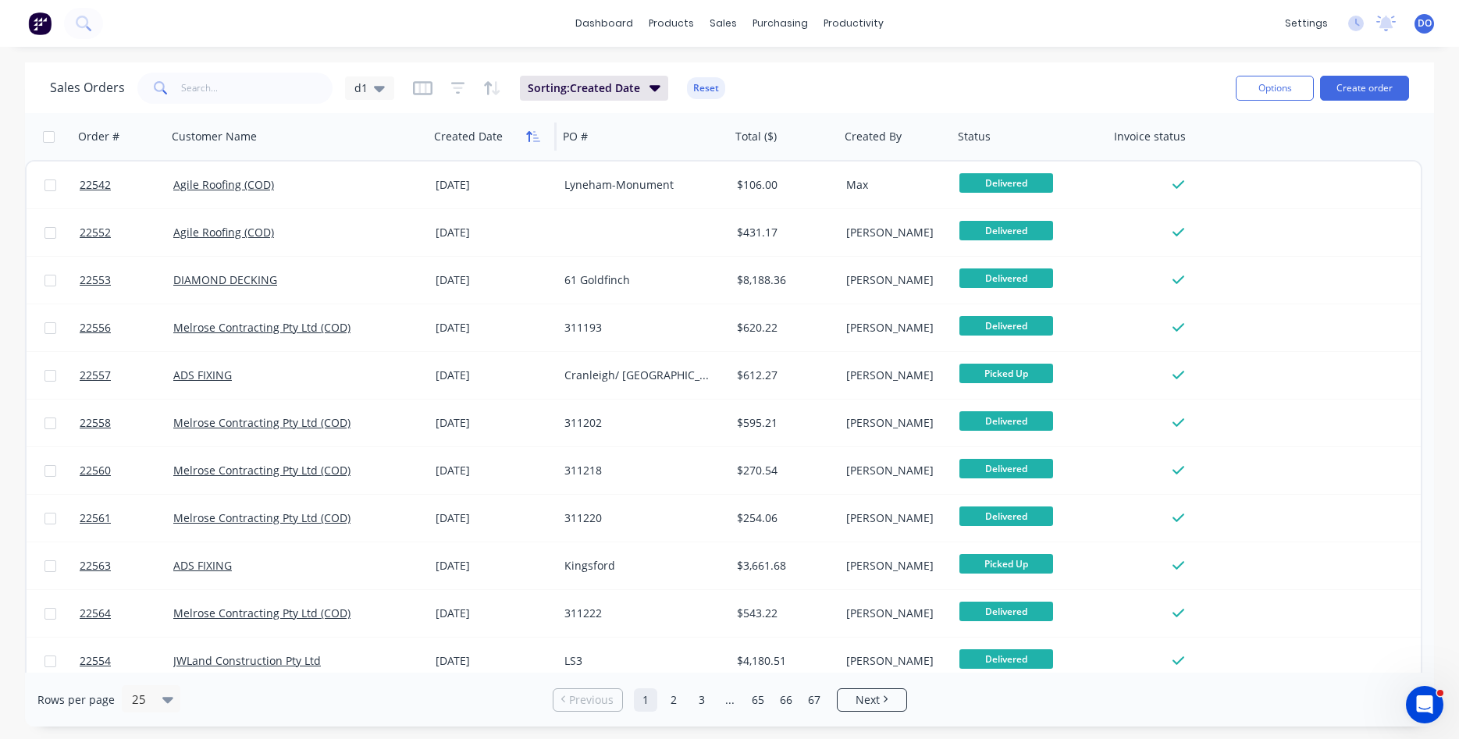
click at [534, 129] on button "button" at bounding box center [532, 136] width 23 height 23
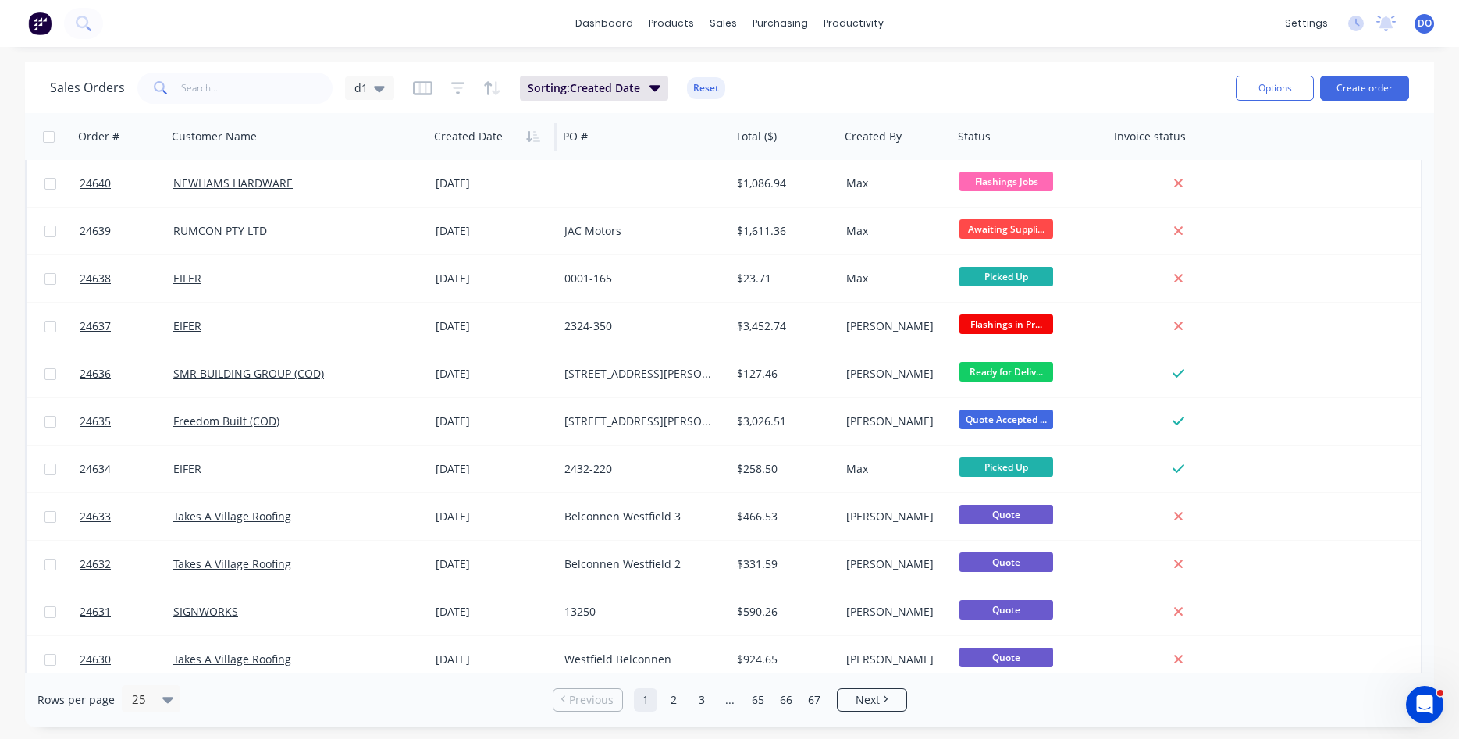
scroll to position [623, 0]
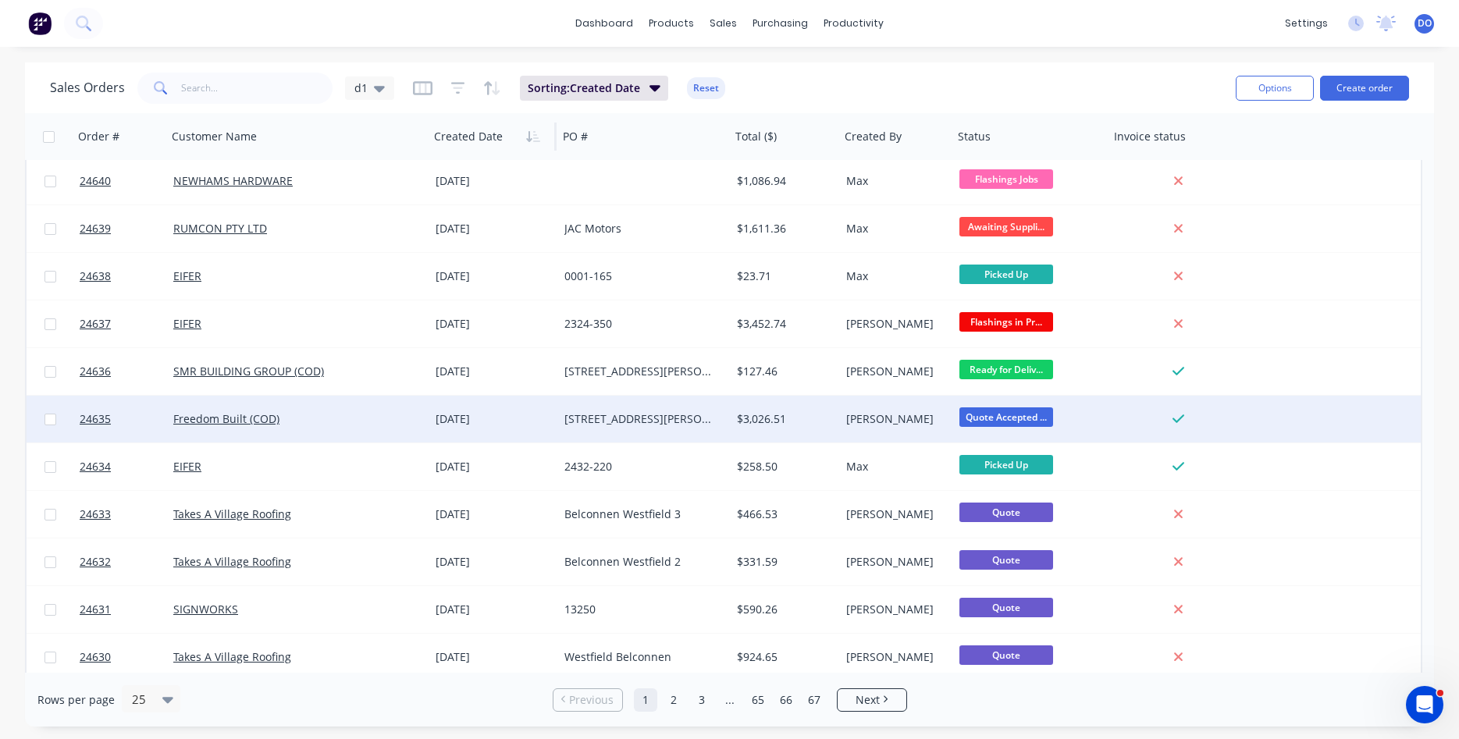
click at [383, 426] on div "Freedom Built (COD)" at bounding box center [291, 419] width 237 height 16
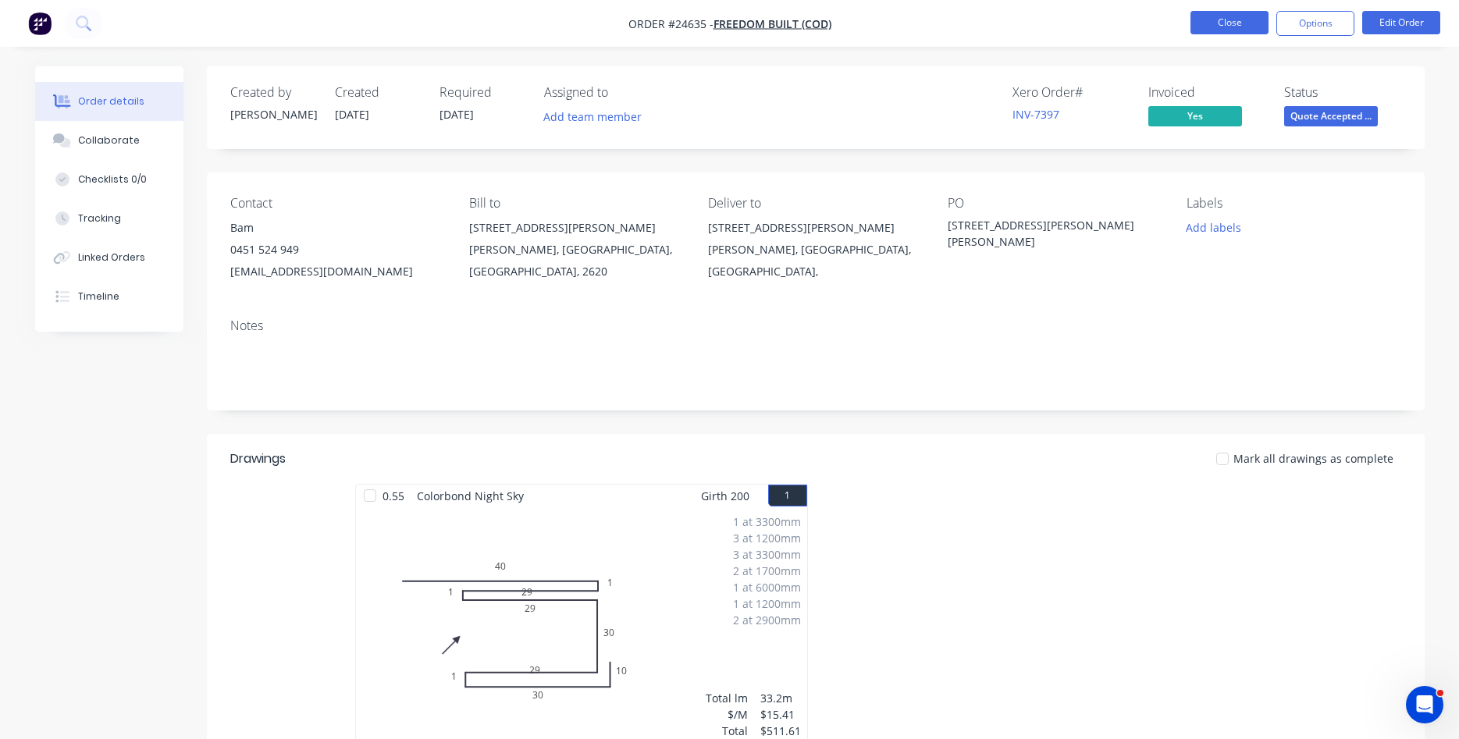
click at [1229, 27] on button "Close" at bounding box center [1229, 22] width 78 height 23
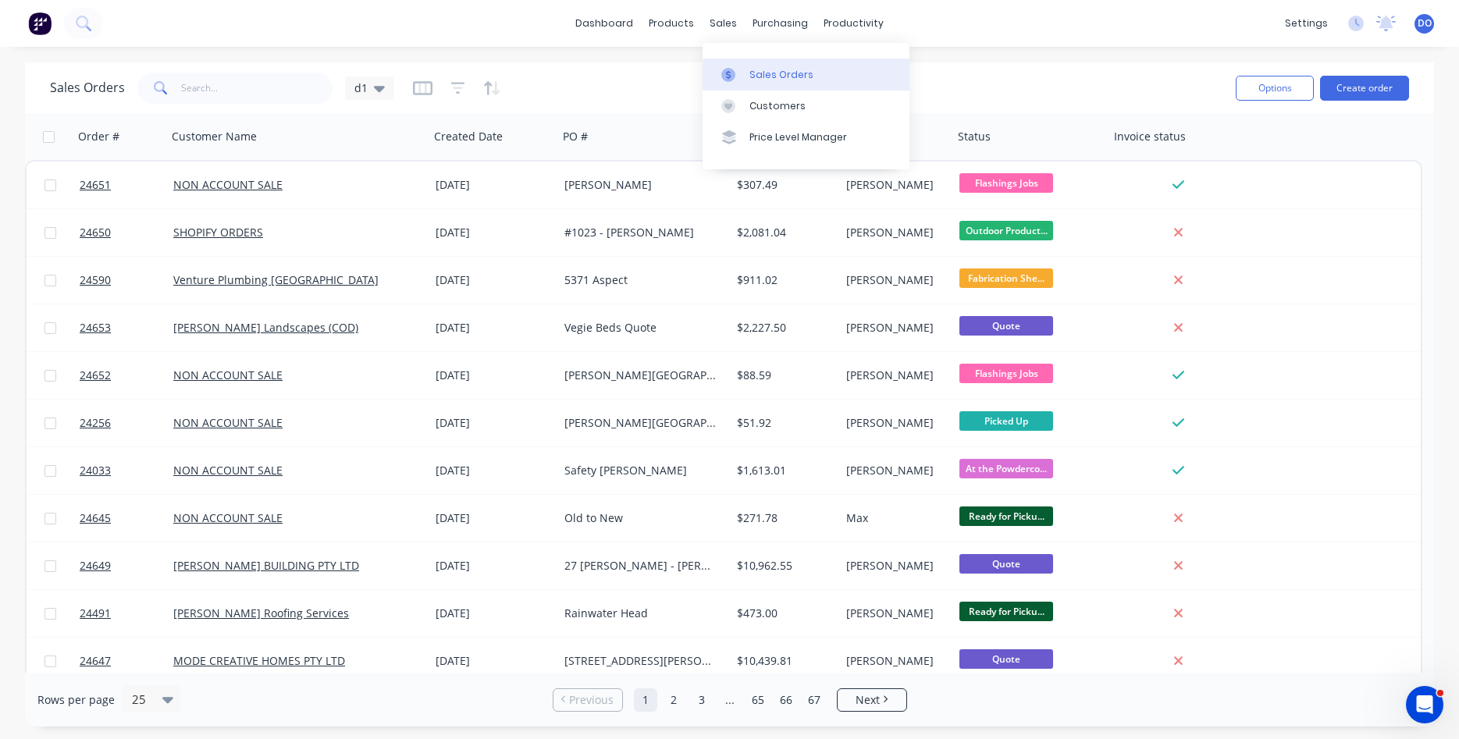
click at [758, 74] on div "Sales Orders" at bounding box center [781, 75] width 64 height 14
